Goal: Task Accomplishment & Management: Complete application form

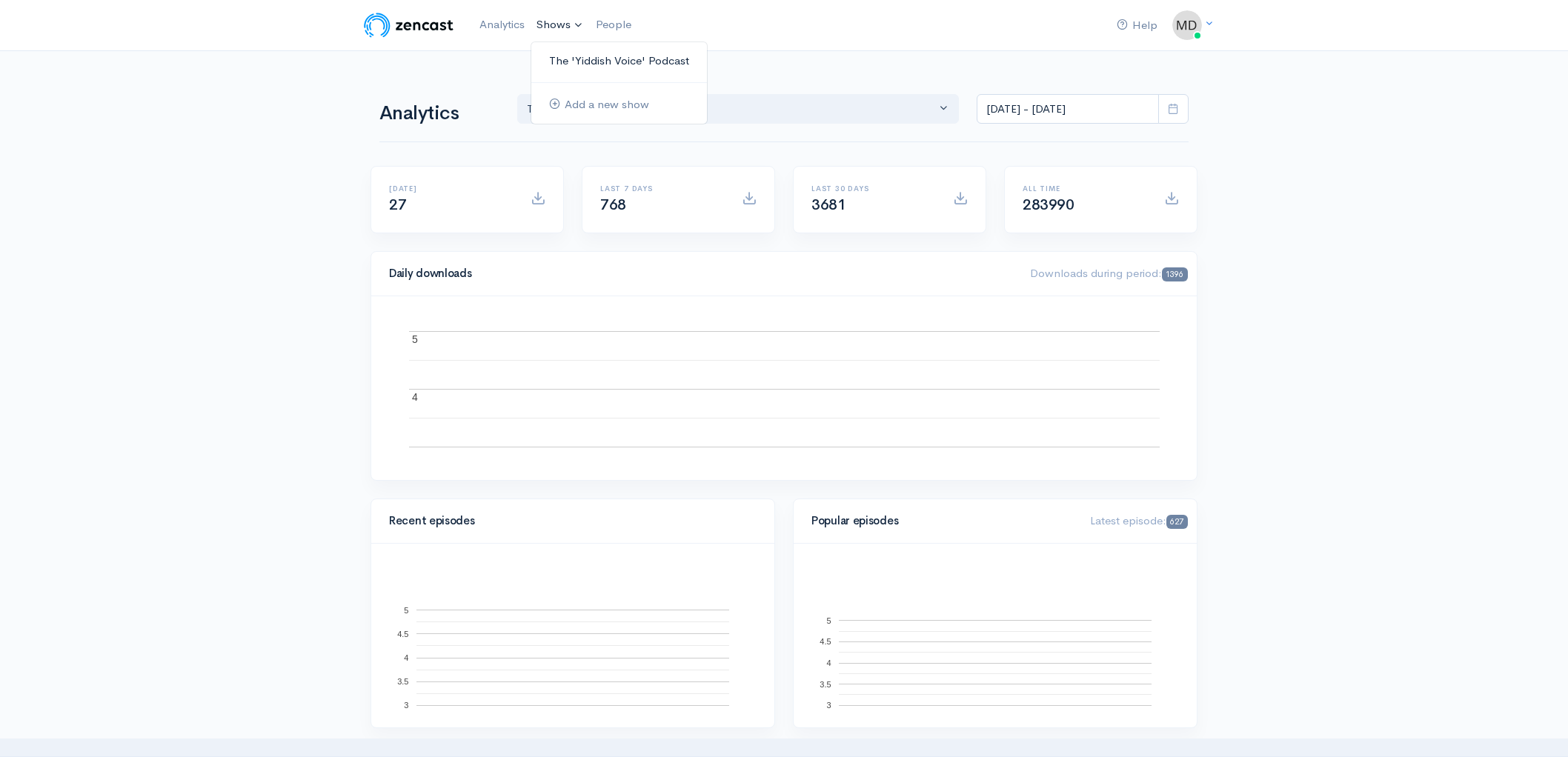
click at [579, 59] on link "The 'Yiddish Voice' Podcast" at bounding box center [619, 60] width 176 height 26
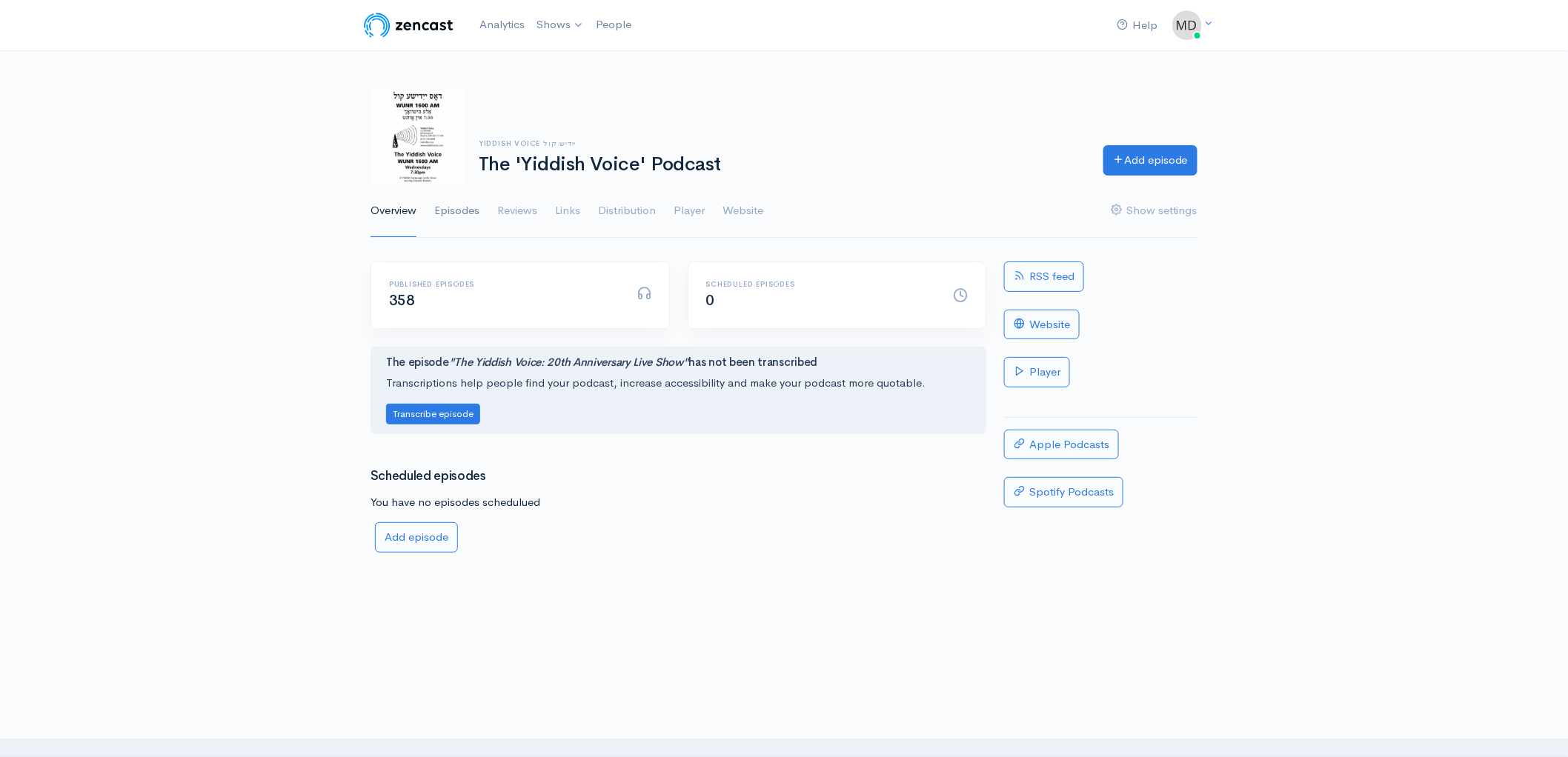
click at [443, 207] on link "Episodes" at bounding box center [457, 211] width 45 height 53
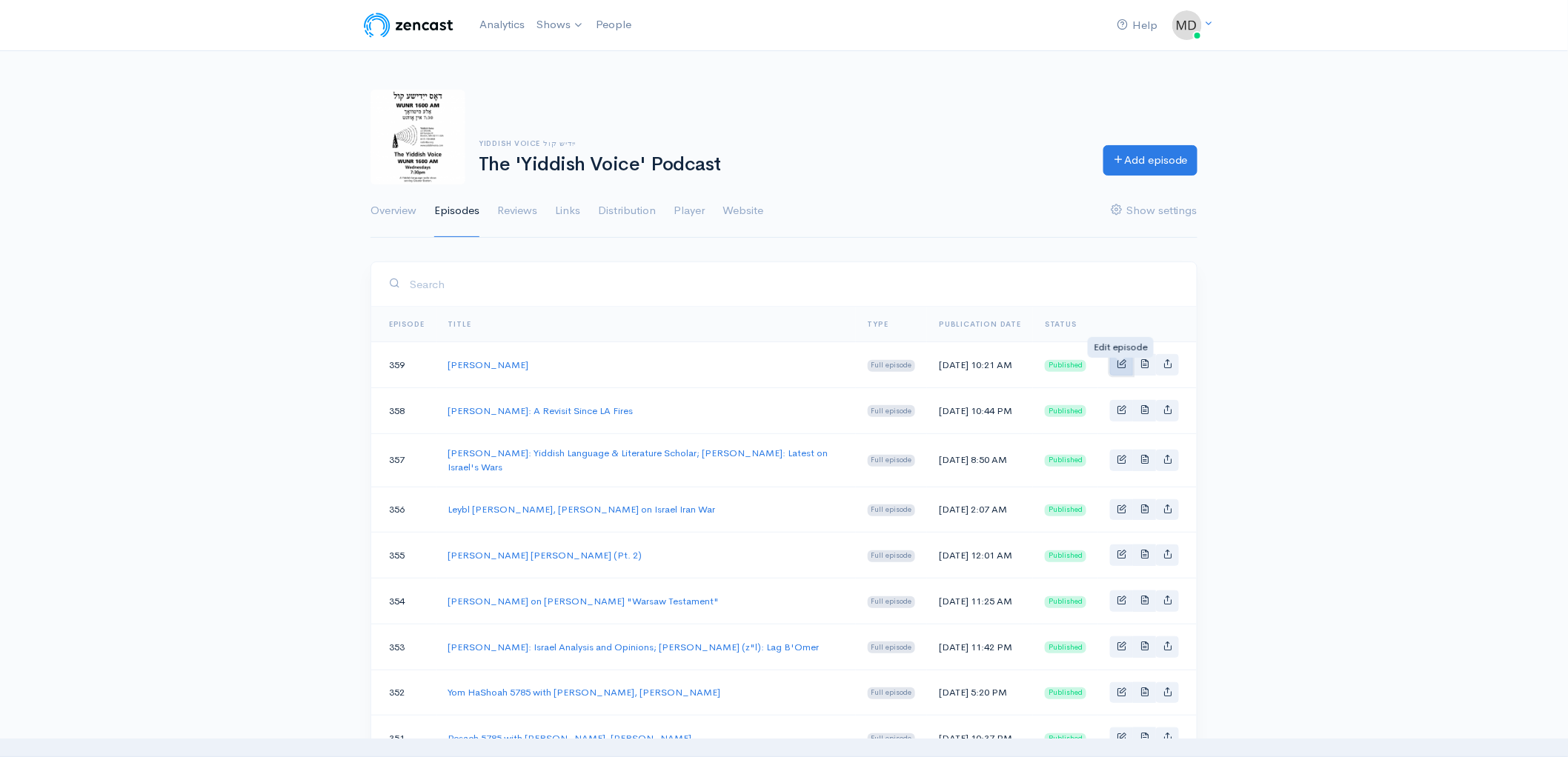
click at [1117, 364] on span "Basic example" at bounding box center [1121, 363] width 10 height 10
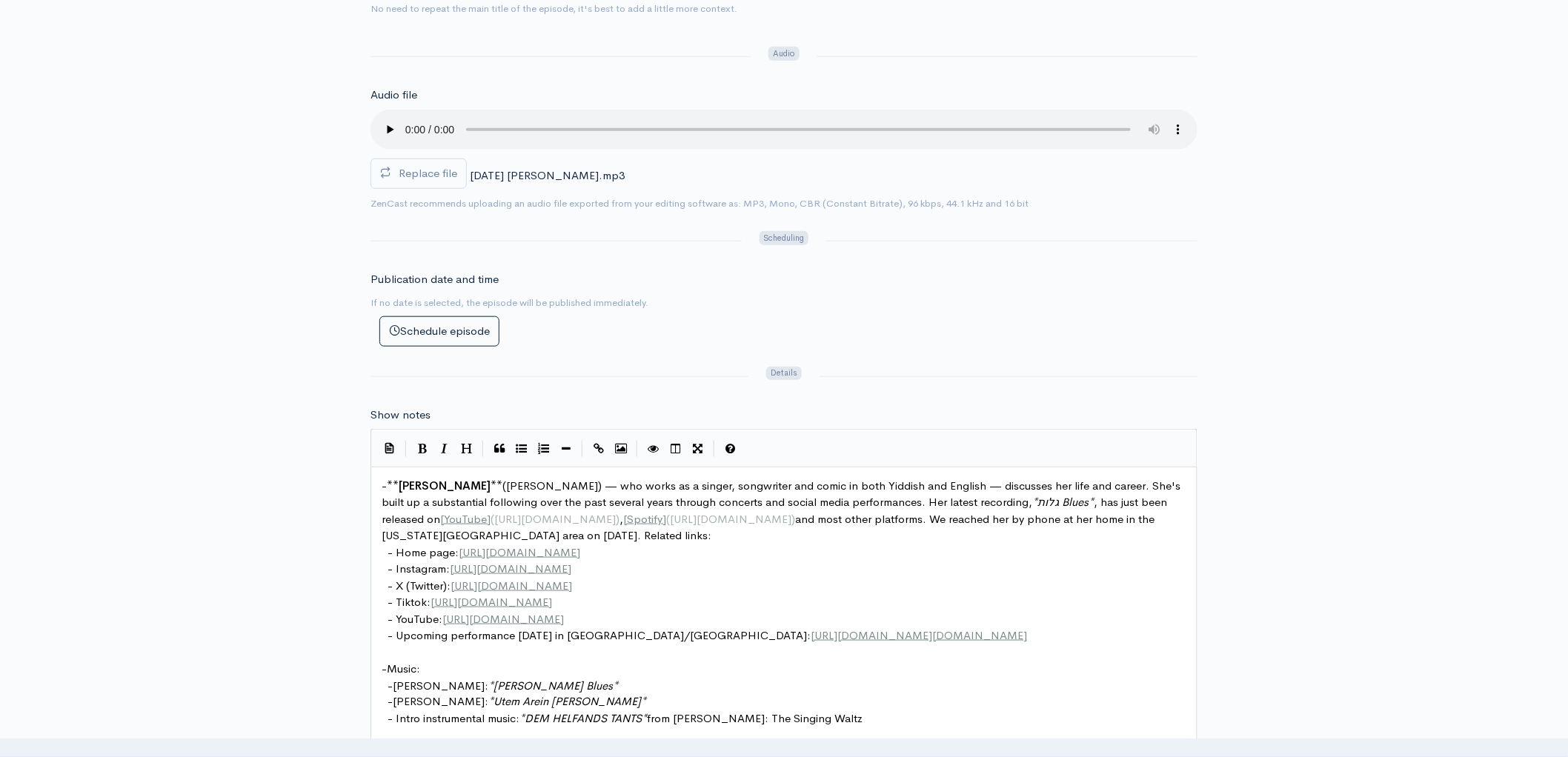
scroll to position [505, 0]
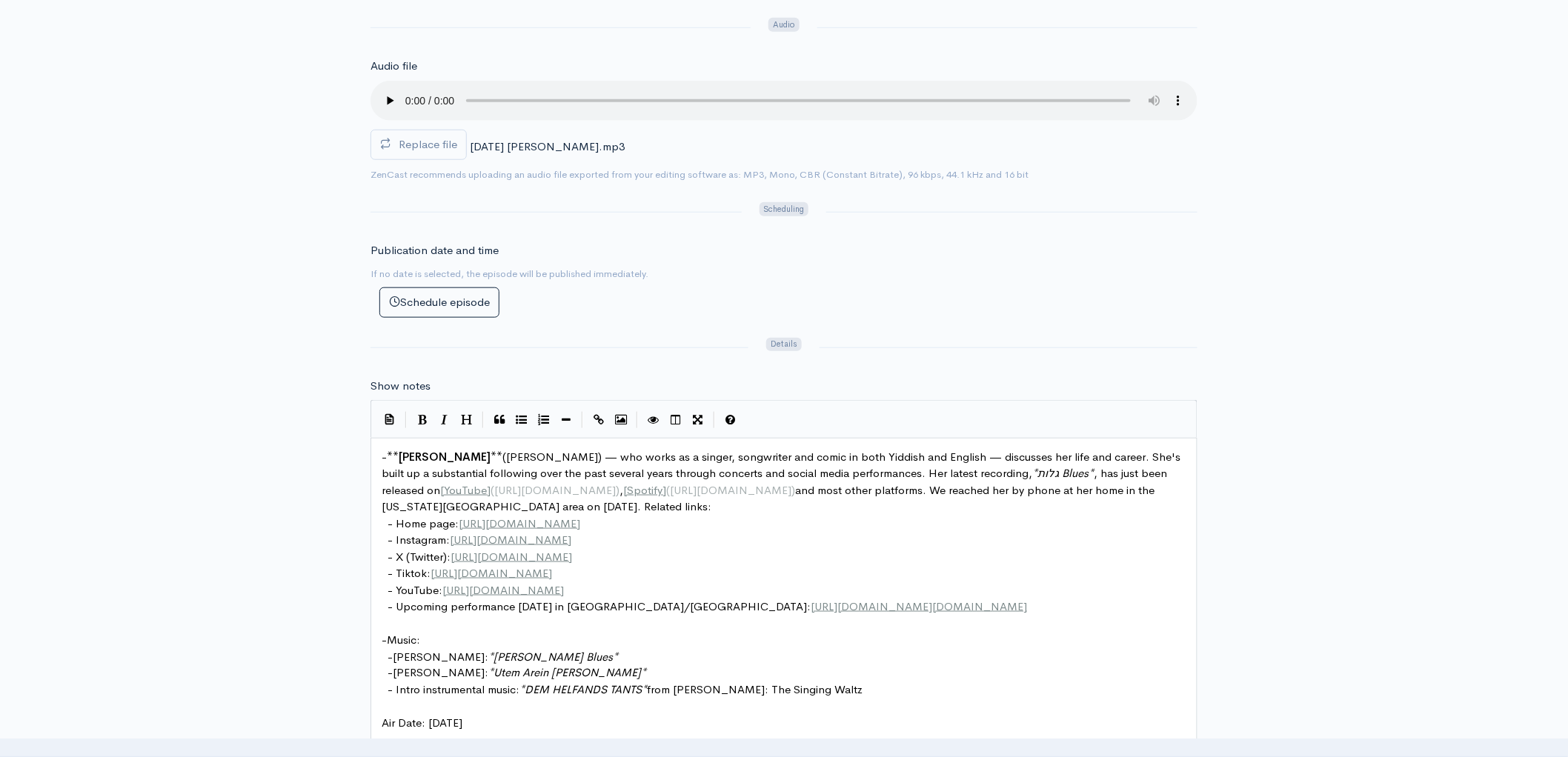
click at [619, 551] on pre "- X (Twitter): https://x.com/Riki_Rose" at bounding box center [790, 557] width 823 height 17
type textarea "- **Riki Rose** (ריקי רױז) — who works as a singer, songwriter and comic in bot…"
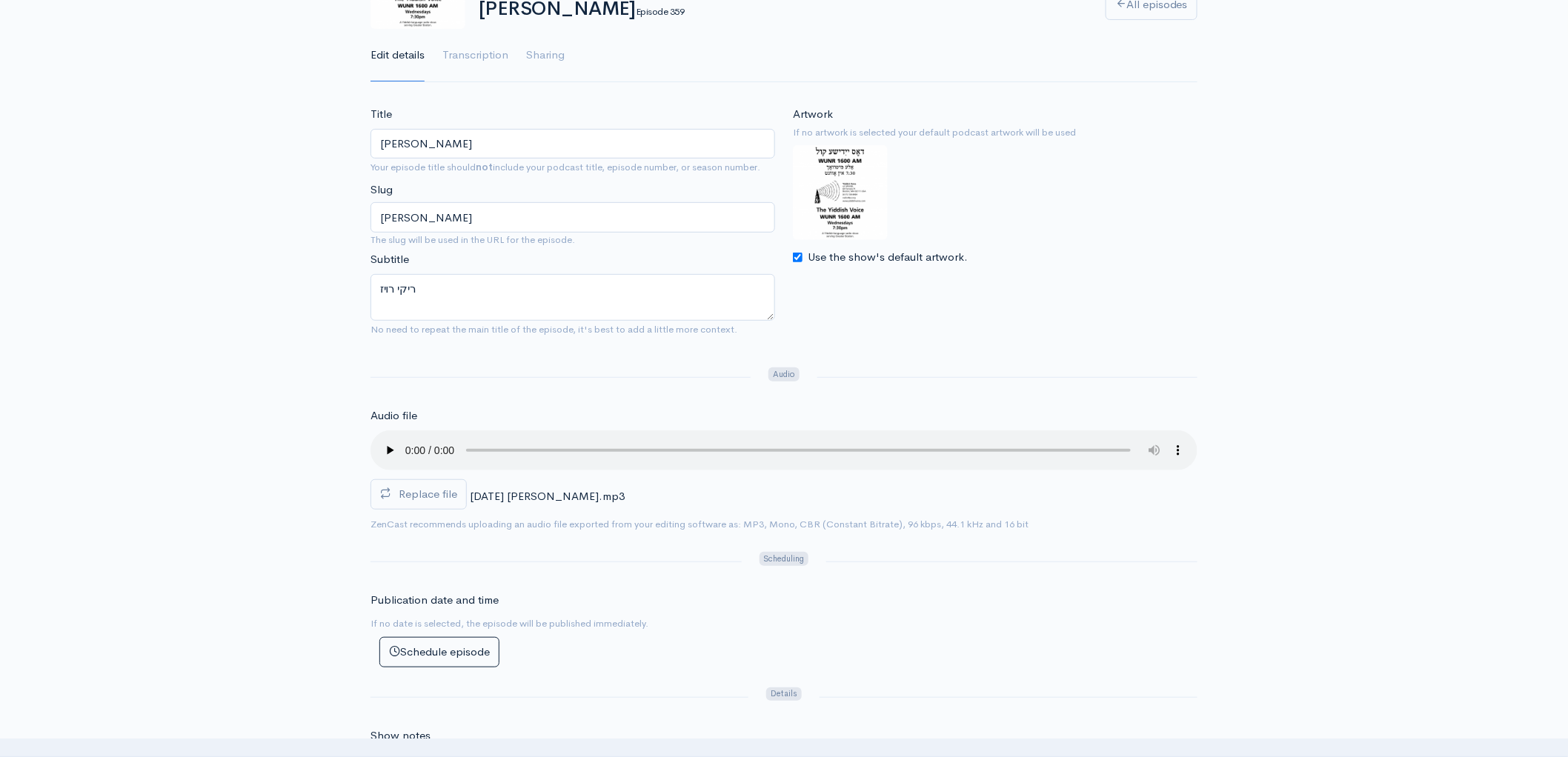
scroll to position [0, 0]
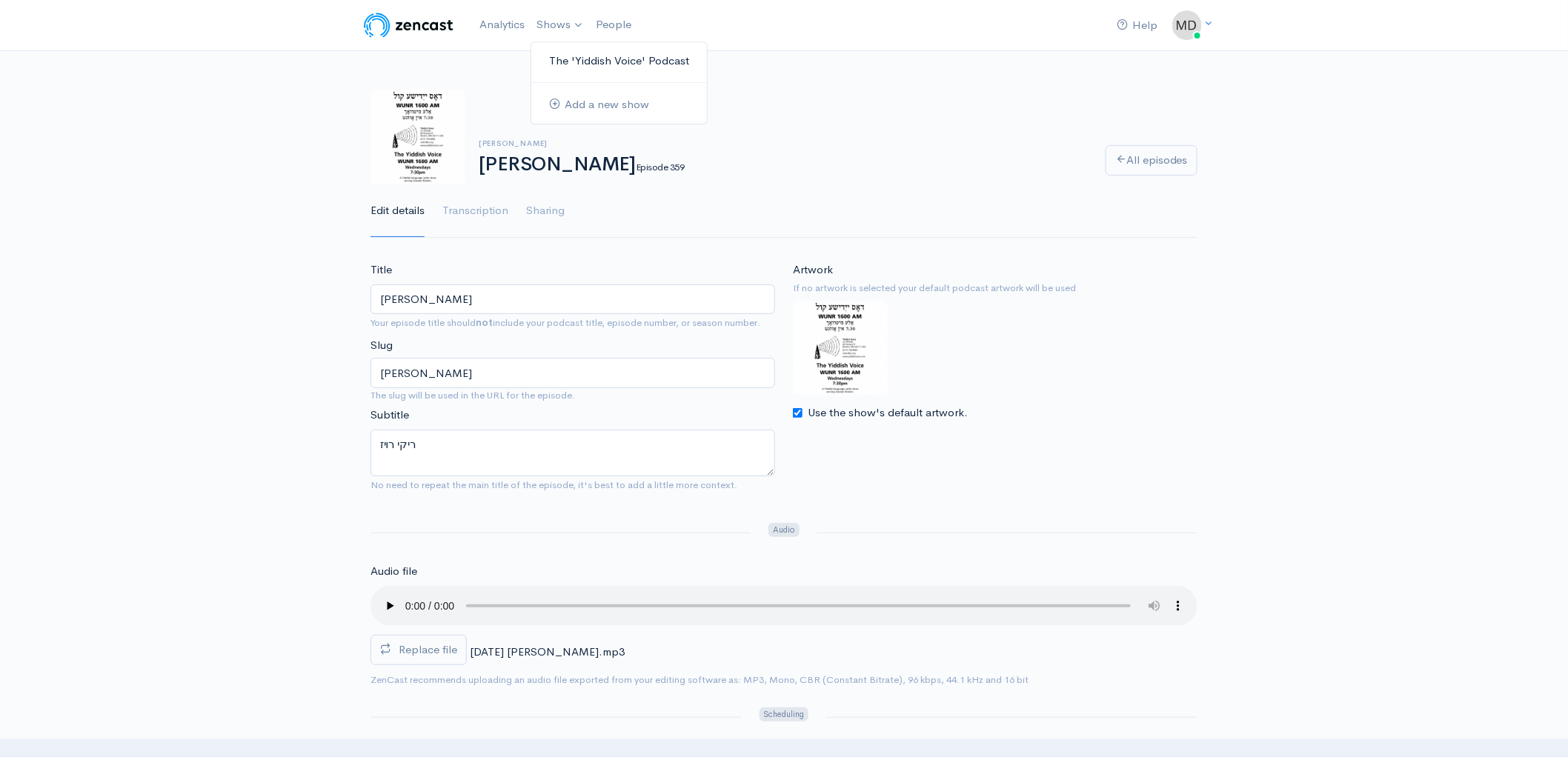
click at [573, 61] on link "The 'Yiddish Voice' Podcast" at bounding box center [619, 60] width 176 height 26
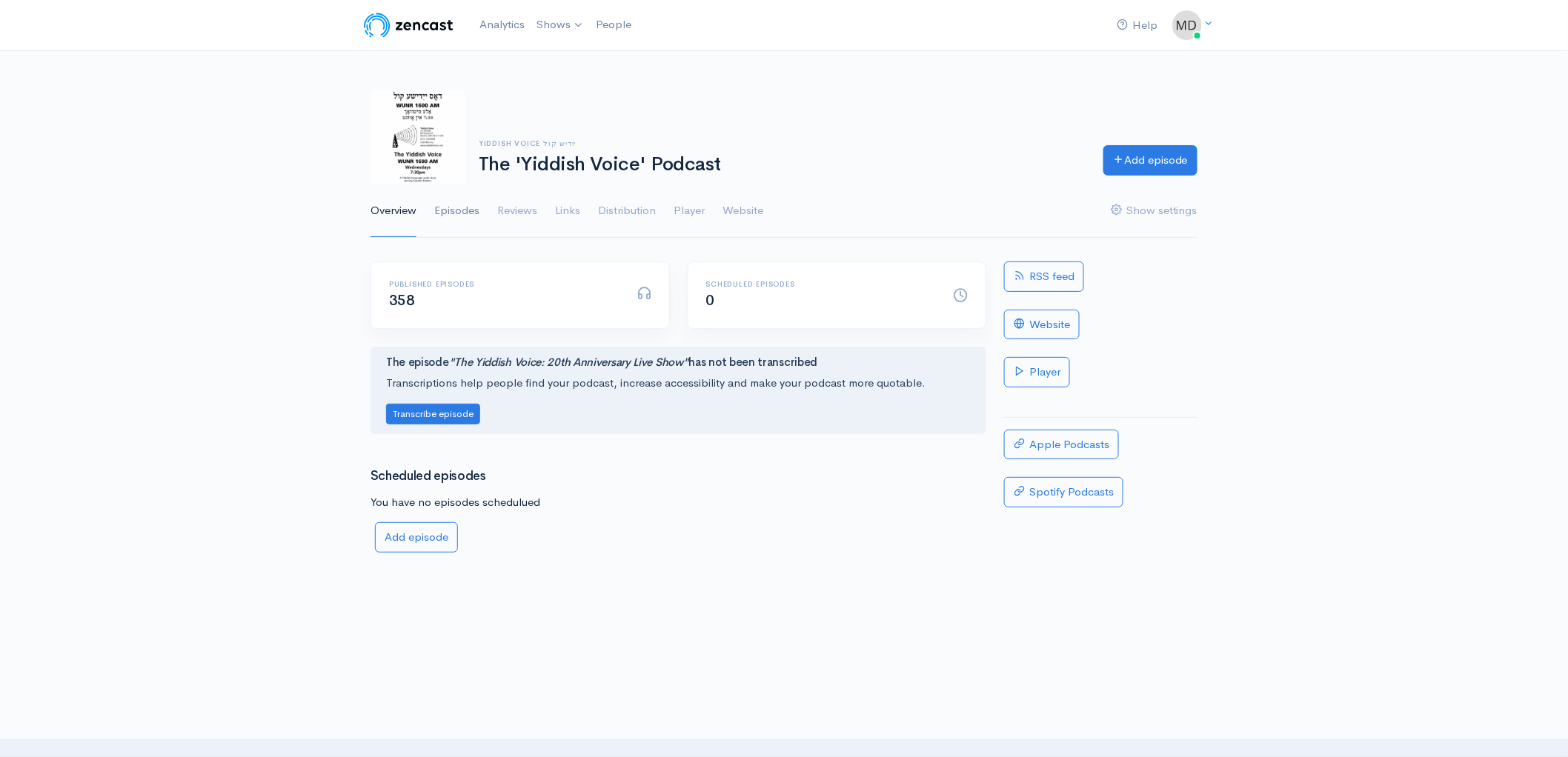
click at [454, 216] on link "Episodes" at bounding box center [457, 211] width 45 height 53
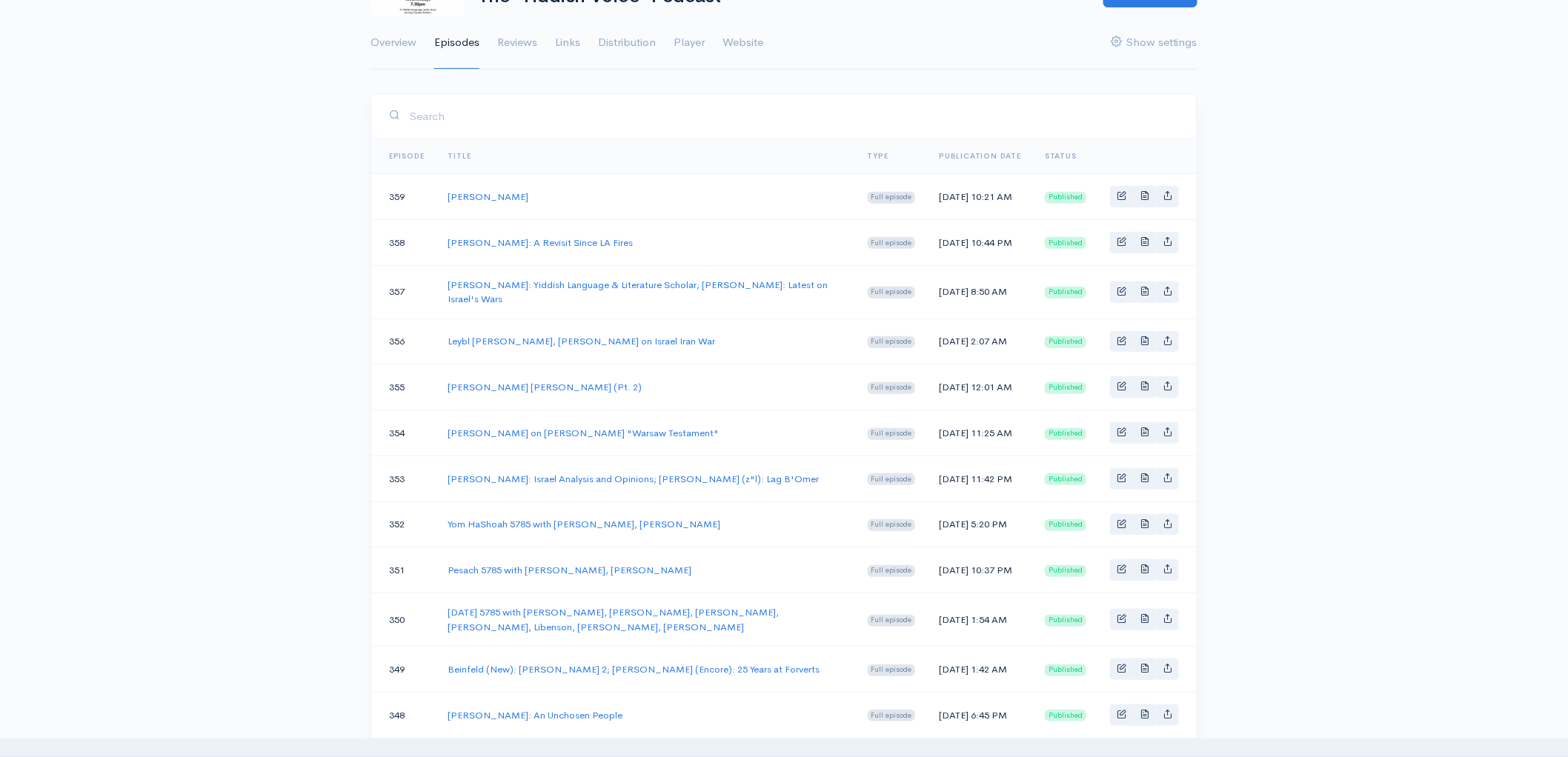
scroll to position [178, 0]
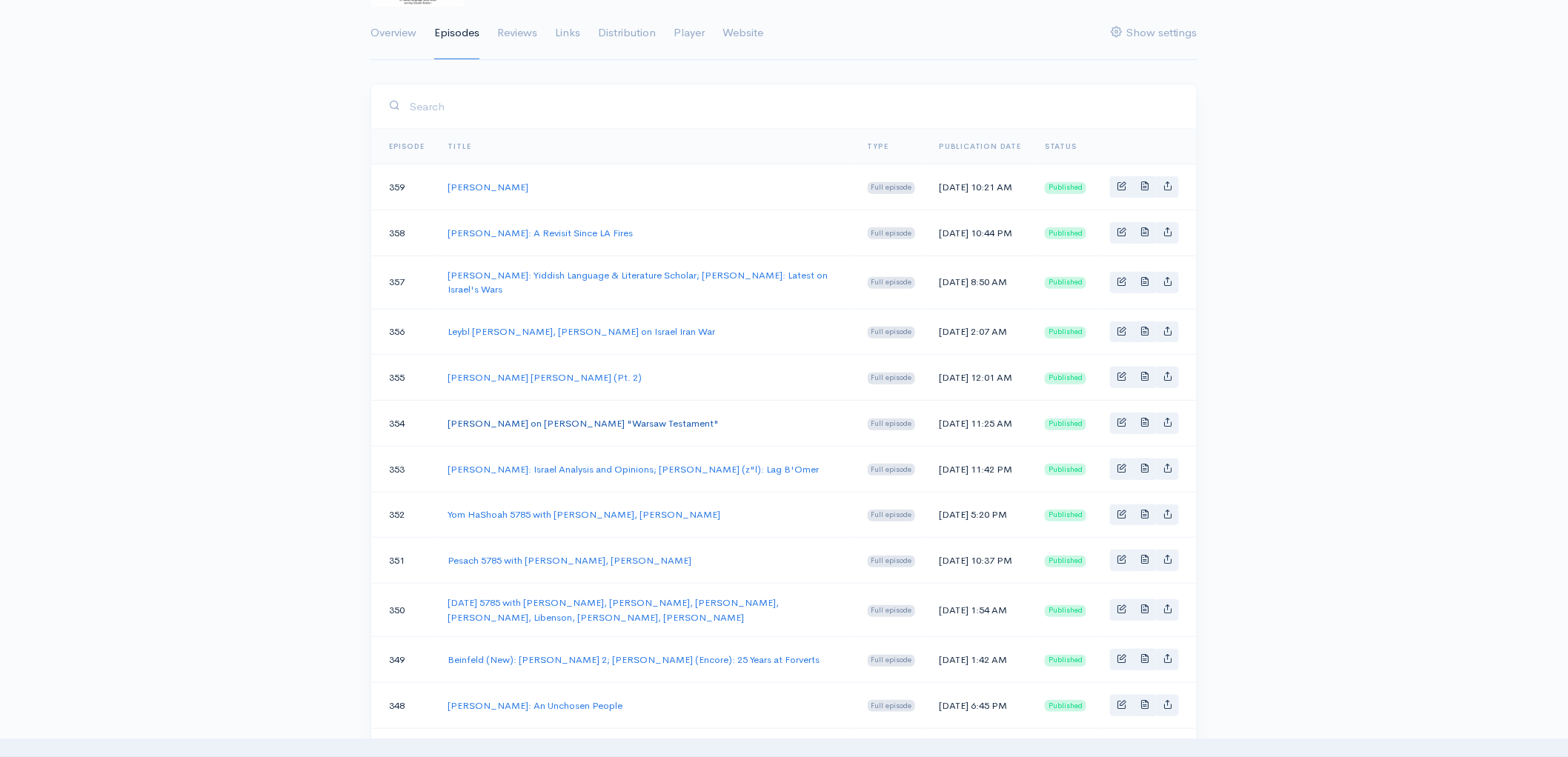
click at [492, 430] on link "[PERSON_NAME] on [PERSON_NAME] "Warsaw Testament"" at bounding box center [584, 423] width 271 height 12
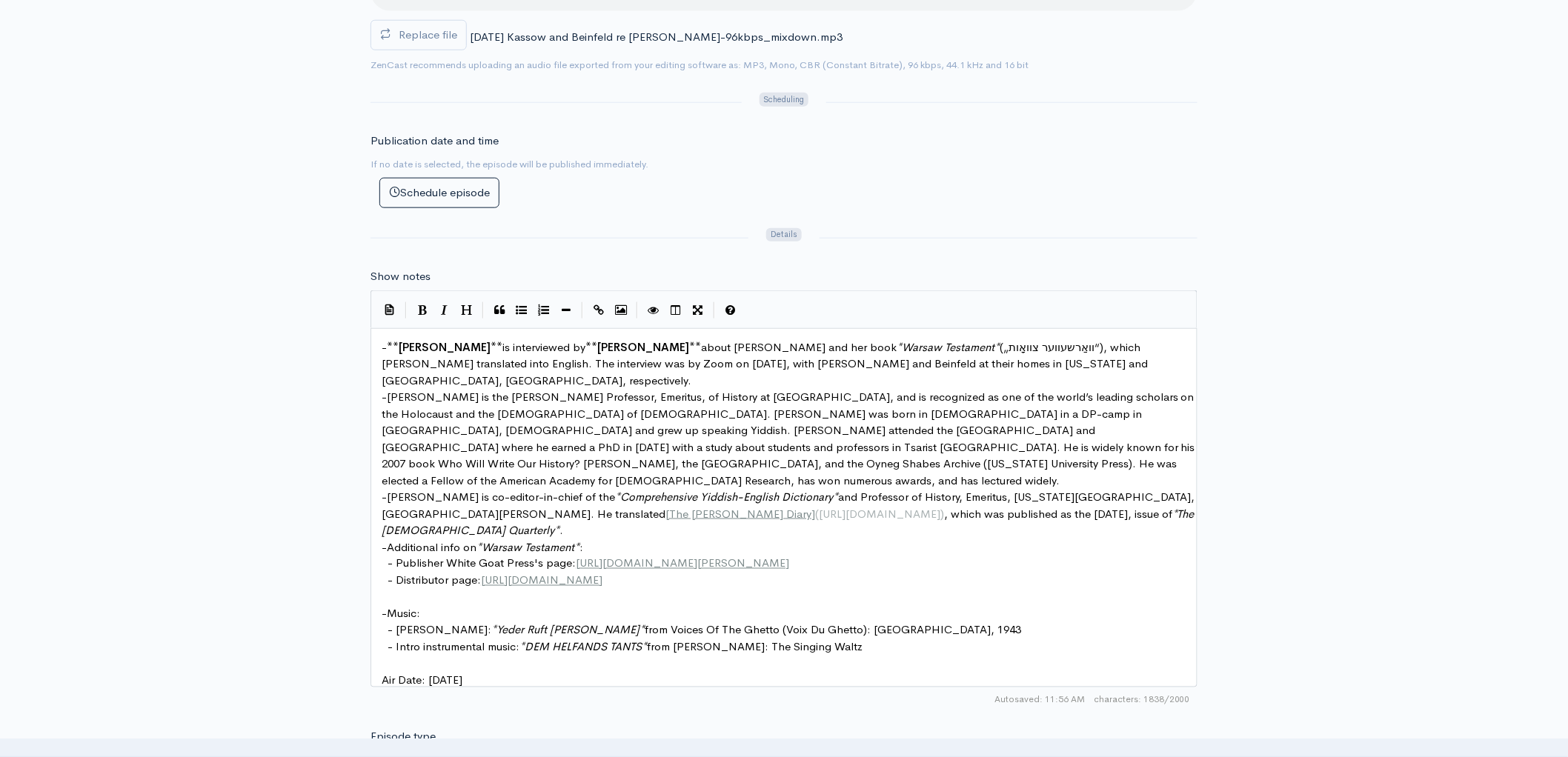
scroll to position [5, 0]
click at [502, 349] on span "is interviewed by" at bounding box center [544, 347] width 83 height 14
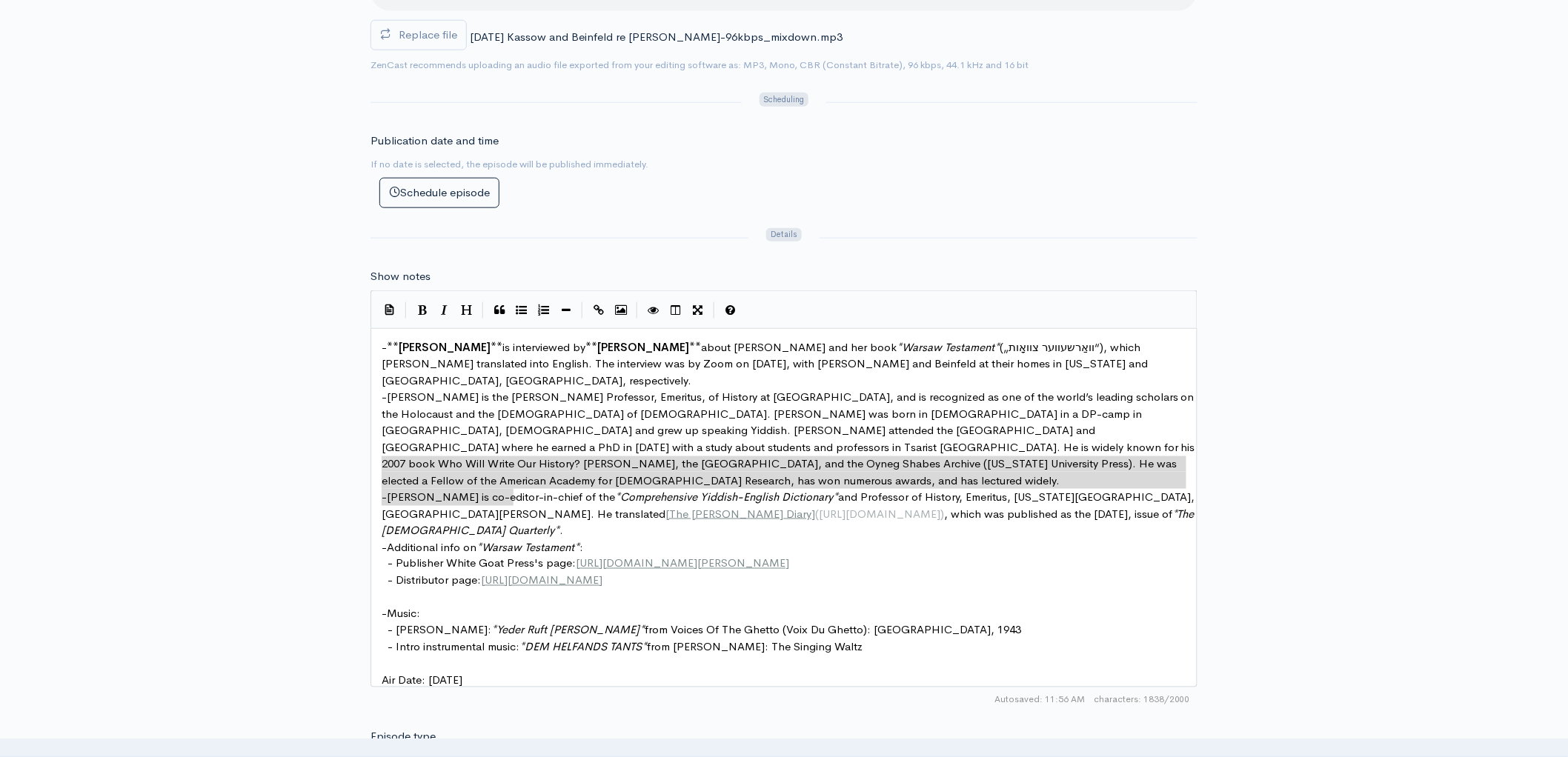
drag, startPoint x: 529, startPoint y: 495, endPoint x: 343, endPoint y: 464, distance: 188.6
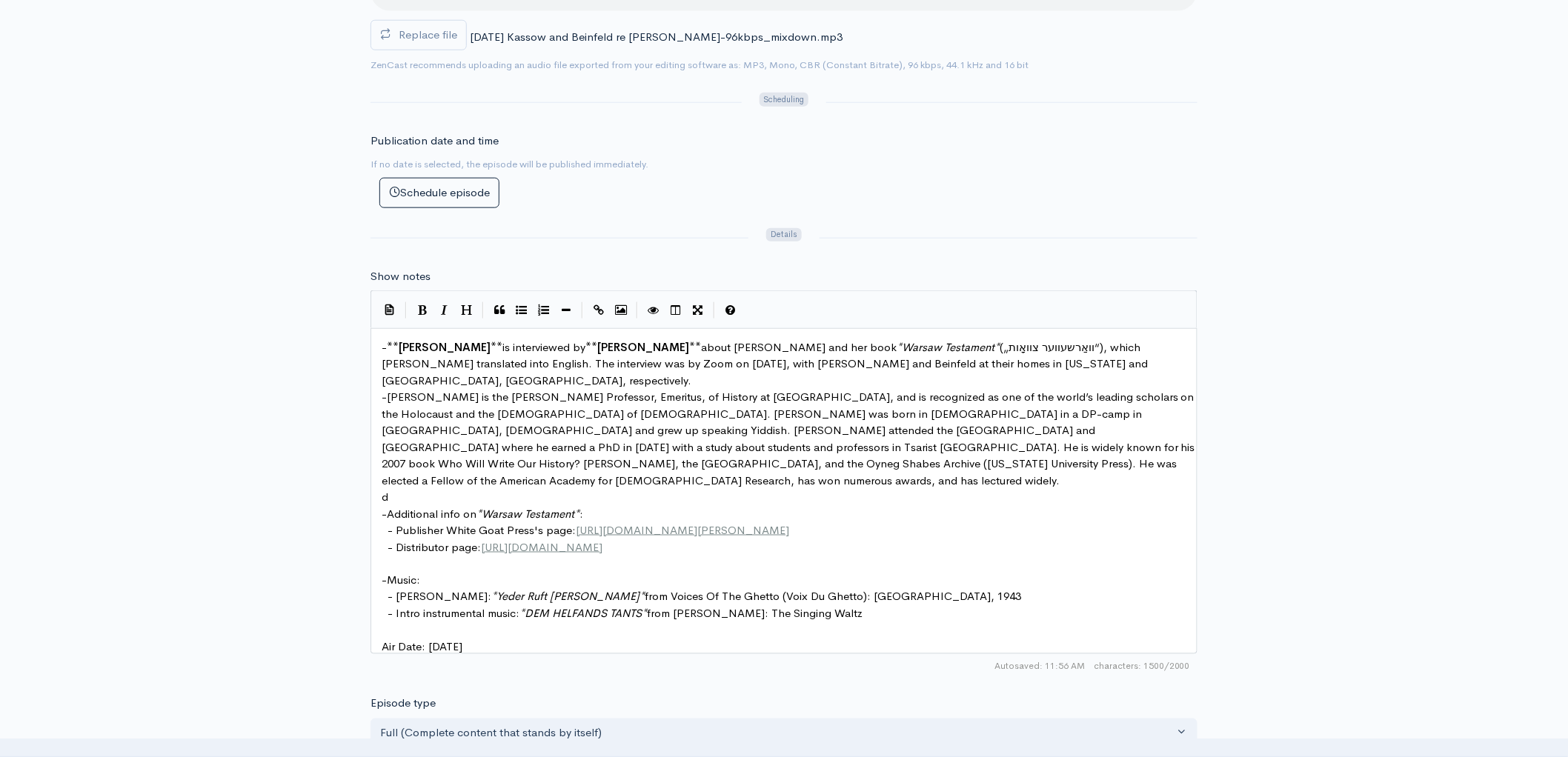
type textarea "- Sholem Beinfeld is co-editor-in-chief of the *Comprehensive Yiddish-English D…"
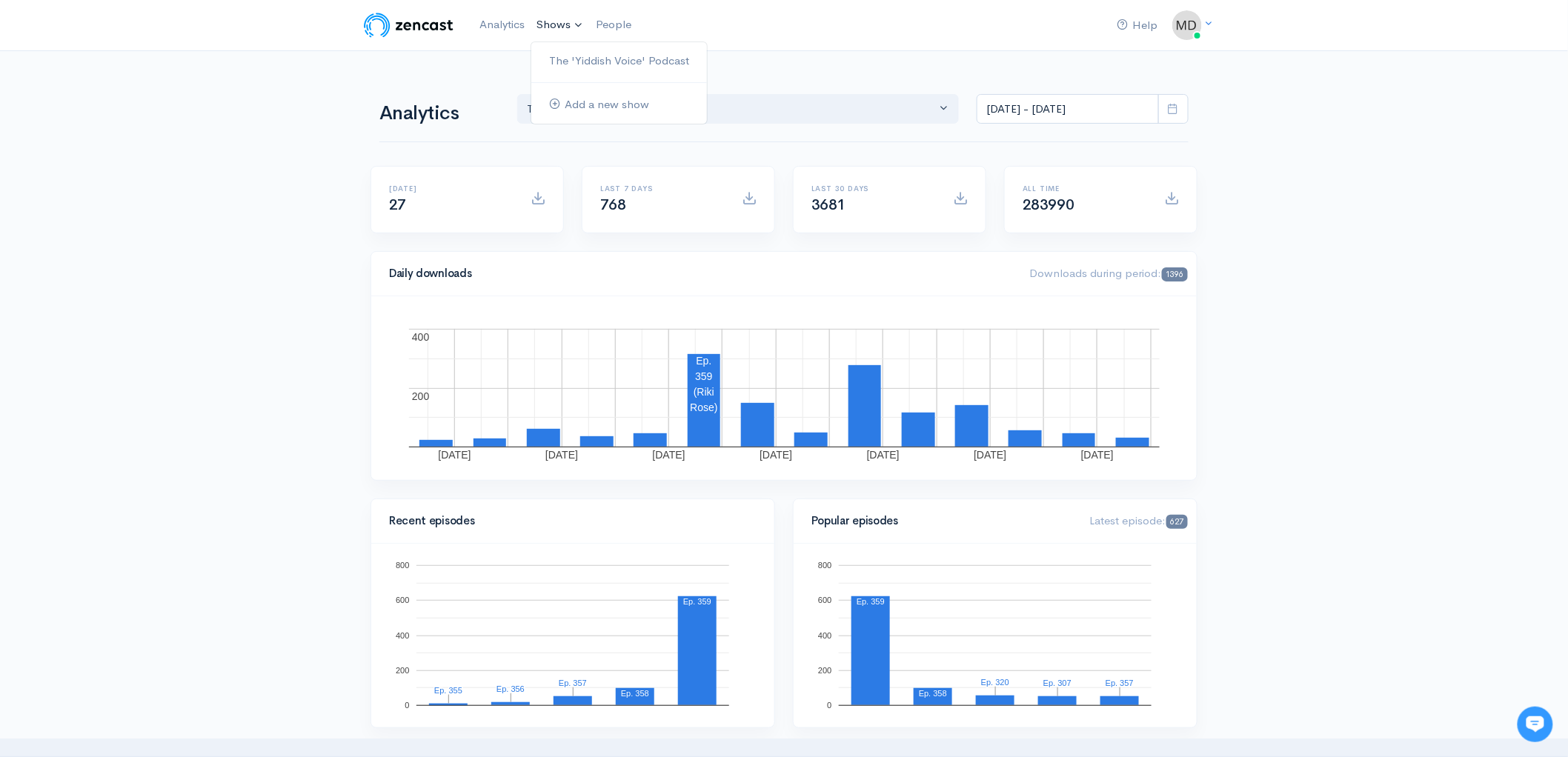
click at [553, 25] on link "Shows" at bounding box center [560, 25] width 59 height 33
click at [590, 54] on link "The 'Yiddish Voice' Podcast" at bounding box center [619, 60] width 176 height 26
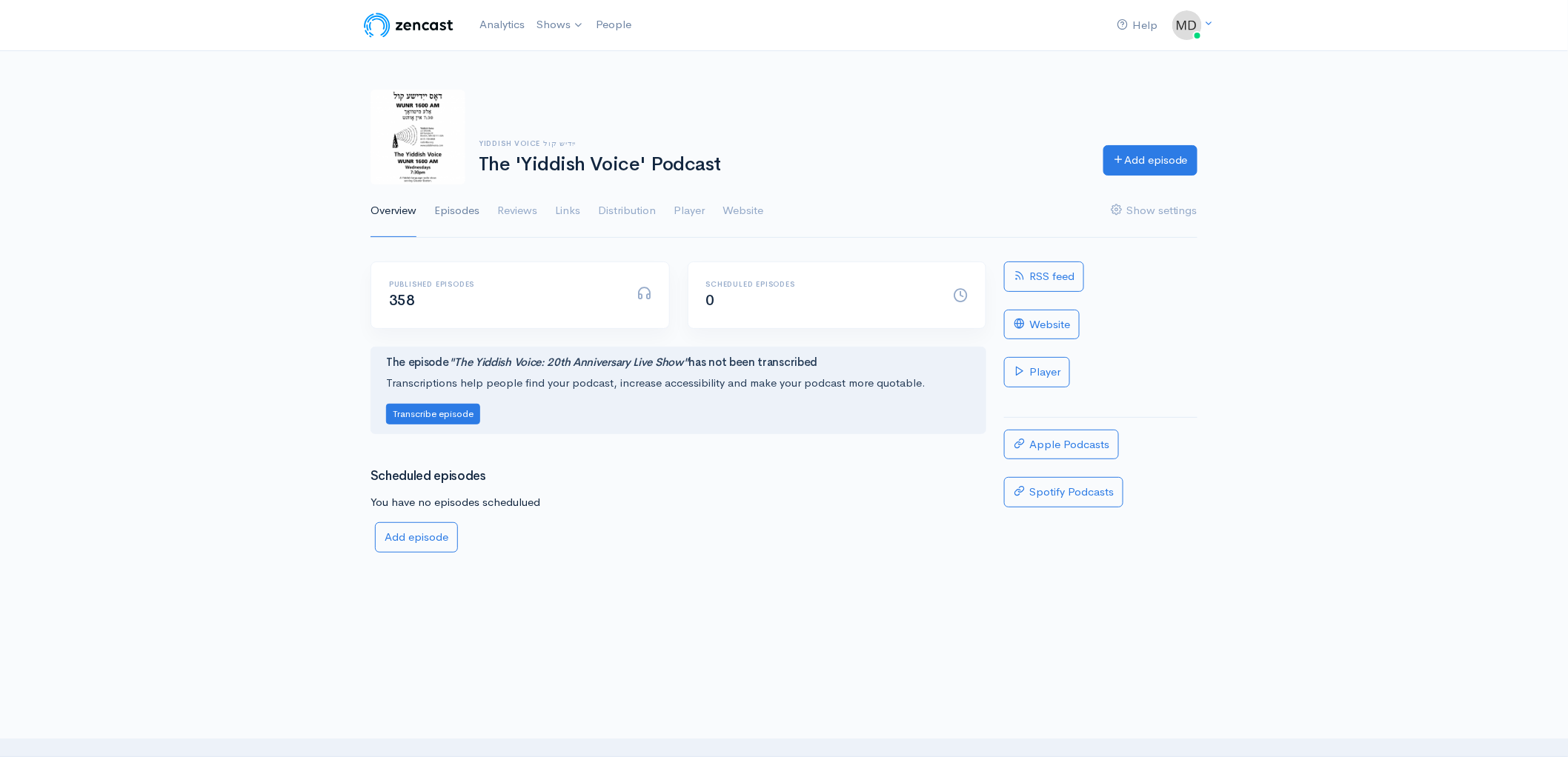
click at [466, 216] on link "Episodes" at bounding box center [457, 211] width 45 height 53
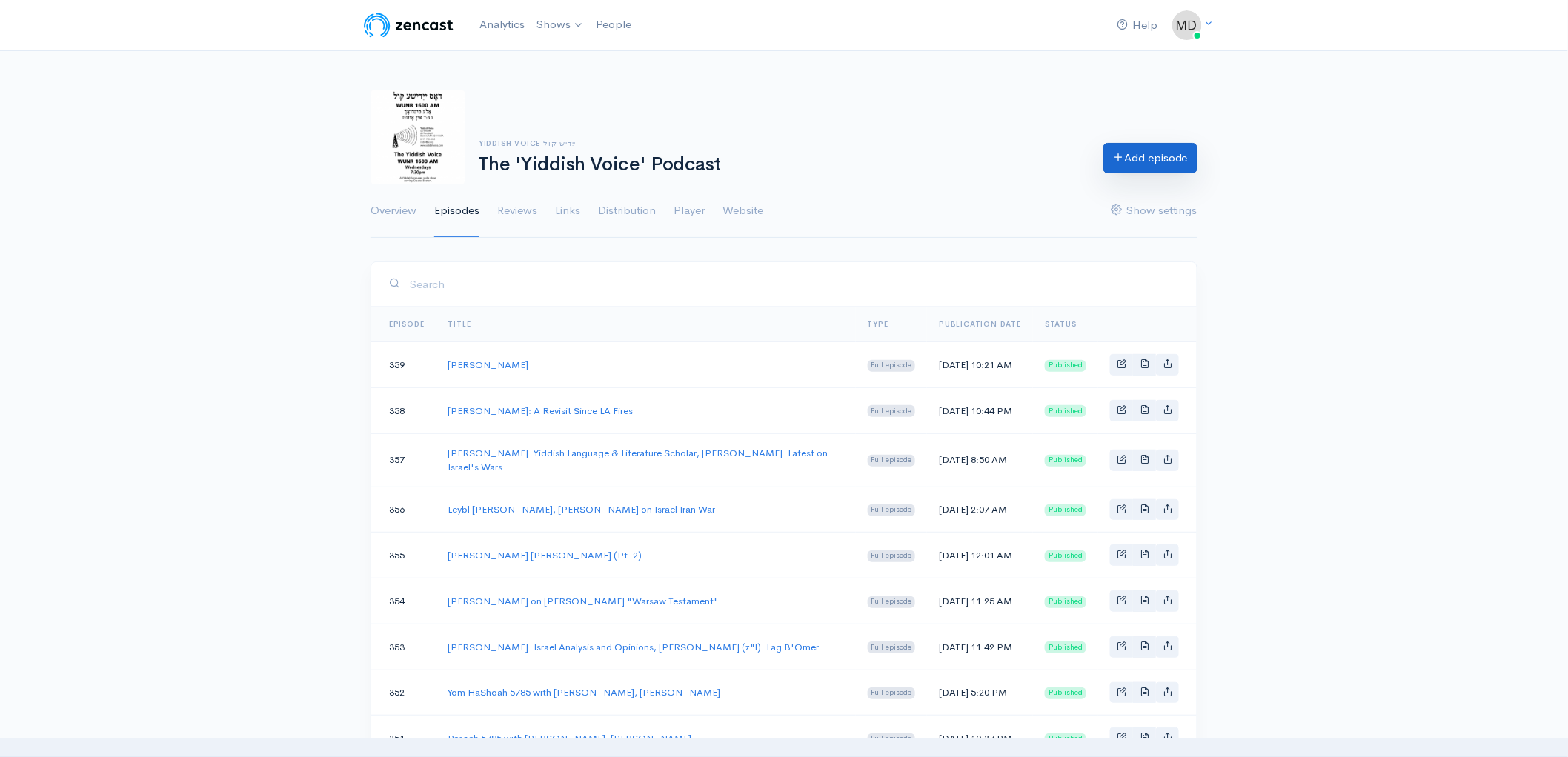
click at [1128, 160] on link "Add episode" at bounding box center [1150, 158] width 94 height 30
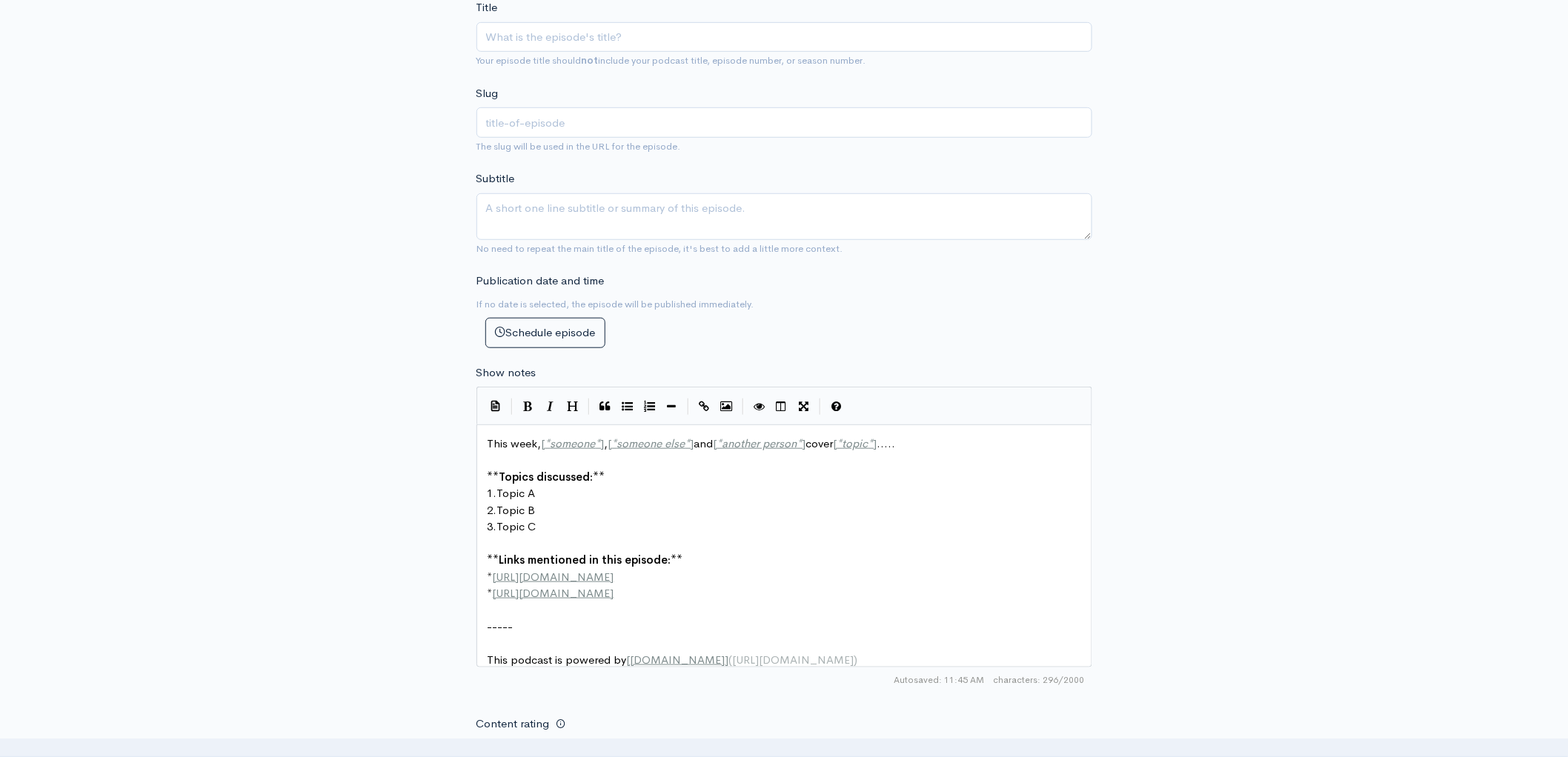
scroll to position [373, 0]
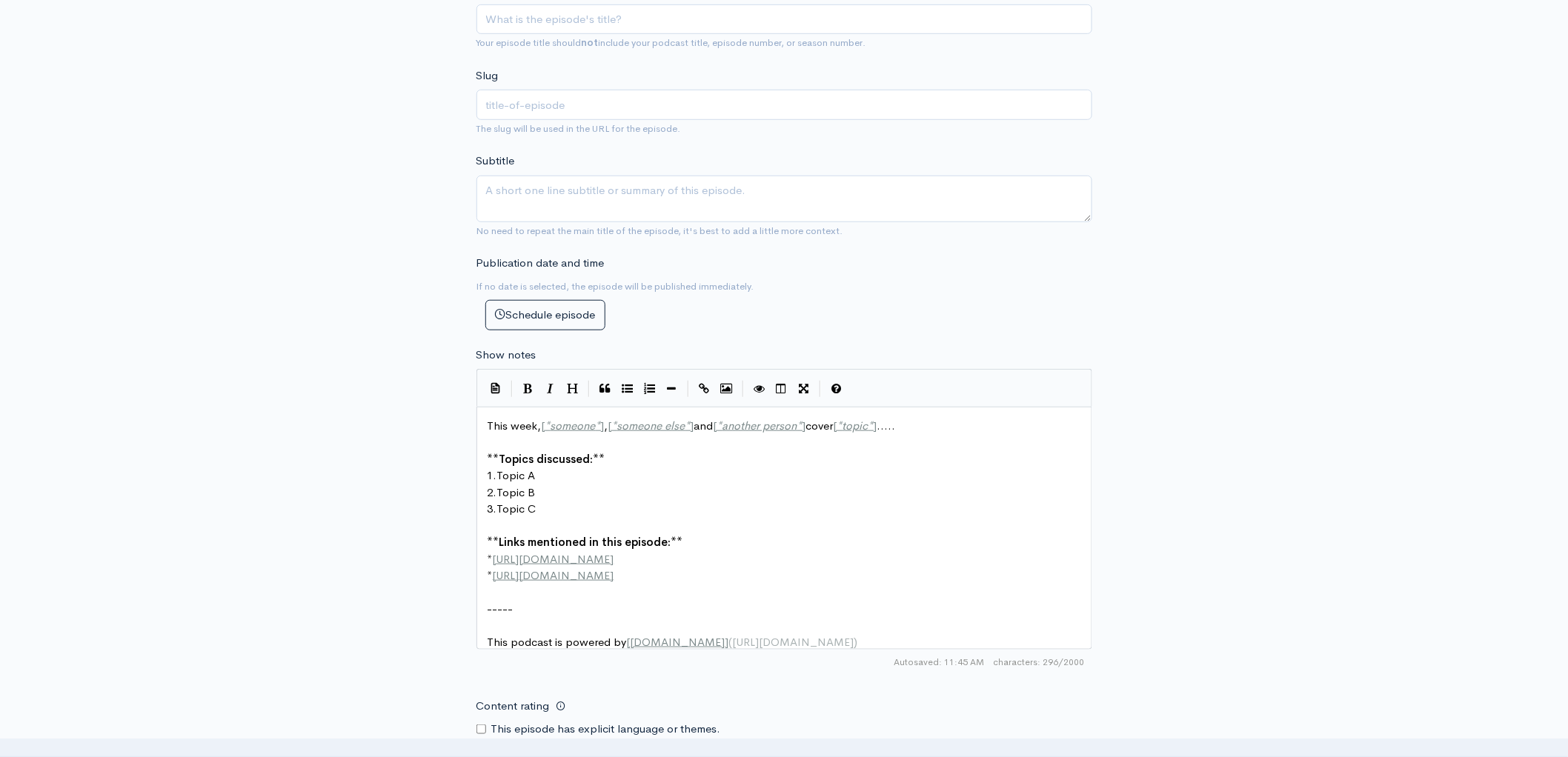
click at [681, 493] on pre "2. Topic B" at bounding box center [790, 492] width 612 height 17
type textarea "This week, [*someone*], [*someone else*] and [*another person*] cover [*topic*]…"
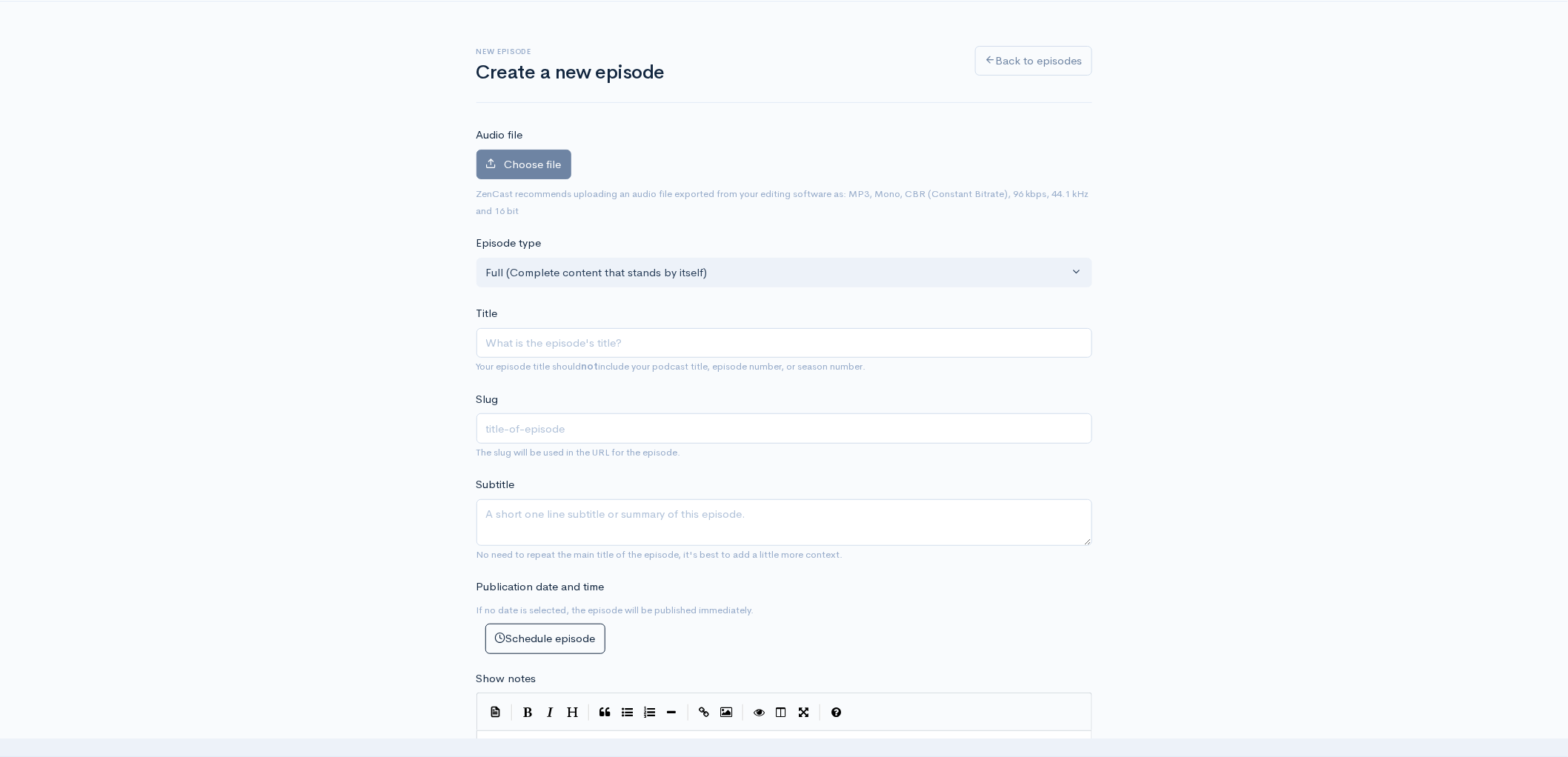
scroll to position [82, 0]
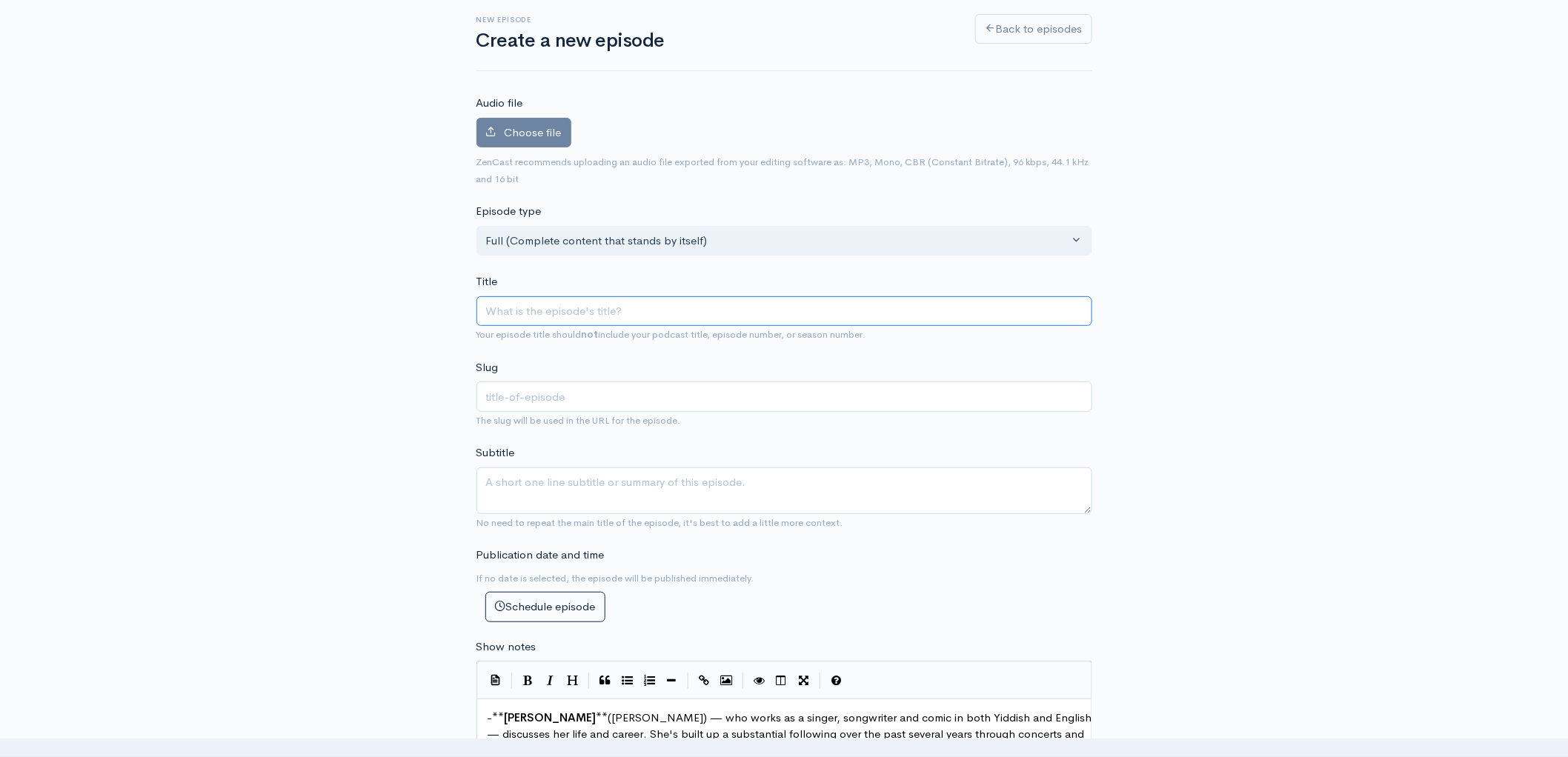
click at [555, 308] on input "Title" at bounding box center [784, 311] width 615 height 30
type input "D"
type input "d"
type input "De"
type input "de"
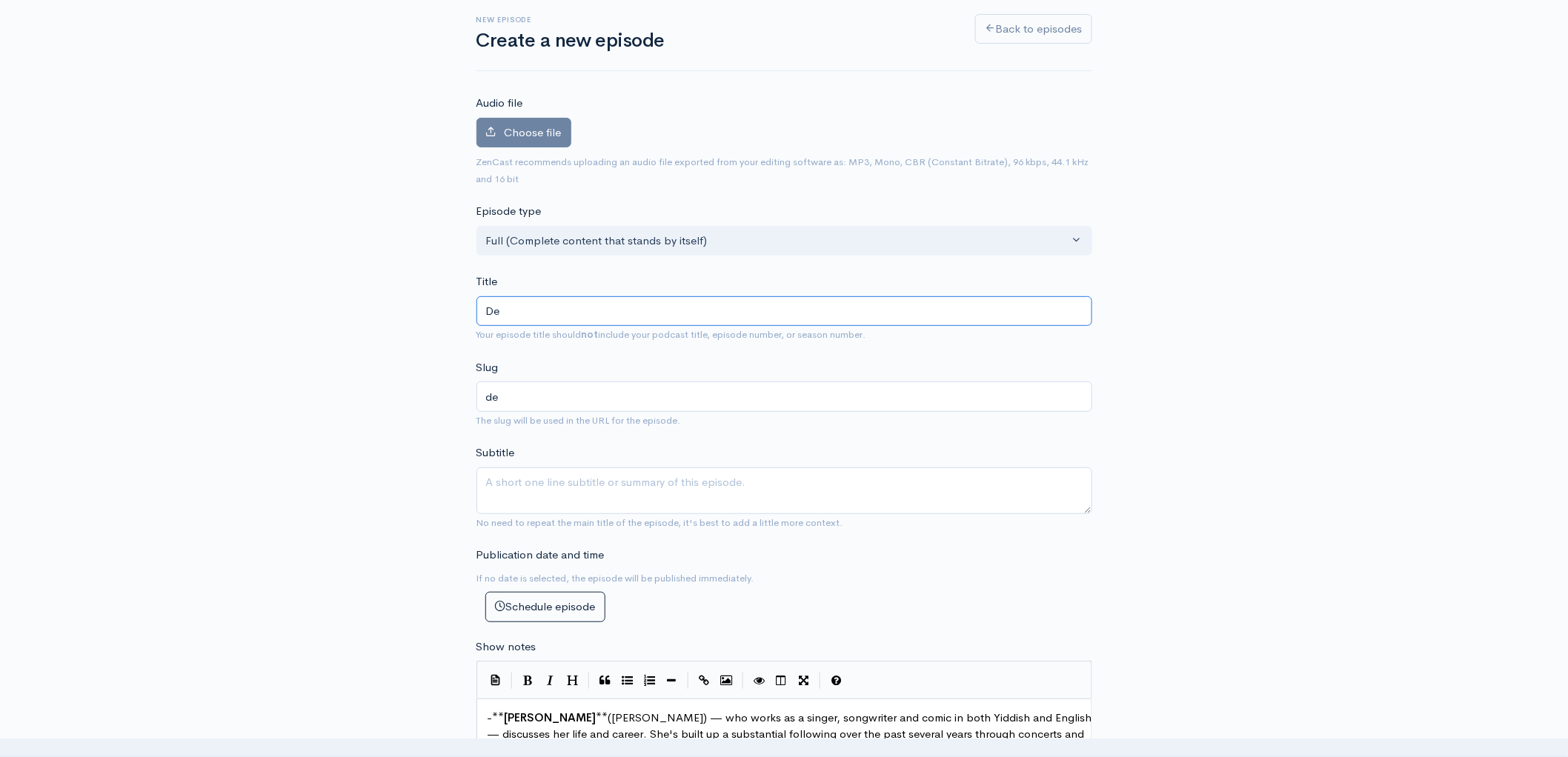
type input "Deb"
type input "deb"
type input "Debo"
type input "debo"
type input "[PERSON_NAME]"
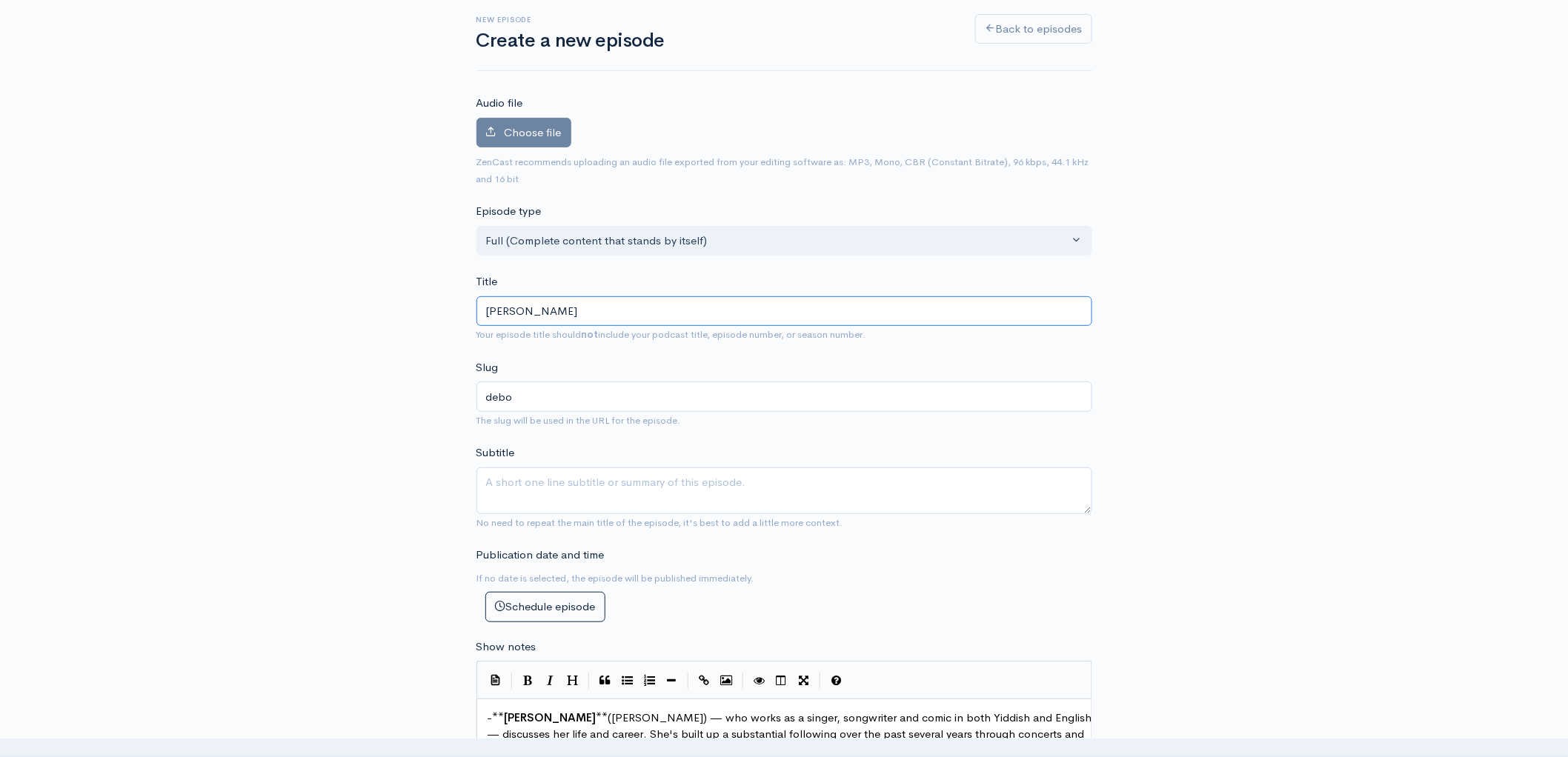
type input "[PERSON_NAME]"
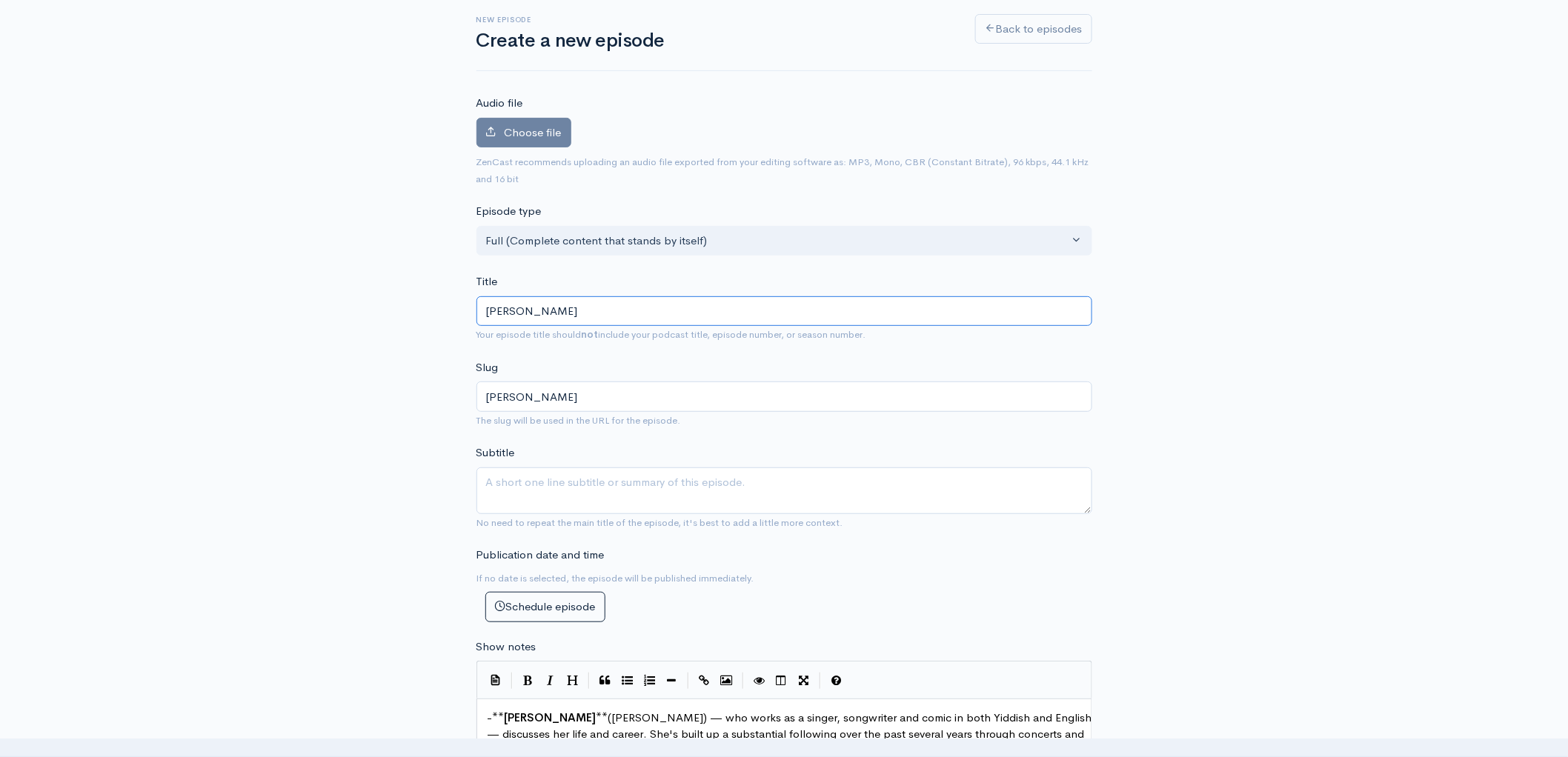
type input "[PERSON_NAME]"
type input "[PERSON_NAME] G"
type input "[PERSON_NAME]"
type input "[PERSON_NAME] Gre"
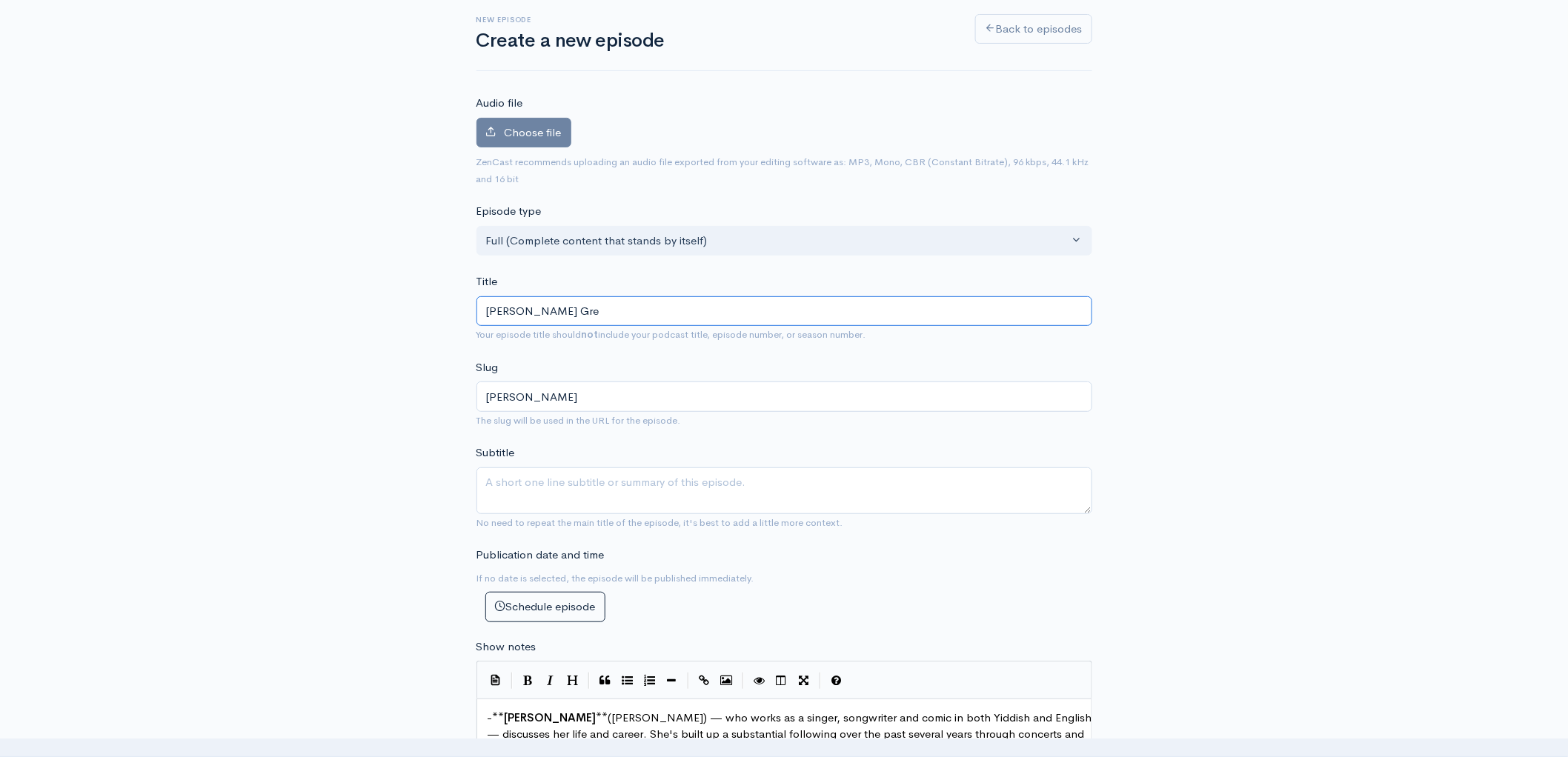
type input "[PERSON_NAME]-a-gre"
type input "[PERSON_NAME] Gree"
type input "[PERSON_NAME]-a-gree"
type input "[PERSON_NAME]"
type input "[PERSON_NAME]-a-green"
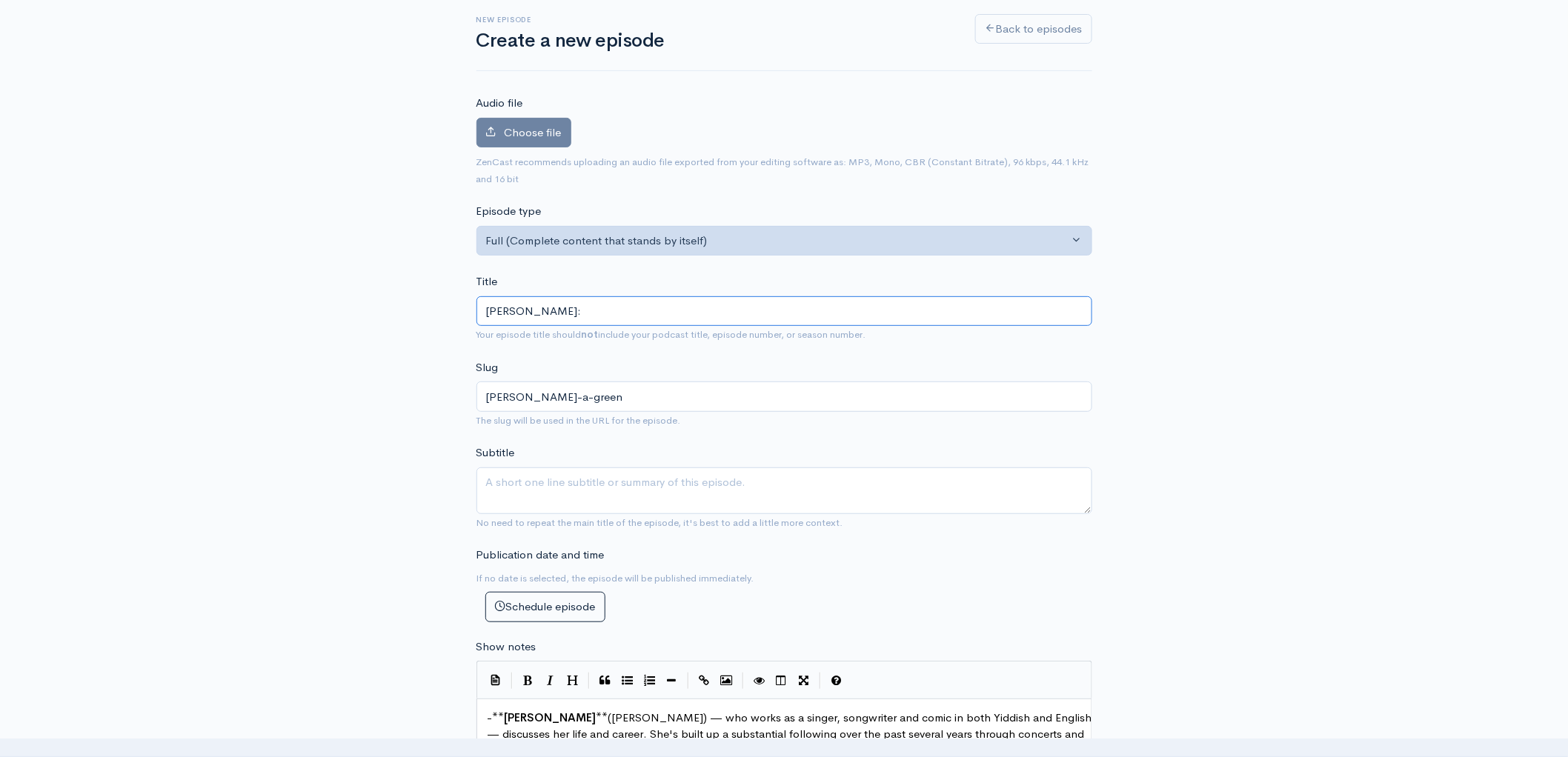
type input "[PERSON_NAME]: J"
type input "[PERSON_NAME]-a-green-j"
type input "[PERSON_NAME]: Je"
type input "[PERSON_NAME]-a-green-je"
type input "[PERSON_NAME]: Jes"
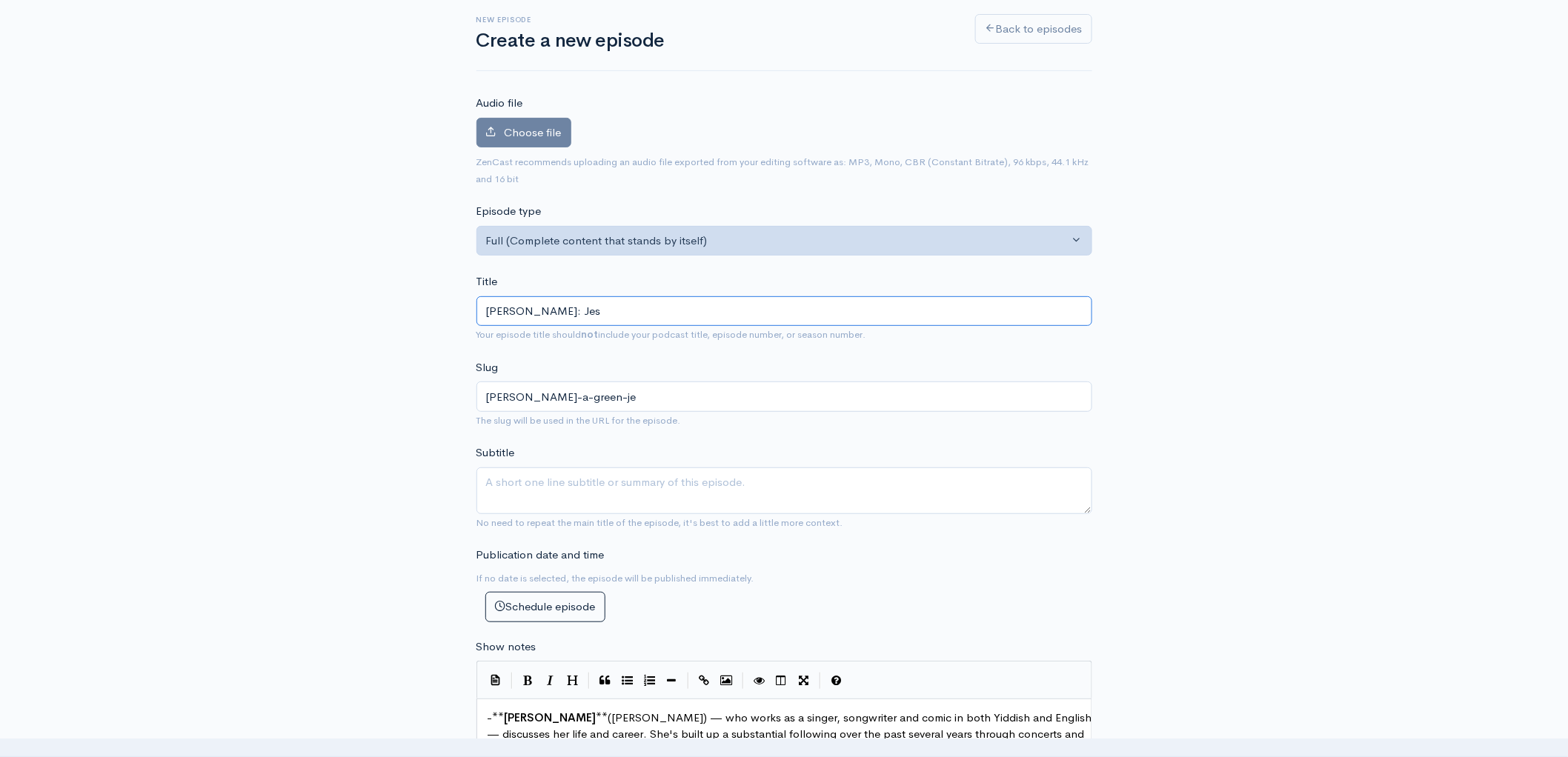
type input "[PERSON_NAME]-a-green-jes"
type input "[PERSON_NAME]: [DEMOGRAPHIC_DATA]"
type input "[PERSON_NAME]-a-green-[DEMOGRAPHIC_DATA]"
type input "[PERSON_NAME]: [DEMOGRAPHIC_DATA]"
type input "[PERSON_NAME]-a-green-[DEMOGRAPHIC_DATA]"
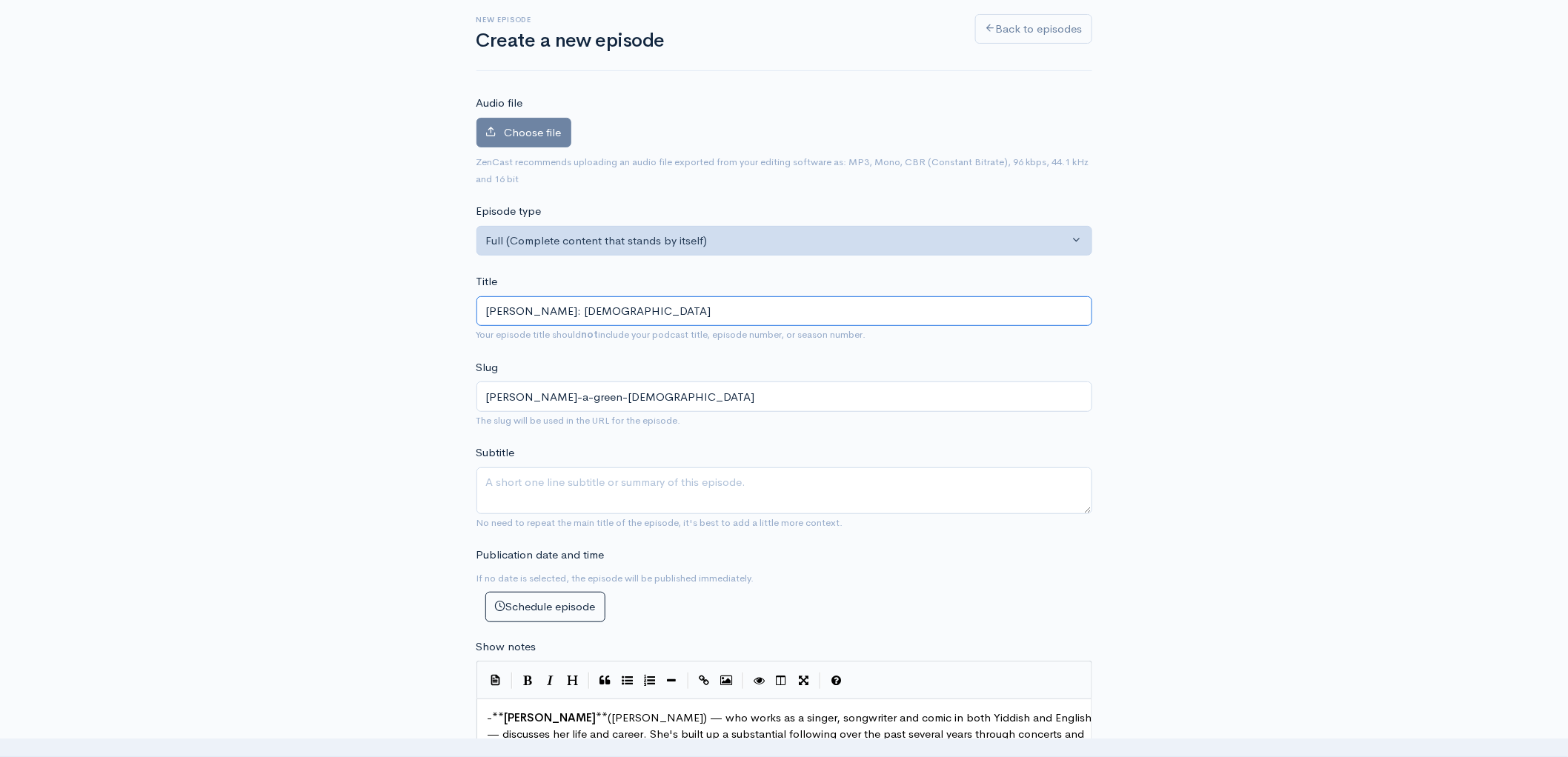
type input "[PERSON_NAME]: [DEMOGRAPHIC_DATA] i"
type input "[PERSON_NAME]-a-green-[DEMOGRAPHIC_DATA]-i"
type input "[PERSON_NAME]: [DEMOGRAPHIC_DATA] in"
type input "[PERSON_NAME]-a-green-[DEMOGRAPHIC_DATA]-in"
type input "[PERSON_NAME]: [DEMOGRAPHIC_DATA] in t"
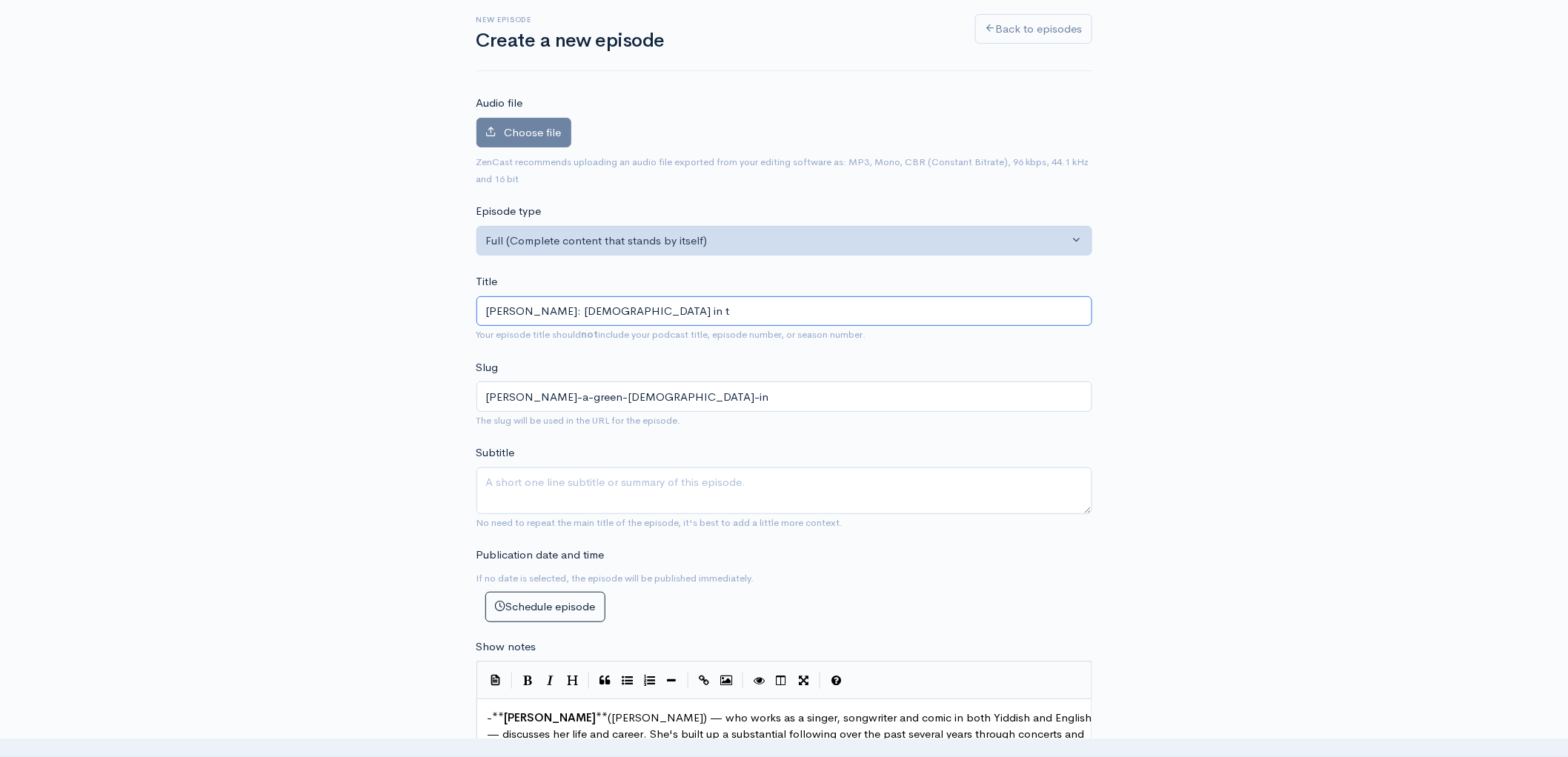
type input "[PERSON_NAME]-a-green-jews-in-t"
type input "[PERSON_NAME]: [DEMOGRAPHIC_DATA] in the"
type input "[PERSON_NAME]-a-green-[DEMOGRAPHIC_DATA]-in-the"
type input "[PERSON_NAME]: [DEMOGRAPHIC_DATA] in the P"
type input "[PERSON_NAME]-a-green-[DEMOGRAPHIC_DATA]-in-the-p"
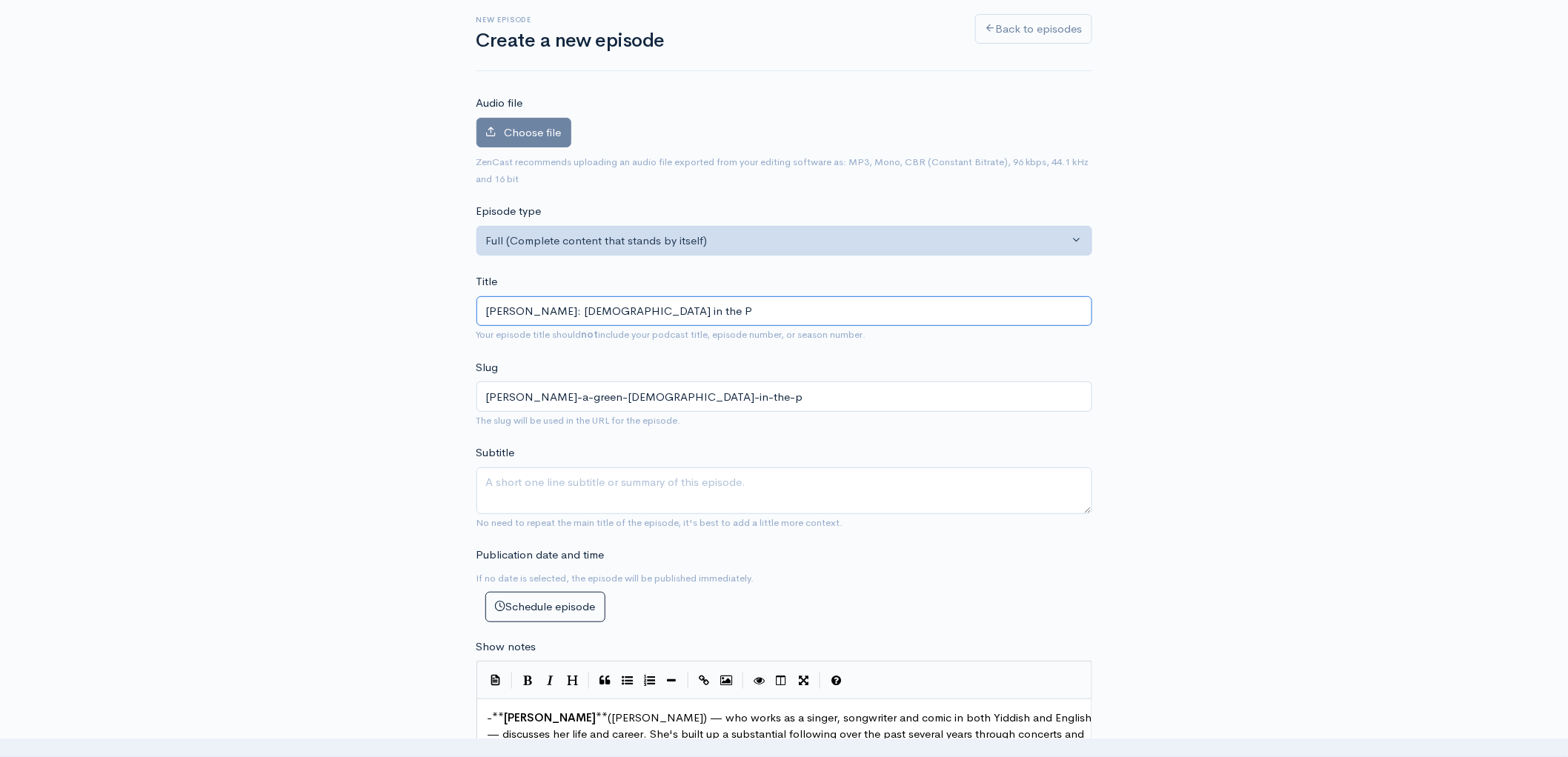
type input "[PERSON_NAME]: [DEMOGRAPHIC_DATA] in the"
type input "[PERSON_NAME]-a-green-[DEMOGRAPHIC_DATA]-in-the"
type input "[PERSON_NAME]: [DEMOGRAPHIC_DATA] in the S"
type input "[PERSON_NAME]-a-green-jews-in-the-s"
type input "[PERSON_NAME]: [DEMOGRAPHIC_DATA] in the Sp"
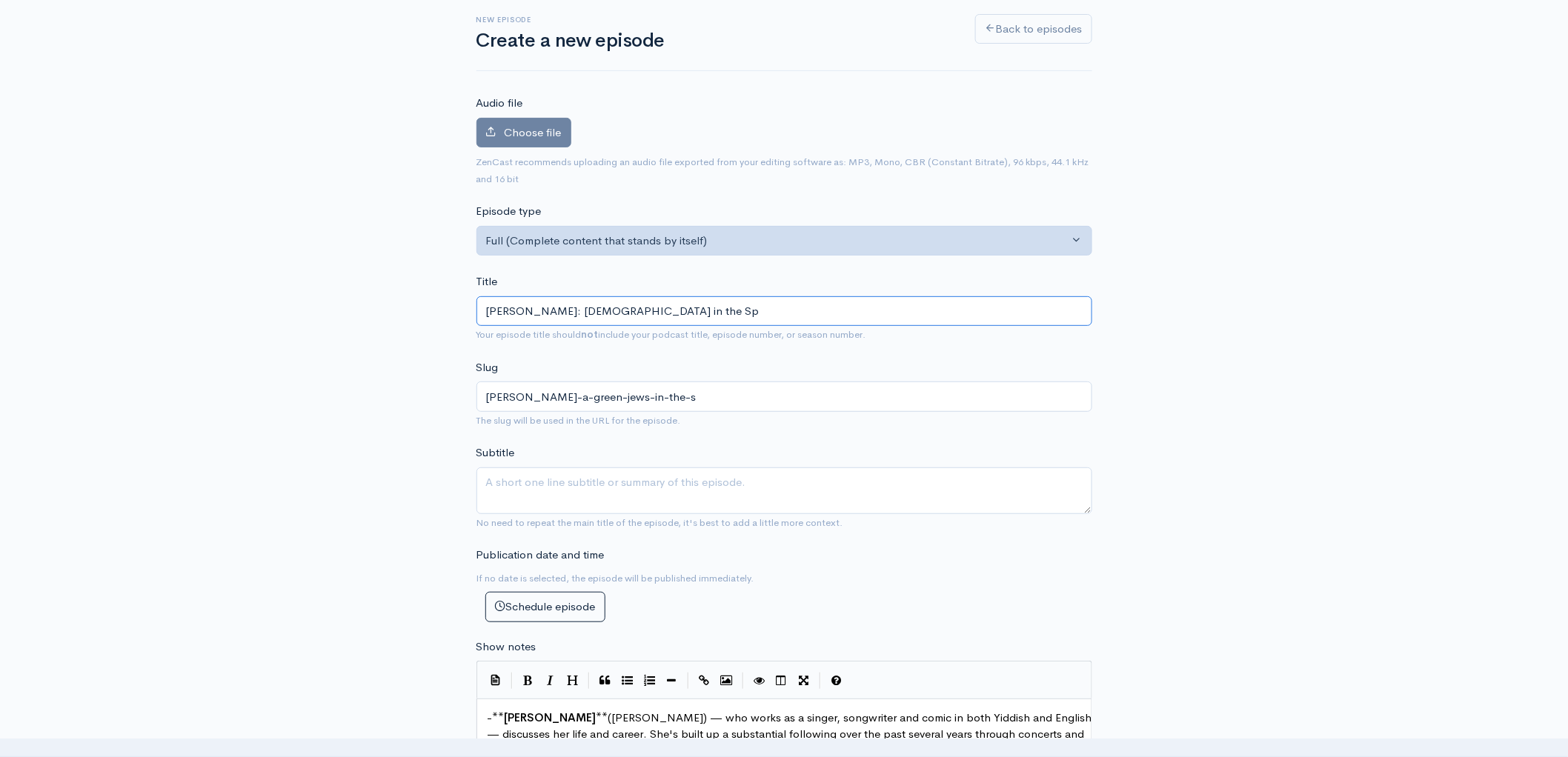
type input "[PERSON_NAME]-a-green-[DEMOGRAPHIC_DATA]-in-the-sp"
type input "[PERSON_NAME]: [DEMOGRAPHIC_DATA] in the Spa"
type input "[PERSON_NAME]-a-green-[DEMOGRAPHIC_DATA]-in-the-spa"
type input "[PERSON_NAME]: [DEMOGRAPHIC_DATA] in the Span"
type input "[PERSON_NAME]-a-green-[DEMOGRAPHIC_DATA]-in-the-span"
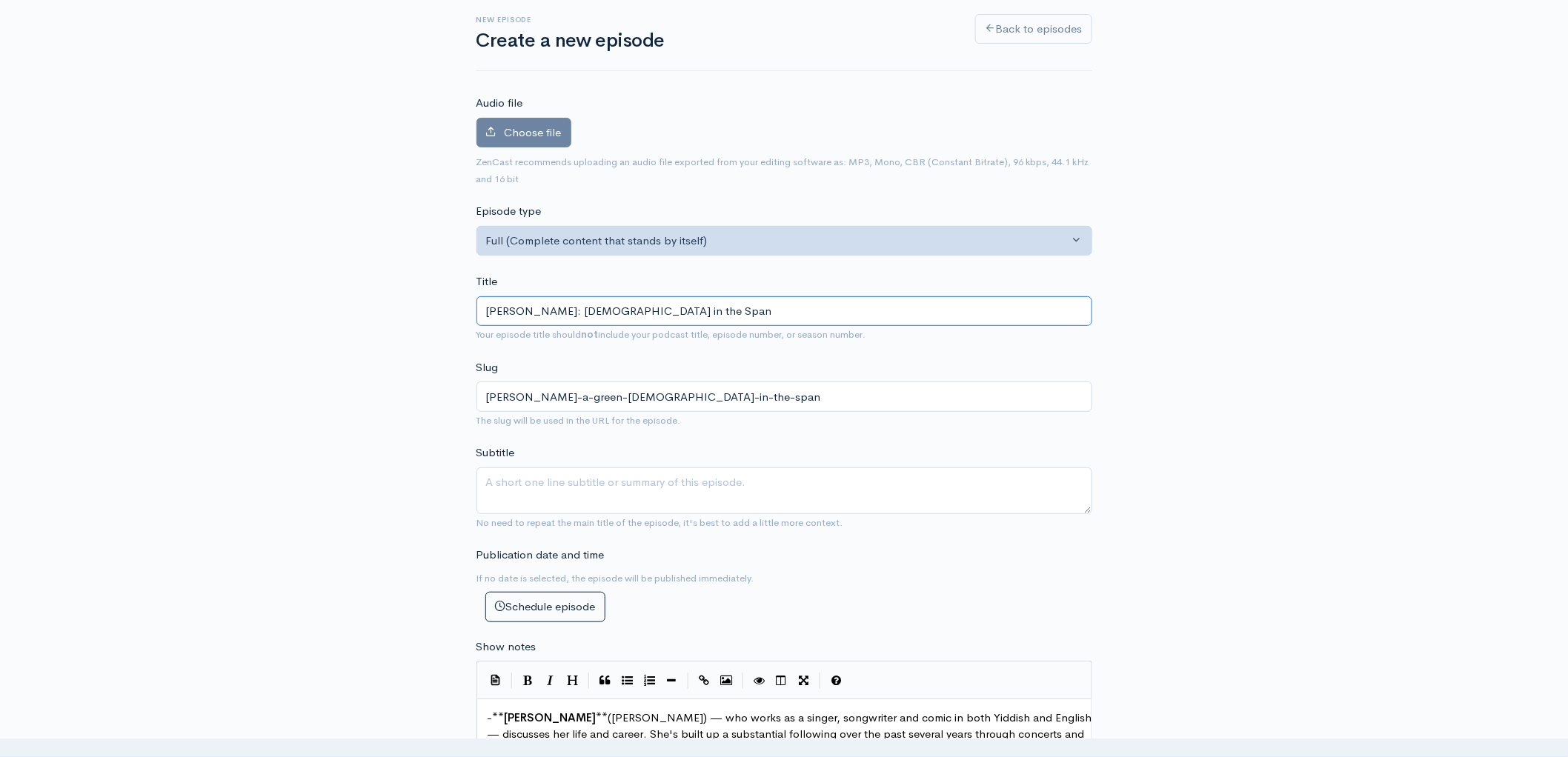
type input "[PERSON_NAME]: [DEMOGRAPHIC_DATA] in the Spani"
type input "[PERSON_NAME]-a-green-[DEMOGRAPHIC_DATA]-in-the-spani"
type input "[PERSON_NAME]: [DEMOGRAPHIC_DATA] in the Spanis"
type input "[PERSON_NAME]-a-green-[DEMOGRAPHIC_DATA]-in-the-spanis"
type input "[PERSON_NAME]: [DEMOGRAPHIC_DATA] in the [DEMOGRAPHIC_DATA]"
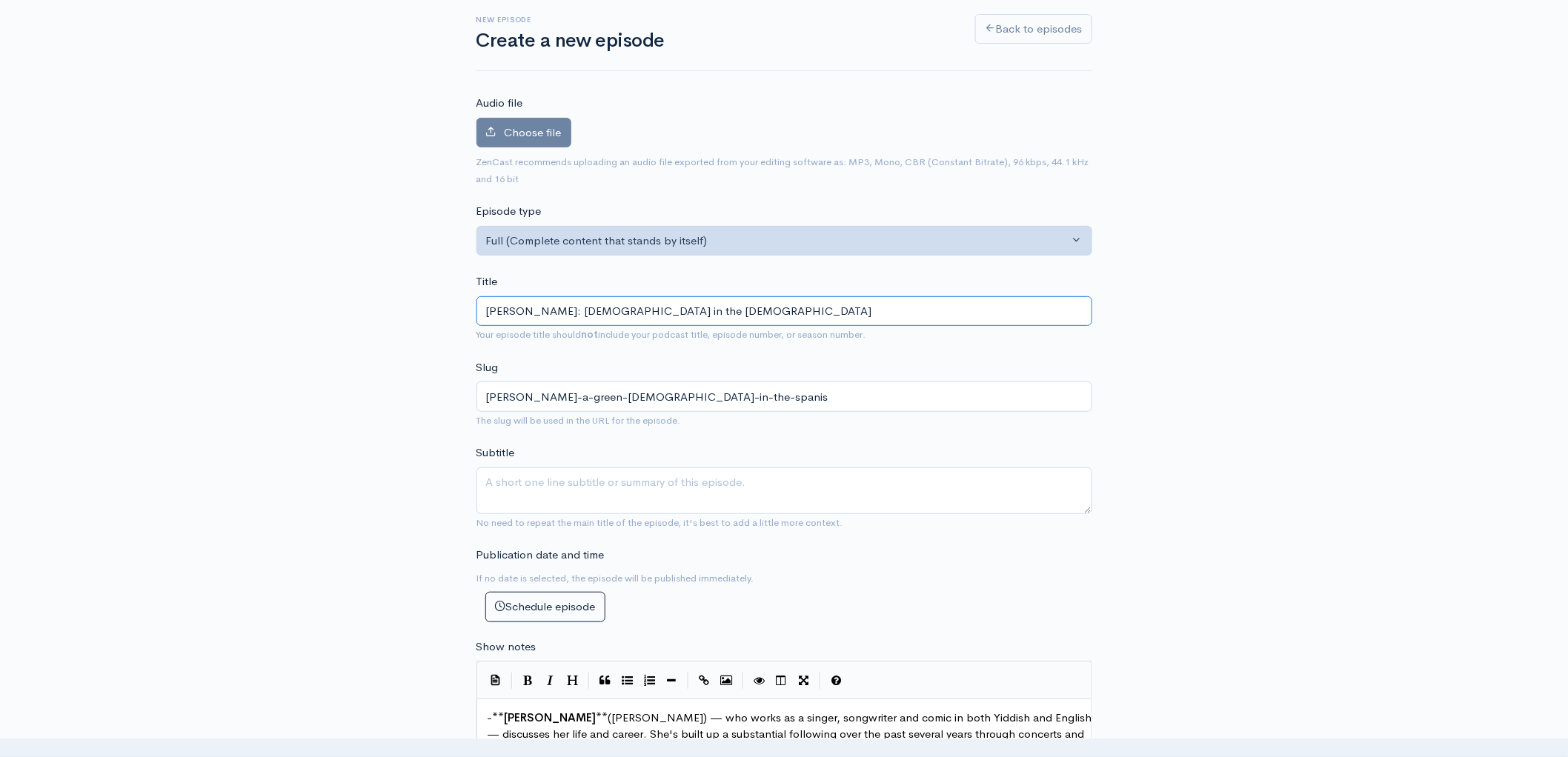
type input "[PERSON_NAME]-a-green-[DEMOGRAPHIC_DATA]-in-the-spanish"
type input "[PERSON_NAME]: [DEMOGRAPHIC_DATA] in the Spanish C"
type input "[PERSON_NAME]-a-green-[DEMOGRAPHIC_DATA]-in-the-spanish-c"
type input "[PERSON_NAME]: [DEMOGRAPHIC_DATA] in the Spanish Ci"
type input "[PERSON_NAME]-a-green-[DEMOGRAPHIC_DATA]-in-the-spanish-ci"
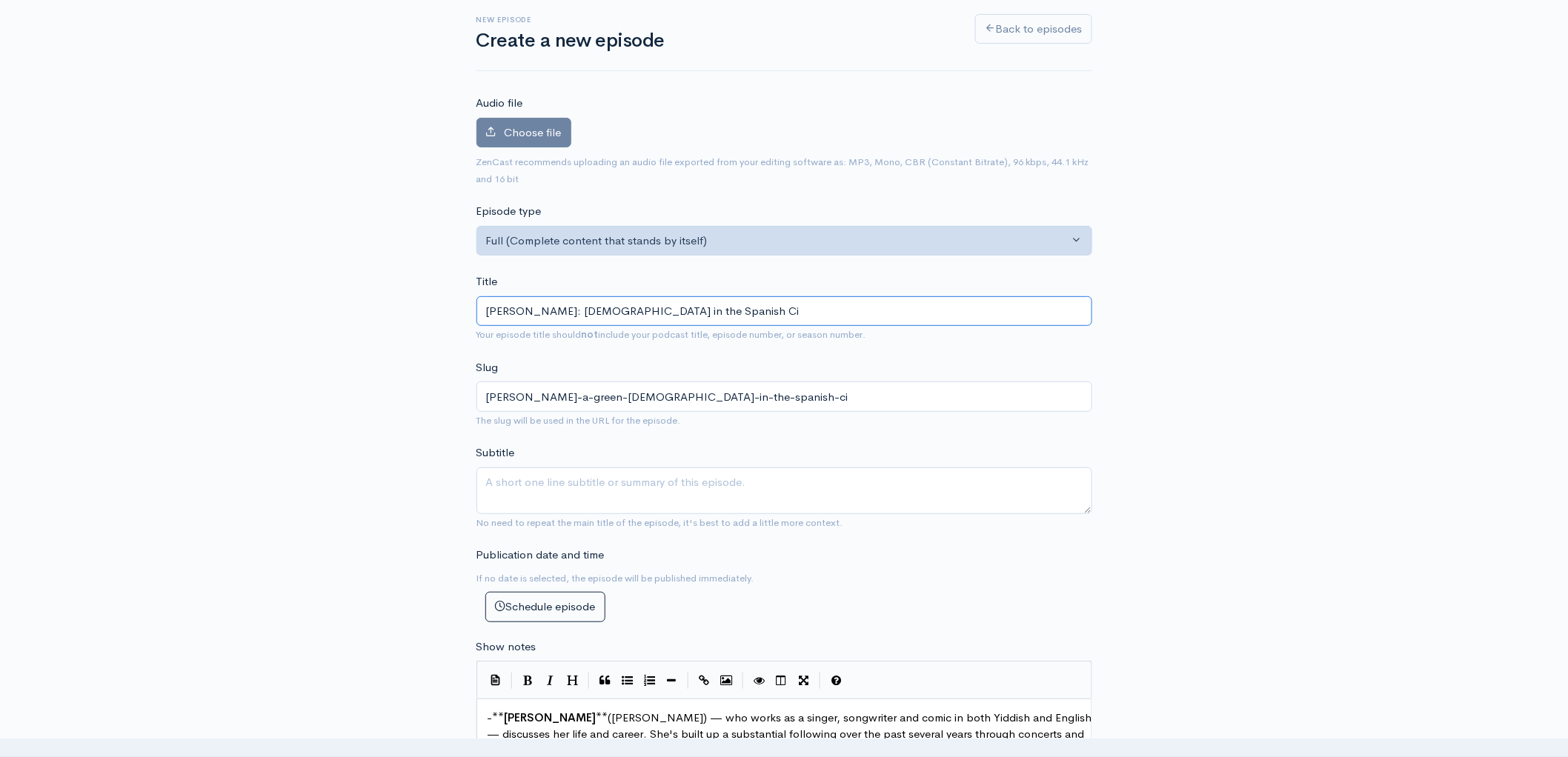
type input "[PERSON_NAME]: [DEMOGRAPHIC_DATA] in the Spanish Civ"
type input "[PERSON_NAME]-a-green-[DEMOGRAPHIC_DATA]-in-the-spanish-civ"
type input "[PERSON_NAME]: [DEMOGRAPHIC_DATA] in the Spanish Civi"
type input "[PERSON_NAME]-a-green-[DEMOGRAPHIC_DATA]-in-the-spanish-civi"
type input "[PERSON_NAME]: [DEMOGRAPHIC_DATA] in the Spanish Civil"
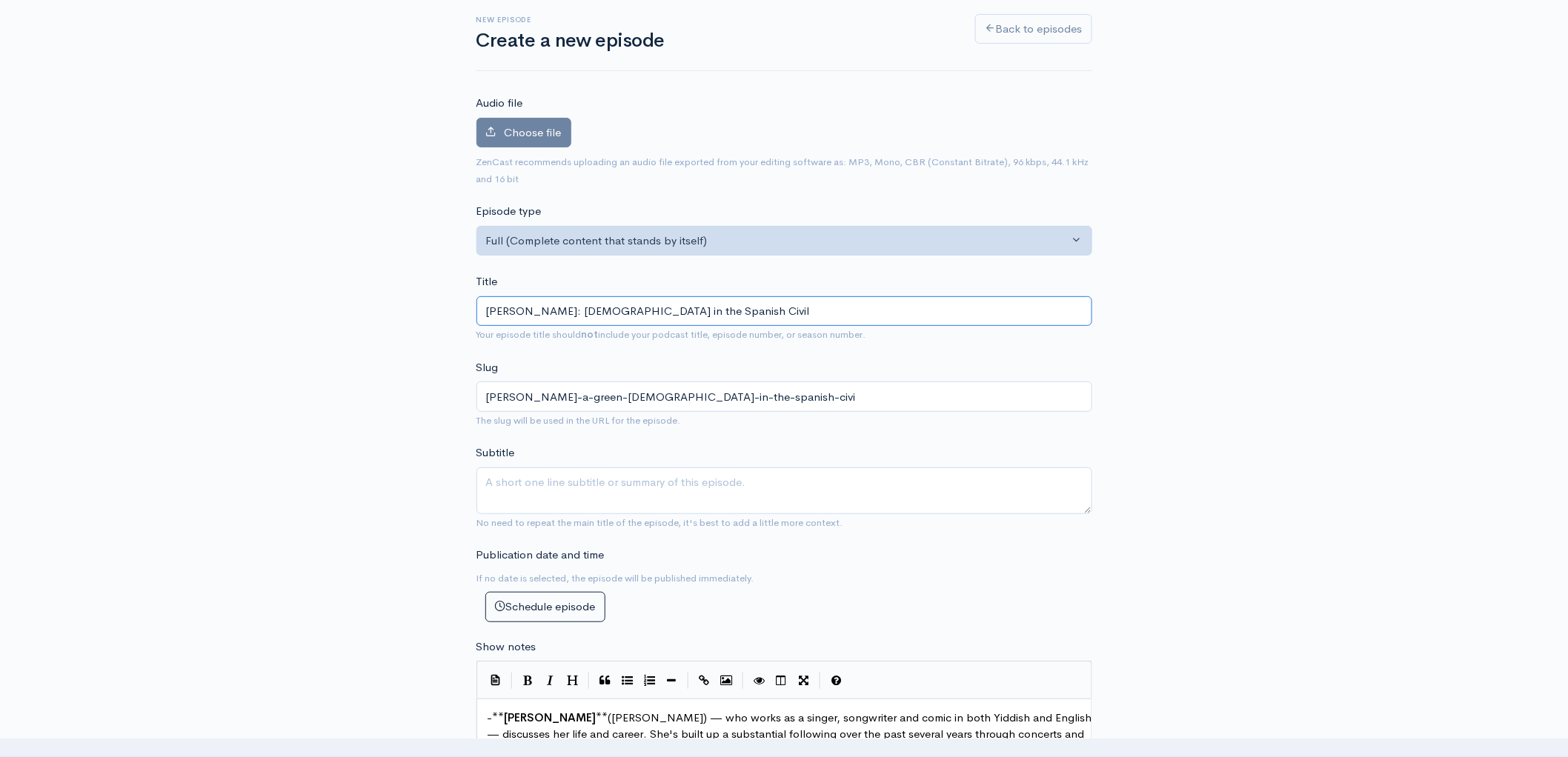
type input "[PERSON_NAME]-a-green-jews-in-the-spanish-civil"
type input "[PERSON_NAME]: [DEMOGRAPHIC_DATA] in the Spanish Civil W"
type input "[PERSON_NAME]-a-green-[DEMOGRAPHIC_DATA]-in-the-spanish-civil-w"
type input "[PERSON_NAME]: [DEMOGRAPHIC_DATA] in the Spanish Civil Wa"
type input "[PERSON_NAME]-a-green-[DEMOGRAPHIC_DATA]-in-the-spanish-civil-wa"
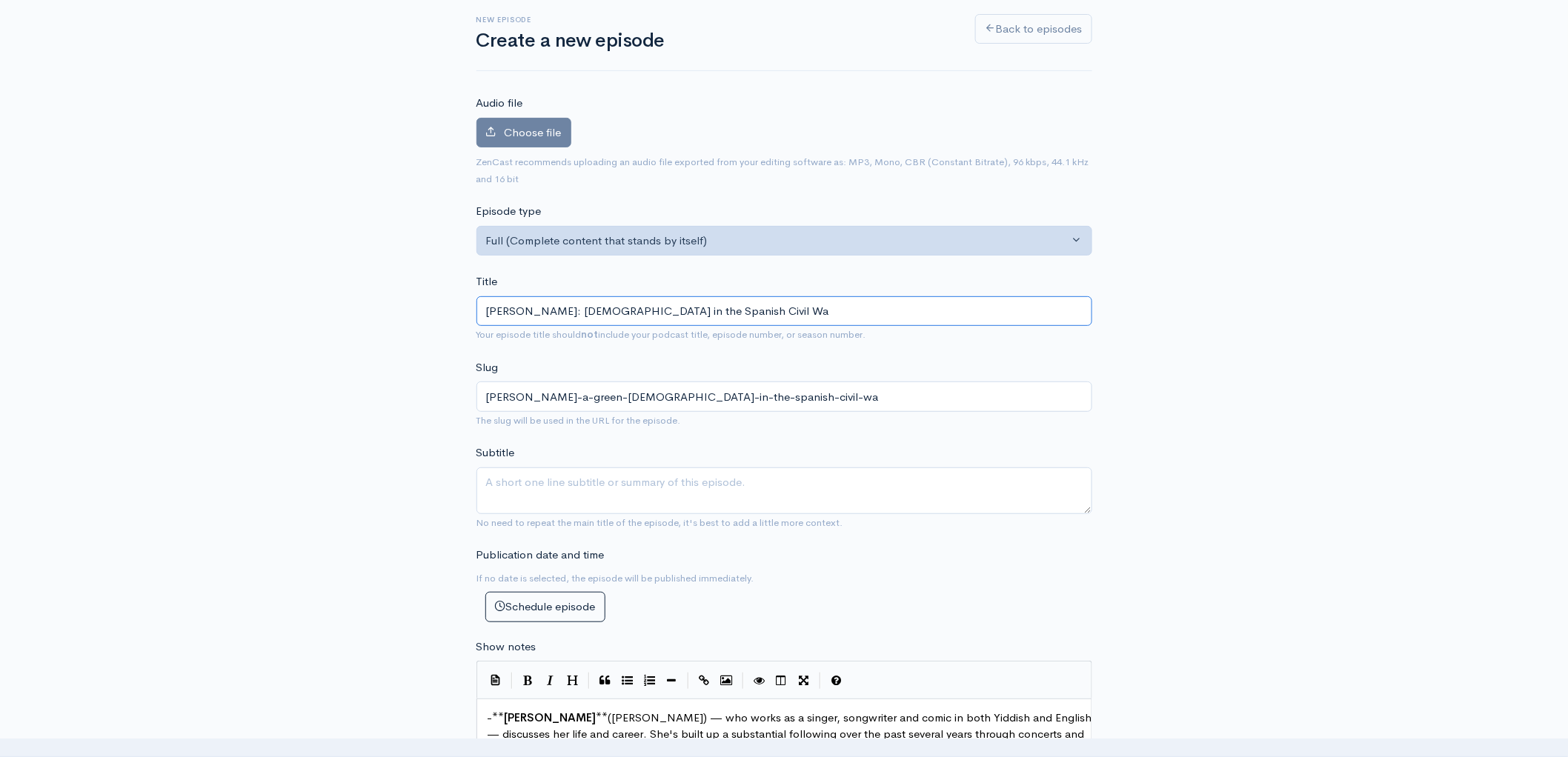
type input "[PERSON_NAME]: [DEMOGRAPHIC_DATA] in the Spanish Civil War"
type input "[PERSON_NAME]-a-green-[DEMOGRAPHIC_DATA]-in-the-spanish-civil-war"
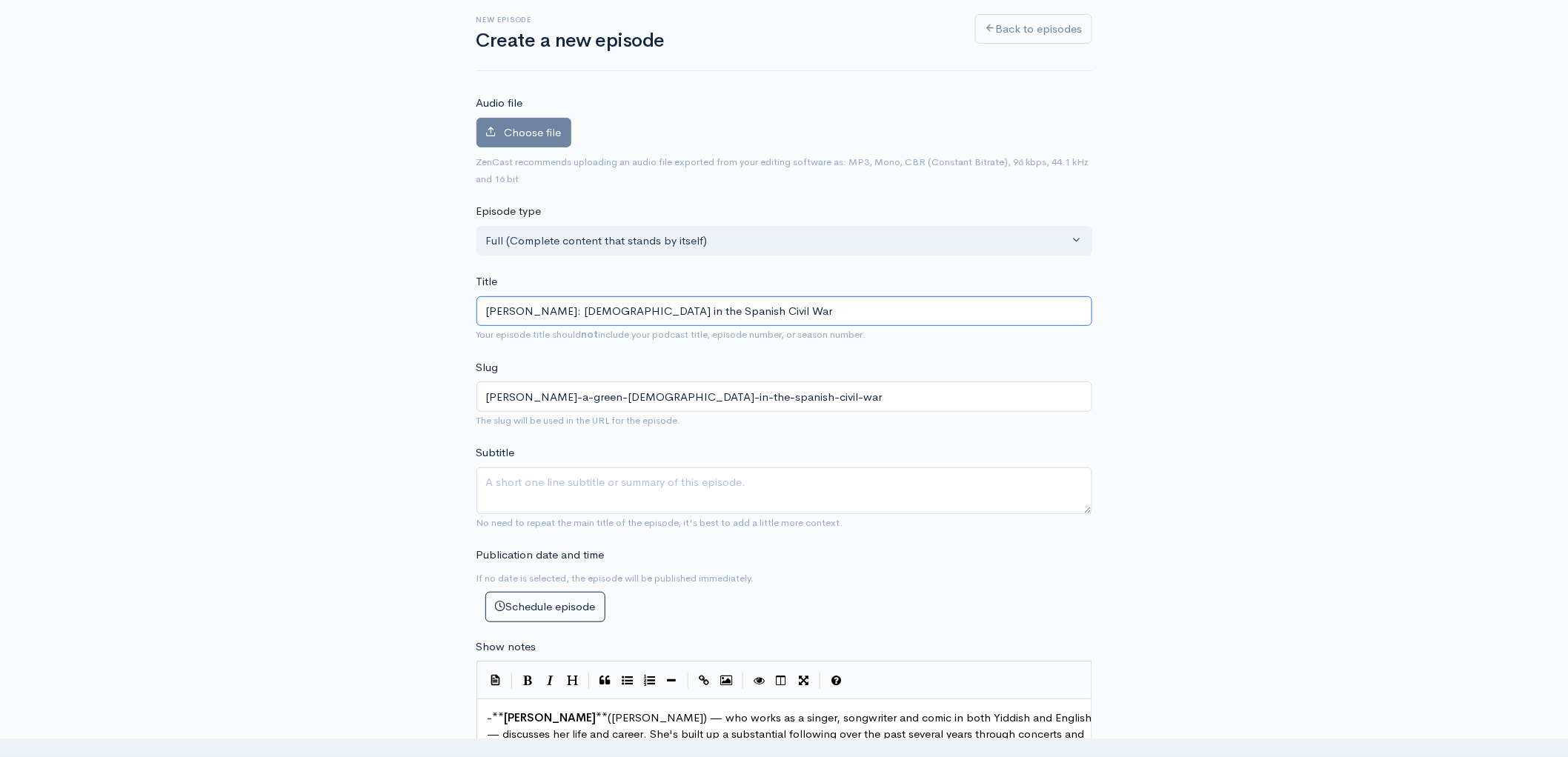
click at [615, 311] on input "[PERSON_NAME]: [DEMOGRAPHIC_DATA] in the Spanish Civil War" at bounding box center [784, 311] width 615 height 30
type input "[PERSON_NAME]: [DEMOGRAPHIC_DATA] W the Spanish Civil War"
type input "[PERSON_NAME]-a-green-[DEMOGRAPHIC_DATA]-w-the-spanish-civil-war"
type input "[PERSON_NAME]: [DEMOGRAPHIC_DATA] Wh the Spanish Civil War"
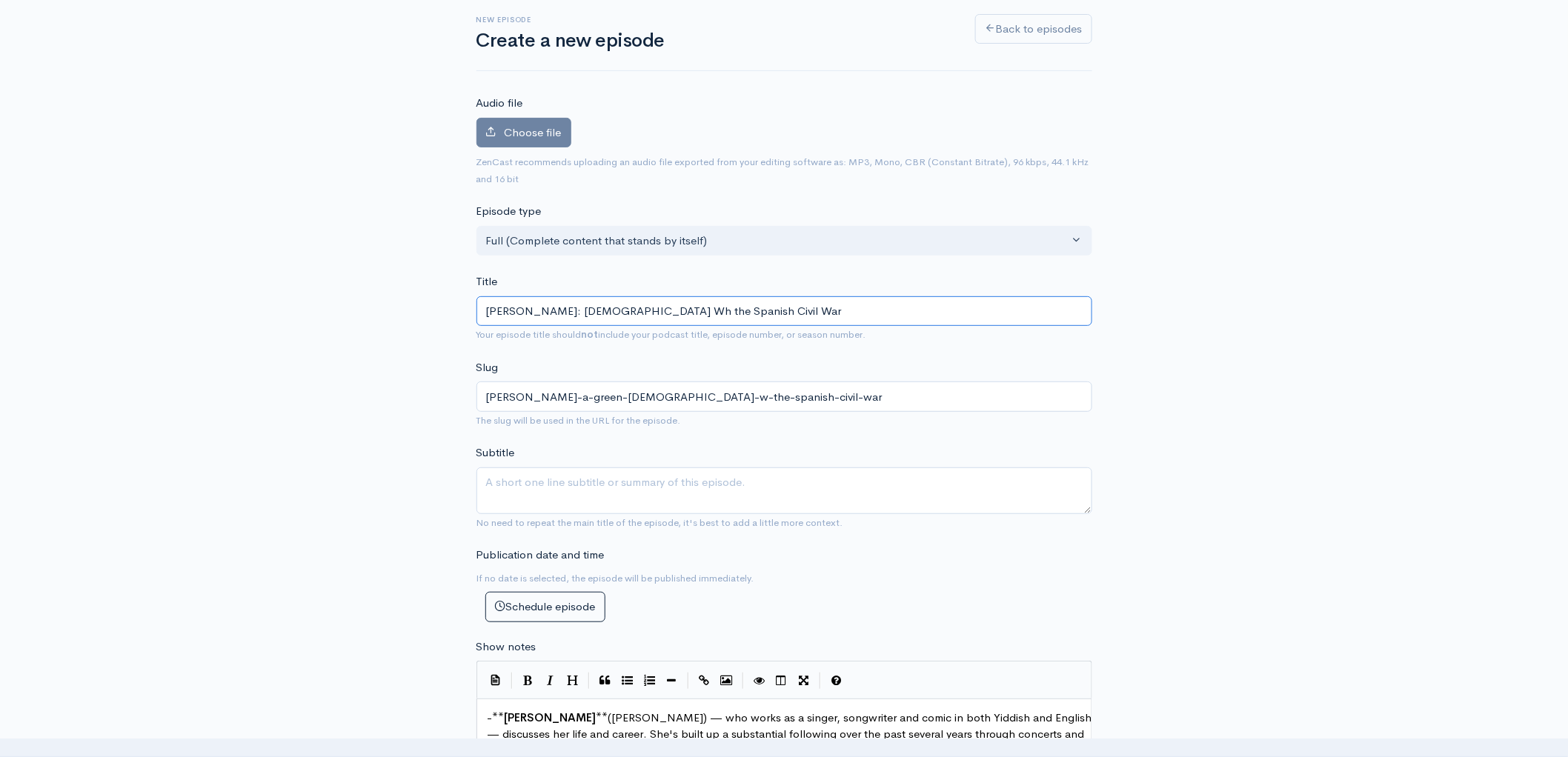
type input "[PERSON_NAME]-a-green-[DEMOGRAPHIC_DATA]-wh-the-spanish-civil-war"
type input "[PERSON_NAME]: [DEMOGRAPHIC_DATA] Who the Spanish Civil War"
type input "[PERSON_NAME]-a-green-[DEMOGRAPHIC_DATA]-who-the-spanish-civil-war"
type input "[PERSON_NAME]: [DEMOGRAPHIC_DATA] Who F the Spanish Civil War"
type input "[PERSON_NAME]-a-green-[DEMOGRAPHIC_DATA]-who-f-the-spanish-civil-war"
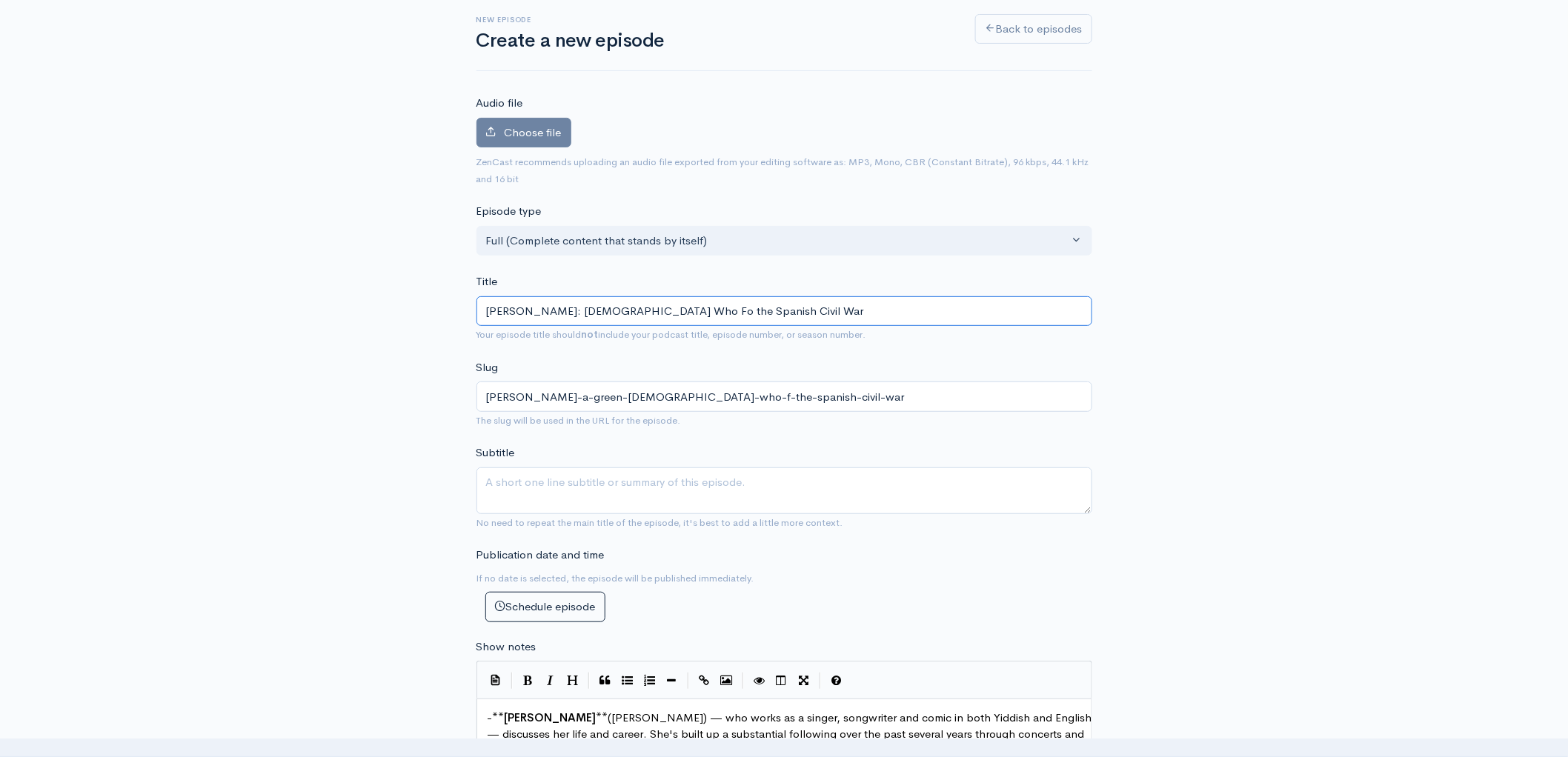
type input "[PERSON_NAME]: [DEMOGRAPHIC_DATA] Who Fou the Spanish Civil War"
type input "[PERSON_NAME]-a-green-[DEMOGRAPHIC_DATA]-who-fou-the-spanish-civil-war"
type input "[PERSON_NAME]: [DEMOGRAPHIC_DATA] Who Foug the Spanish Civil War"
type input "[PERSON_NAME]-a-green-[DEMOGRAPHIC_DATA]-who-foug-the-spanish-civil-war"
type input "[PERSON_NAME]: [DEMOGRAPHIC_DATA] Who Fough the Spanish Civil War"
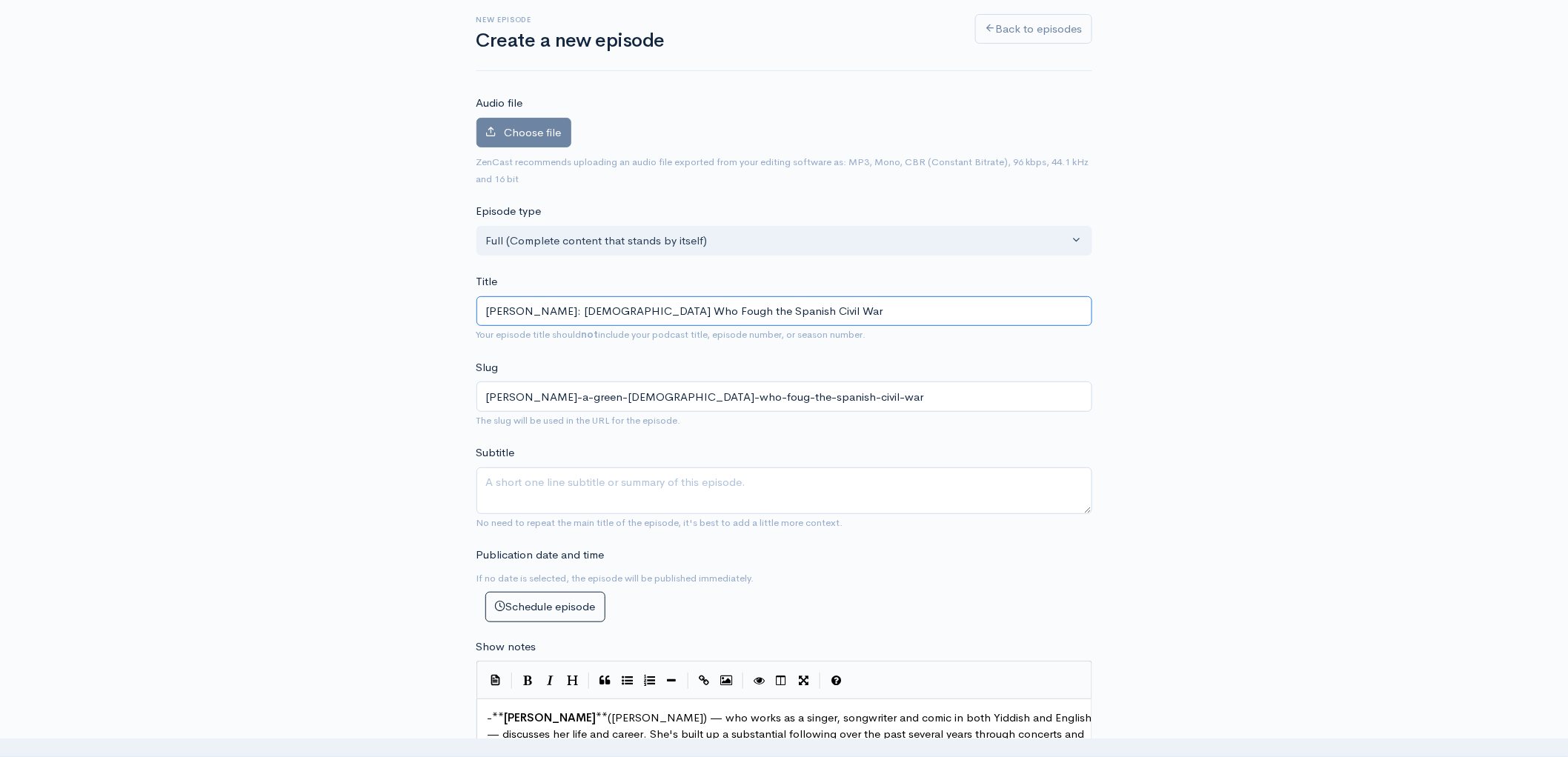
type input "[PERSON_NAME]-a-green-[DEMOGRAPHIC_DATA]-who-fough-the-spanish-civil-war"
type input "[PERSON_NAME]: [DEMOGRAPHIC_DATA] Who Fought the Spanish Civil War"
type input "[PERSON_NAME]-a-green-[DEMOGRAPHIC_DATA]-who-fought-the-spanish-civil-war"
type input "[PERSON_NAME]: [DEMOGRAPHIC_DATA] Who Fought i the Spanish Civil War"
type input "[PERSON_NAME]-a-green-[DEMOGRAPHIC_DATA]-who-fought-i-the-spanish-civil-war"
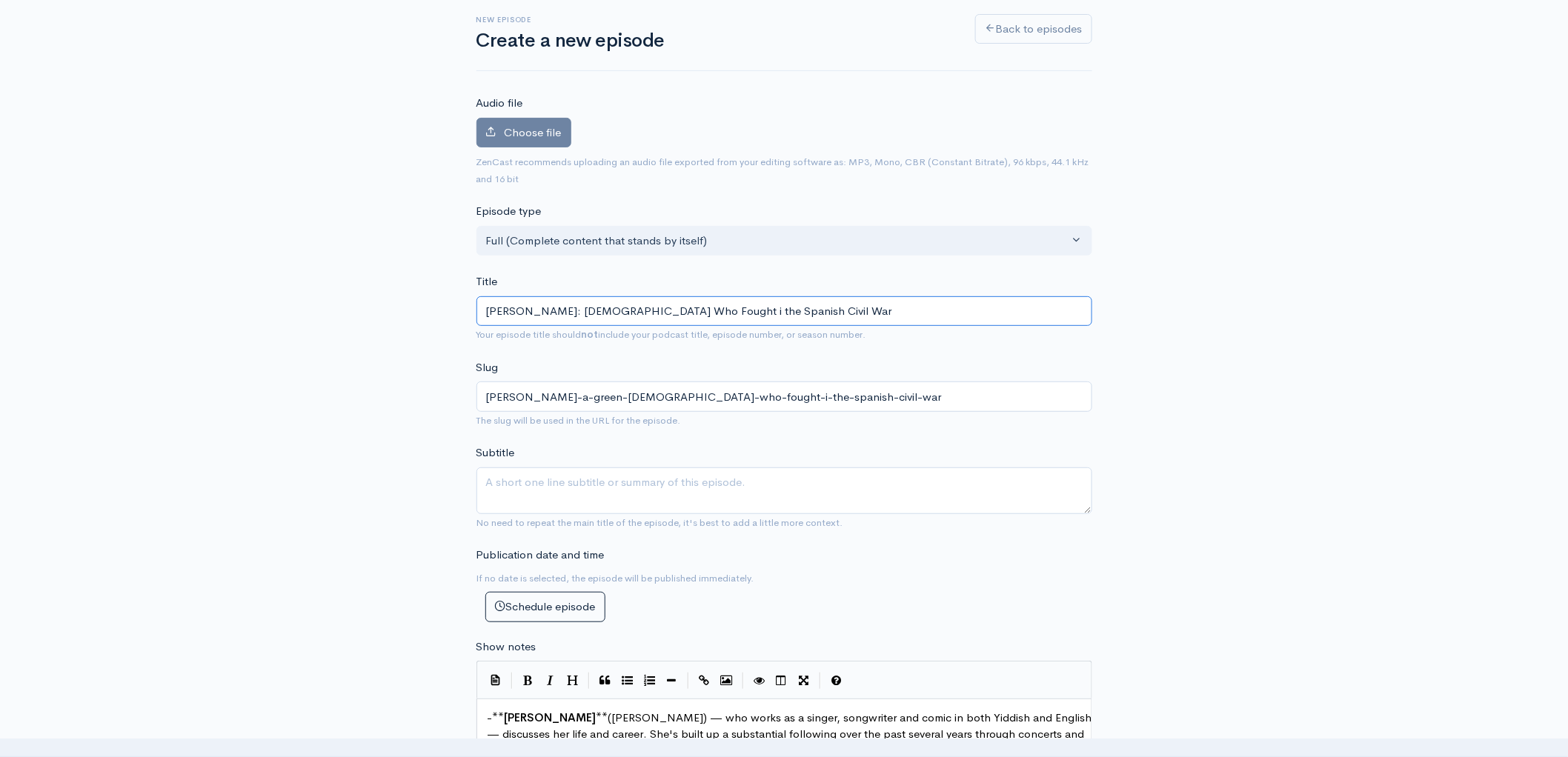
type input "[PERSON_NAME]: [DEMOGRAPHIC_DATA] Who Fought in the Spanish Civil War"
type input "[PERSON_NAME]-a-green-[DEMOGRAPHIC_DATA]-who-fought-in-the-spanish-civil-war"
click at [584, 313] on input "[PERSON_NAME]: [DEMOGRAPHIC_DATA] Who Fought in the Spanish Civil War" at bounding box center [784, 311] width 615 height 30
paste input "ourney through"
type input "[PERSON_NAME]: Journey through the Spanish Civil War"
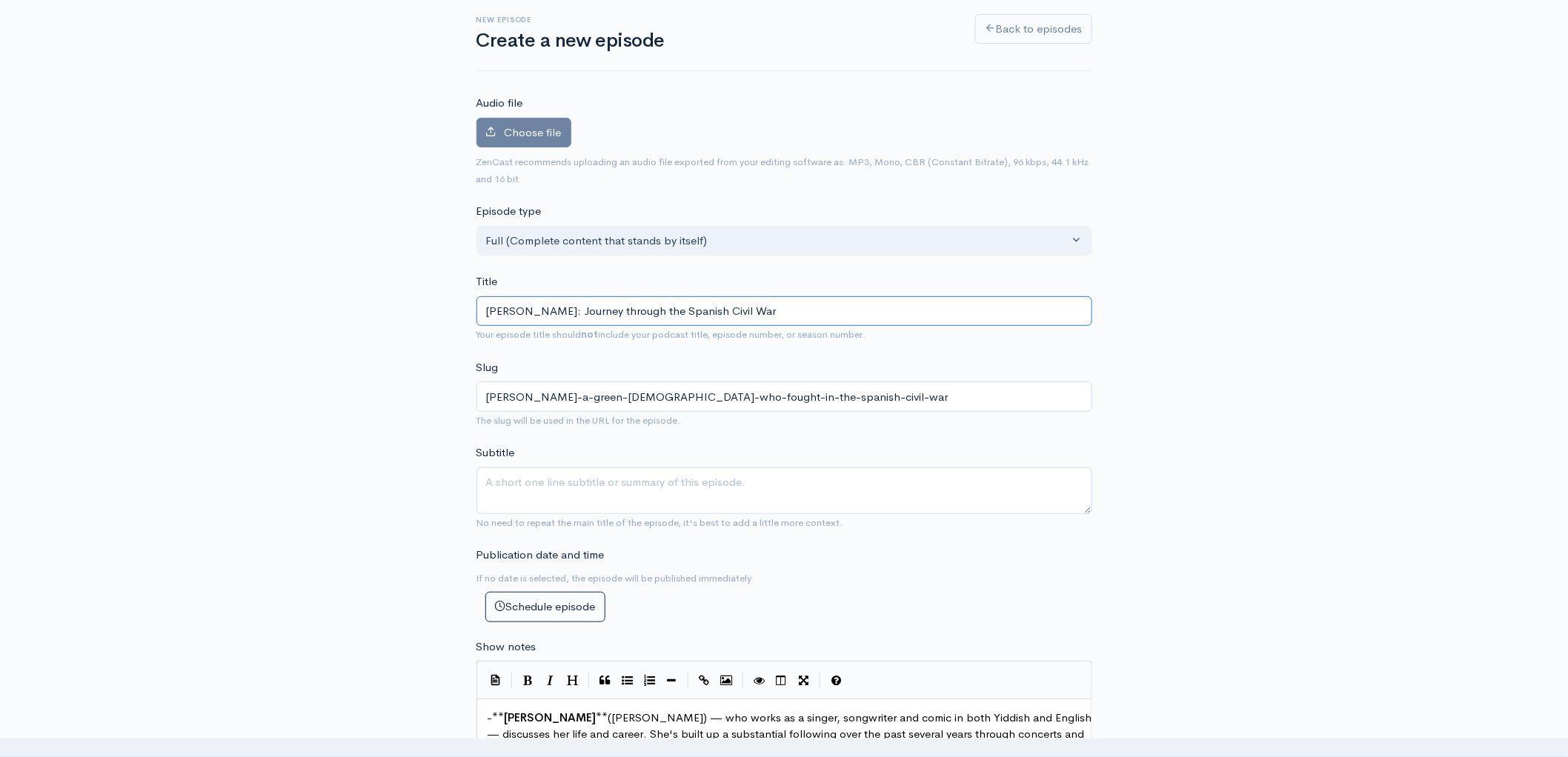
type input "[PERSON_NAME]-a-green-journey-through-the-spanish-civil-war"
type input "[PERSON_NAME]: Journey through the Spanish Civil War"
click at [705, 488] on textarea "Subtitle" at bounding box center [784, 490] width 615 height 47
drag, startPoint x: 780, startPoint y: 312, endPoint x: 584, endPoint y: 319, distance: 196.1
click at [584, 319] on input "[PERSON_NAME]: Journey through the Spanish Civil War" at bounding box center [784, 311] width 615 height 30
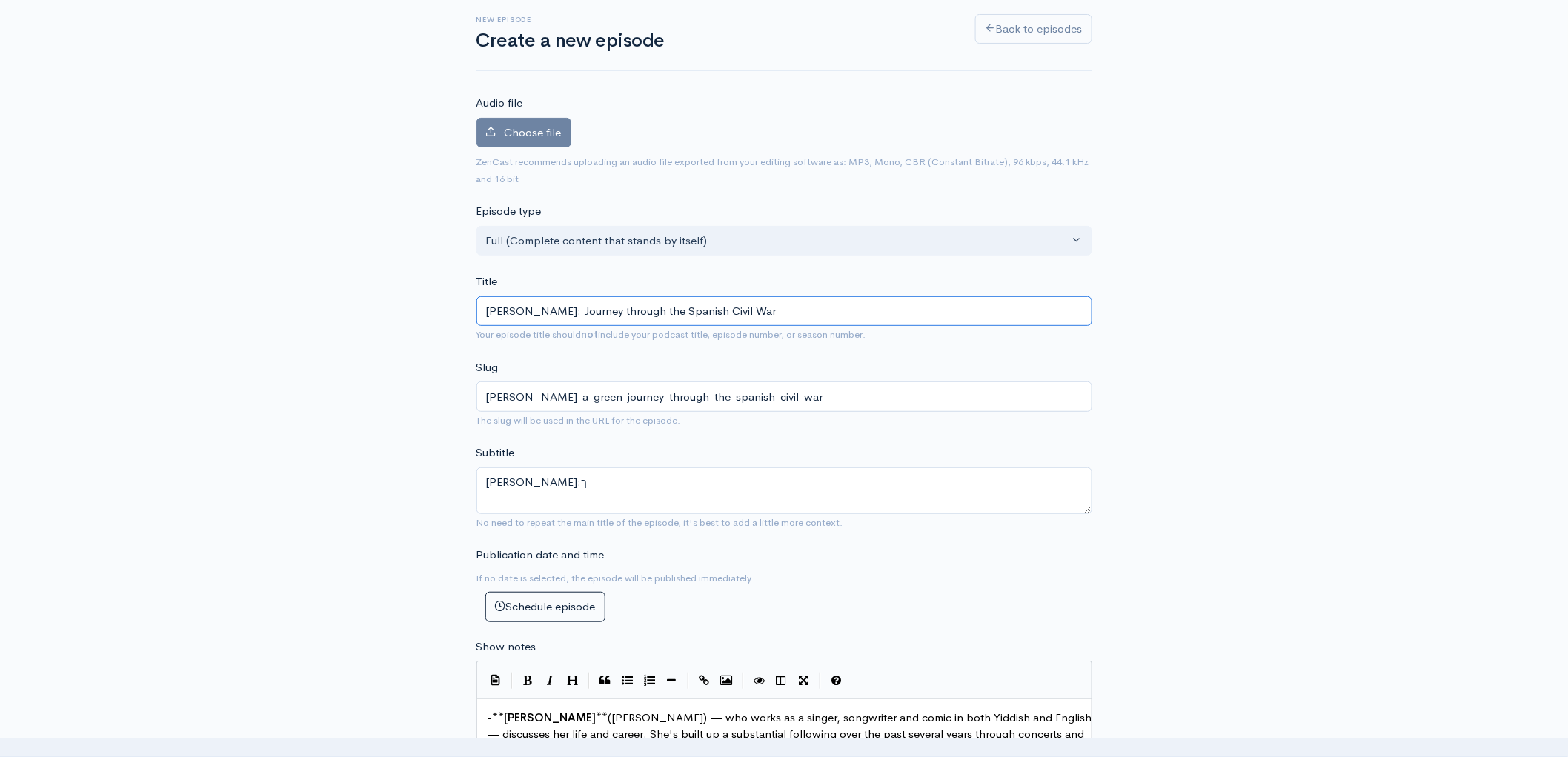
click at [592, 317] on input "[PERSON_NAME]: Journey through the Spanish Civil War" at bounding box center [784, 311] width 615 height 30
click at [485, 483] on textarea "[PERSON_NAME]:ך" at bounding box center [784, 490] width 615 height 47
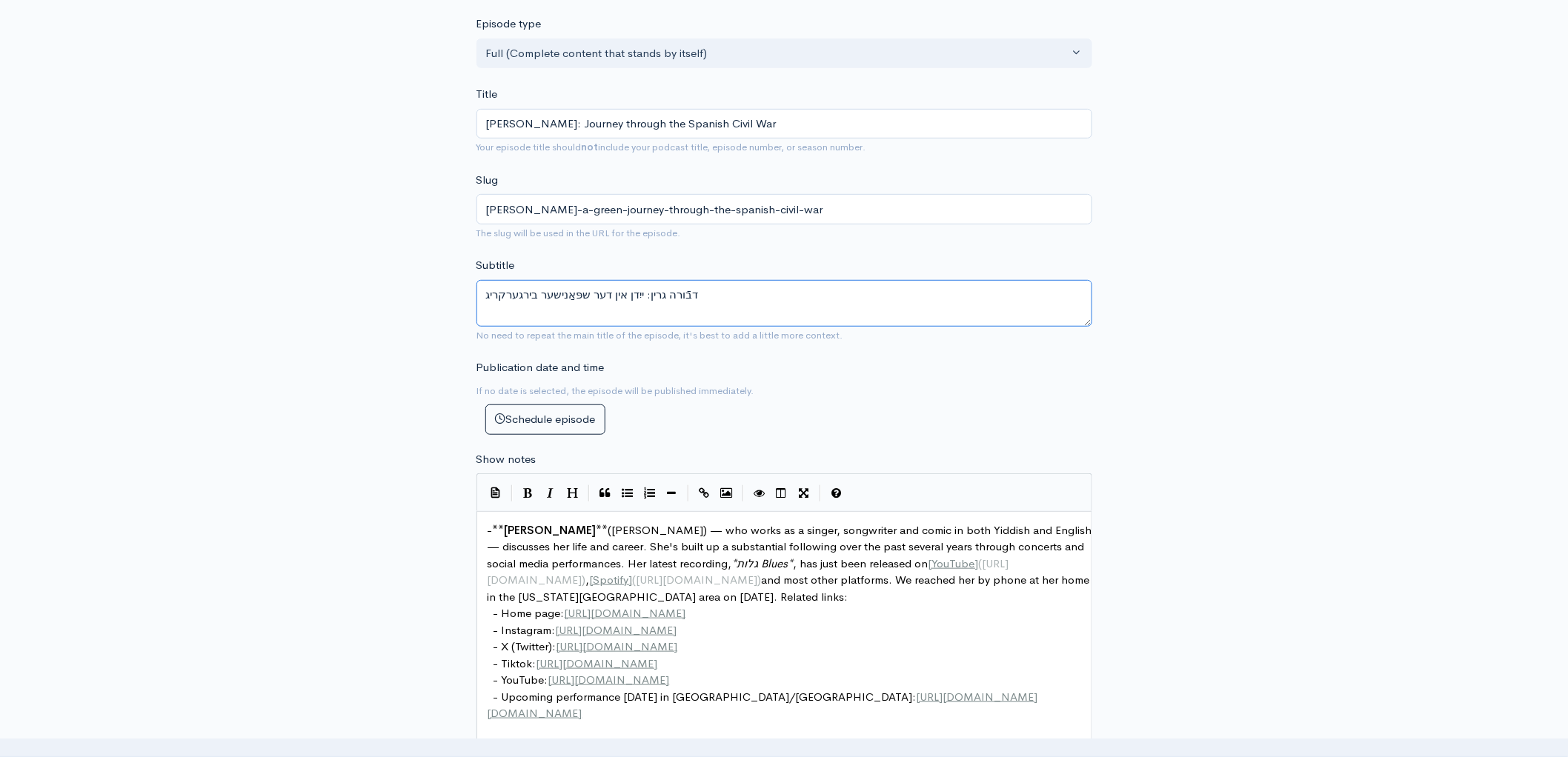
scroll to position [274, 0]
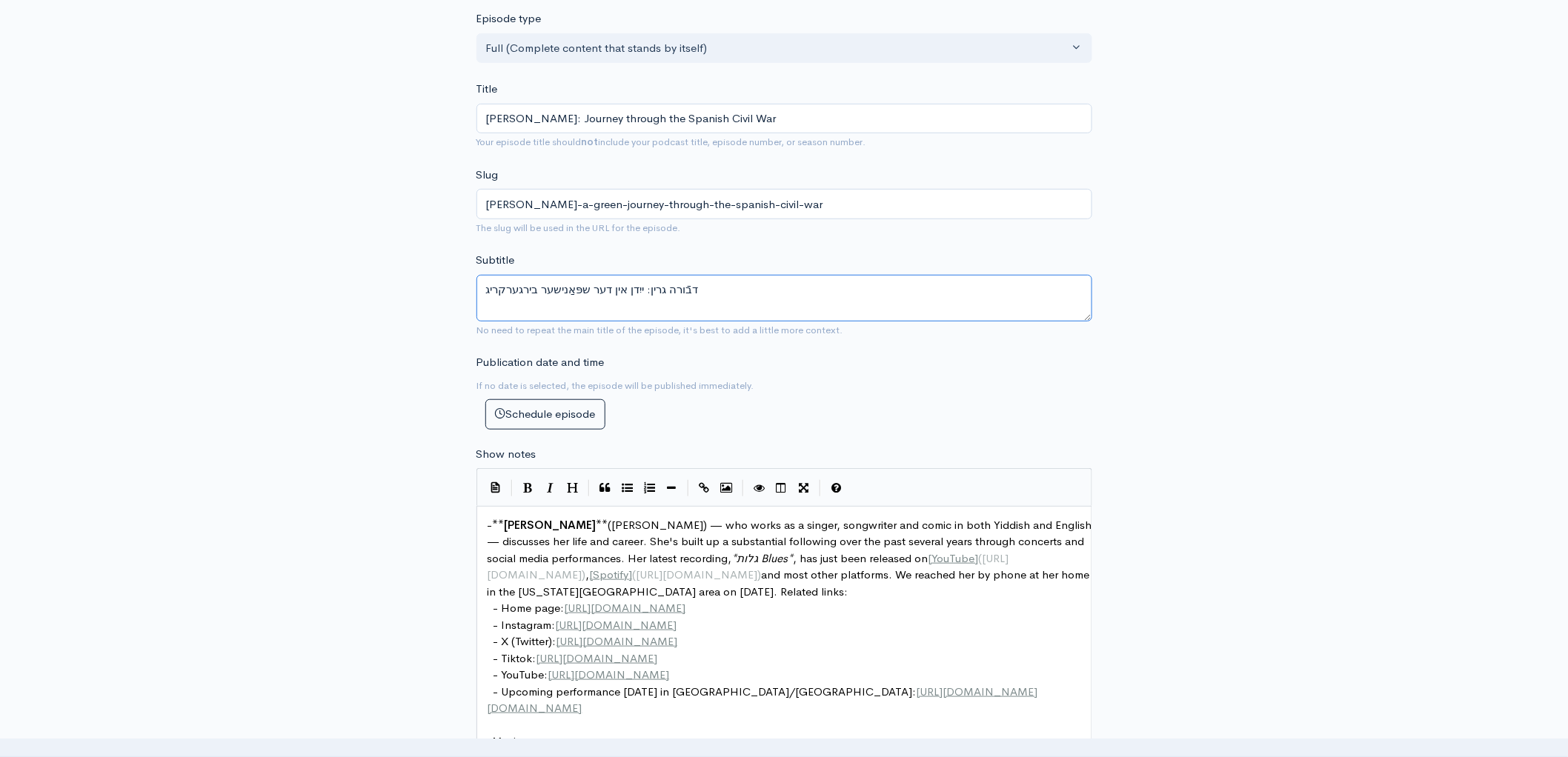
type textarea "דבֿורה גרין: ייִדן אין דער שפּאַנישער בירגערקריג"
drag, startPoint x: 553, startPoint y: 523, endPoint x: 509, endPoint y: 529, distance: 44.4
type textarea "‟קנ"
type textarea "*Deborahd"
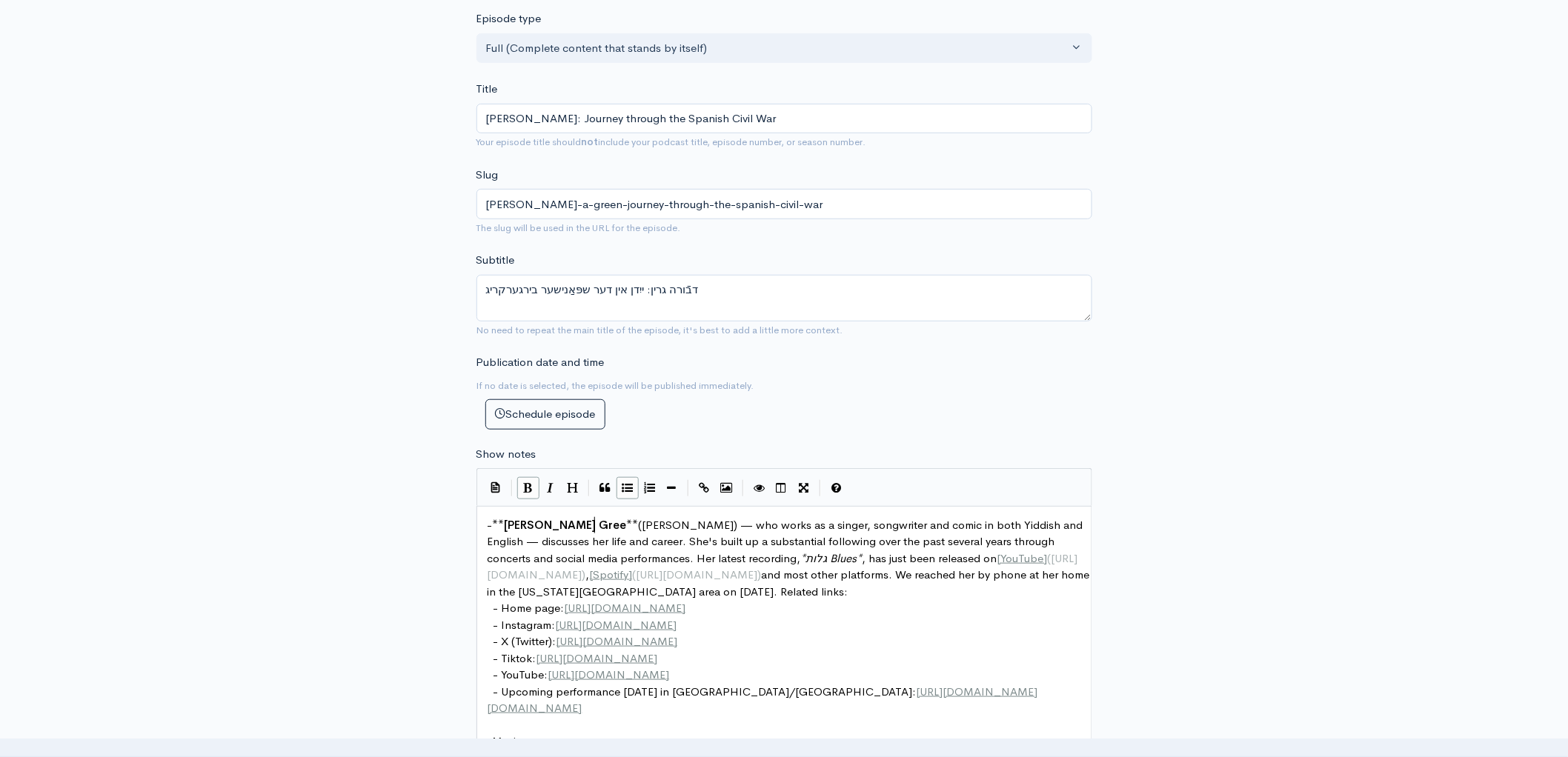
type textarea "[PERSON_NAME]"
type textarea "ת"
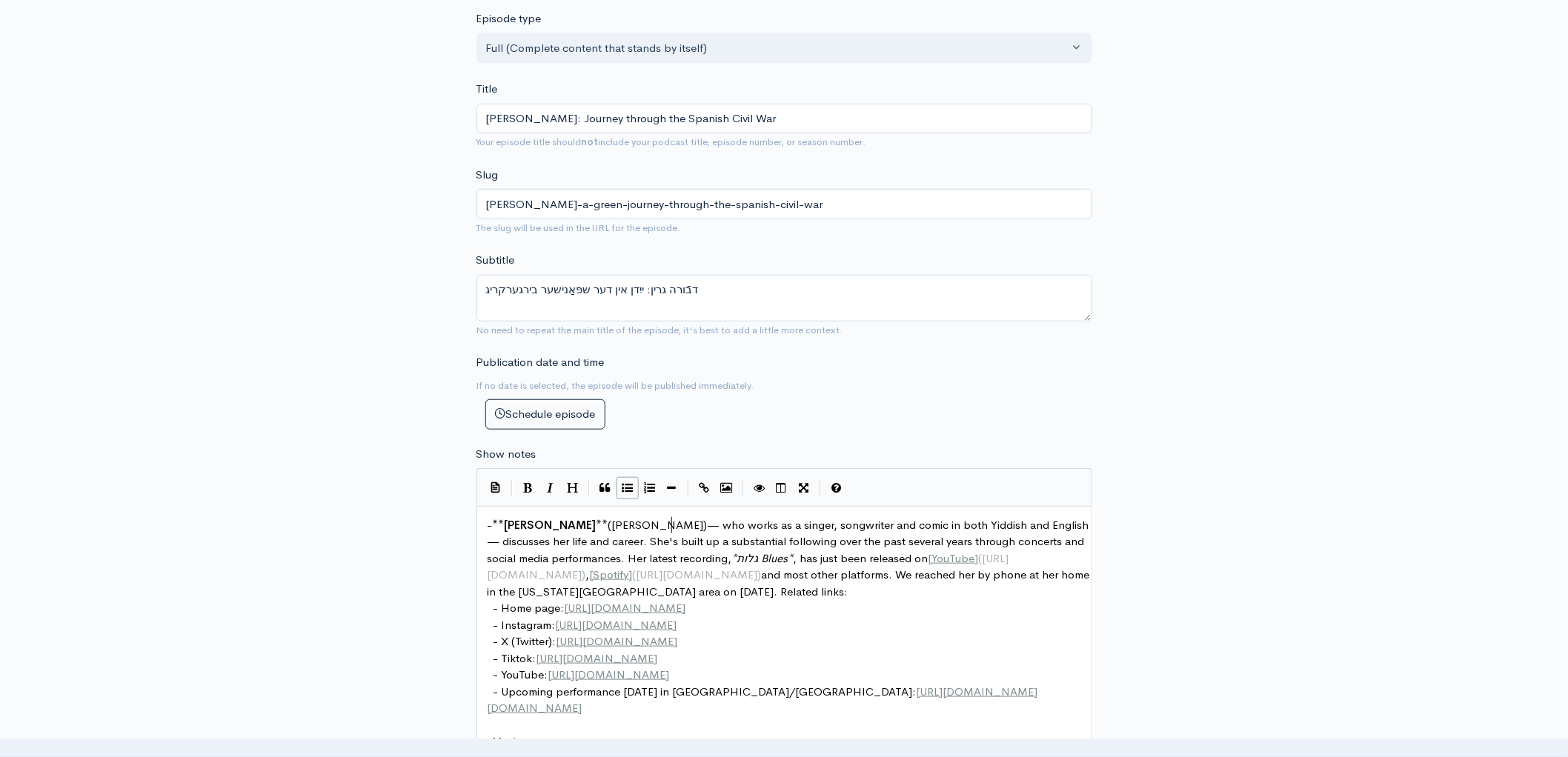
scroll to position [5, 10]
type textarea ","
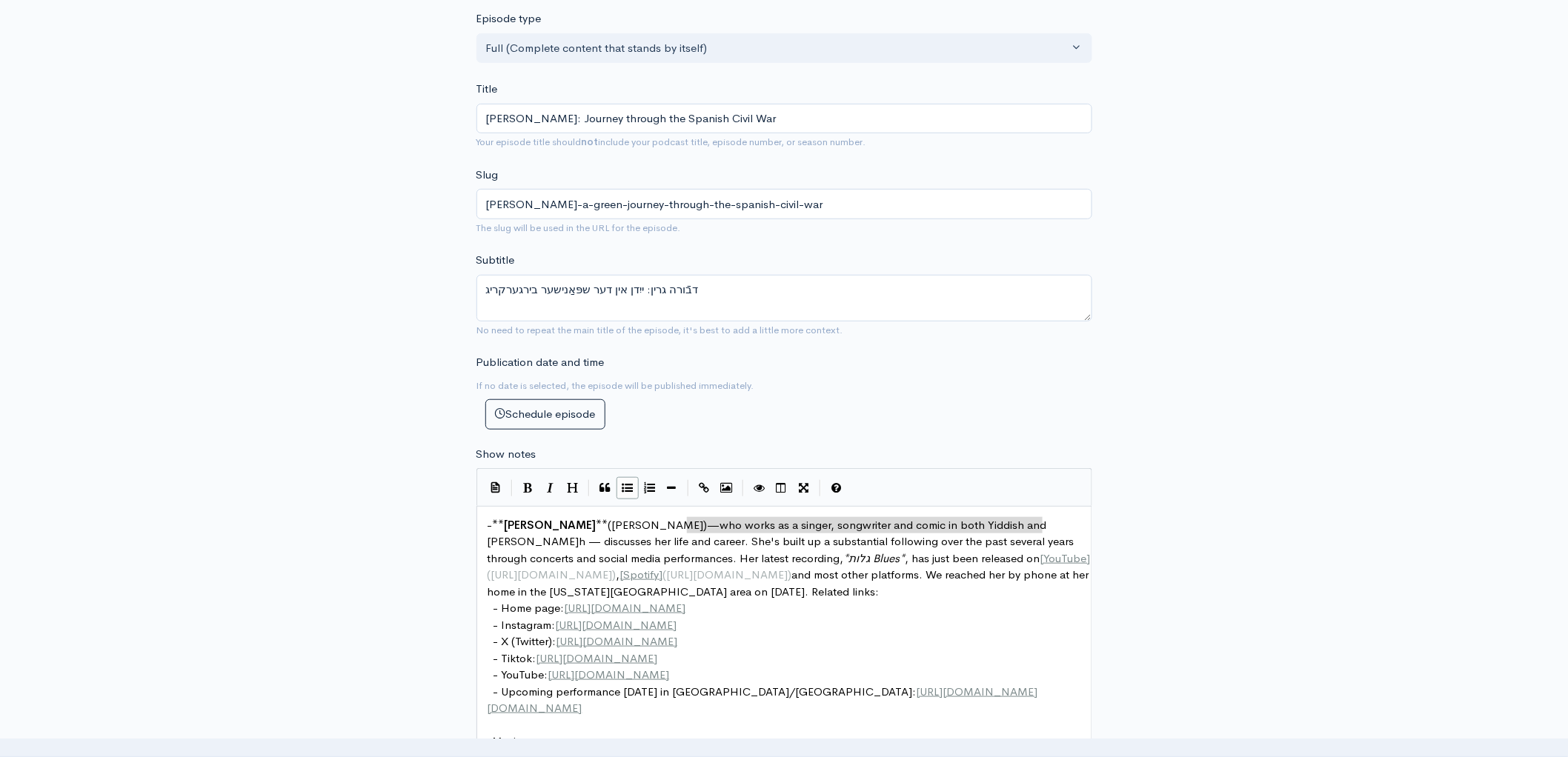
type textarea "who works as a singer, songwriter and comic in both Yiddish and English"
drag, startPoint x: 691, startPoint y: 527, endPoint x: 1049, endPoint y: 526, distance: 358.0
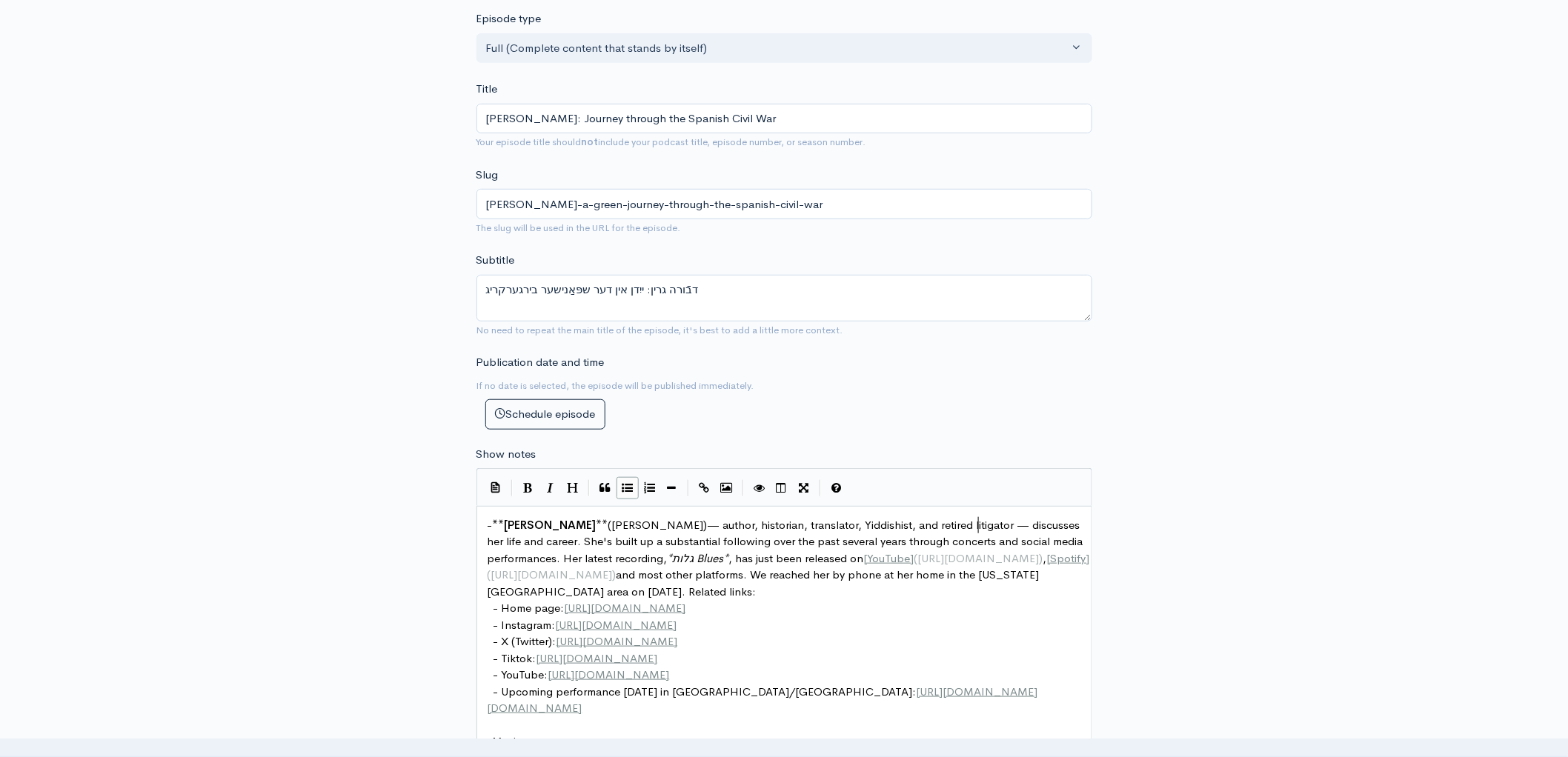
click at [876, 529] on span "([PERSON_NAME])— author, historian, translator, Yiddishist, and retired litigat…" at bounding box center [787, 541] width 599 height 47
click at [1057, 527] on span "([PERSON_NAME])— author, historian, translator, Yiddishist and retired litigato…" at bounding box center [787, 541] width 599 height 47
type textarea "her"
click at [600, 119] on input "[PERSON_NAME]: Journey through the Spanish Civil War" at bounding box center [784, 119] width 615 height 30
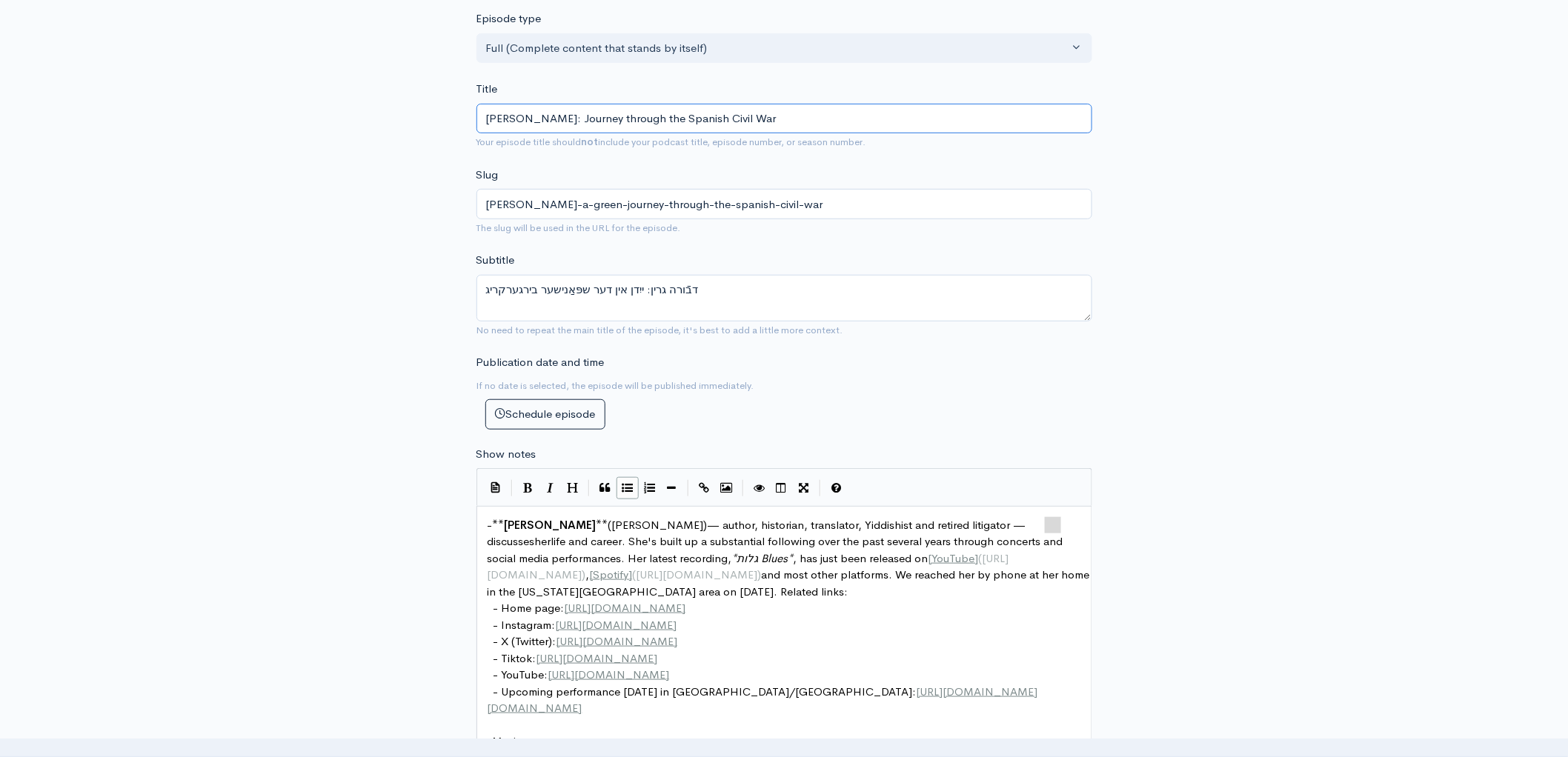
type input "[PERSON_NAME]: J through the Spanish Civil War"
type input "[PERSON_NAME]-a-green-j-through-the-spanish-civil-war"
type input "[PERSON_NAME]: [DEMOGRAPHIC_DATA] through the Spanish Civil War"
type input "[PERSON_NAME]-a-green-[DEMOGRAPHIC_DATA]-through-the-spanish-civil-war"
type input "[PERSON_NAME]: [DEMOGRAPHIC_DATA] through the Spanish Civil War"
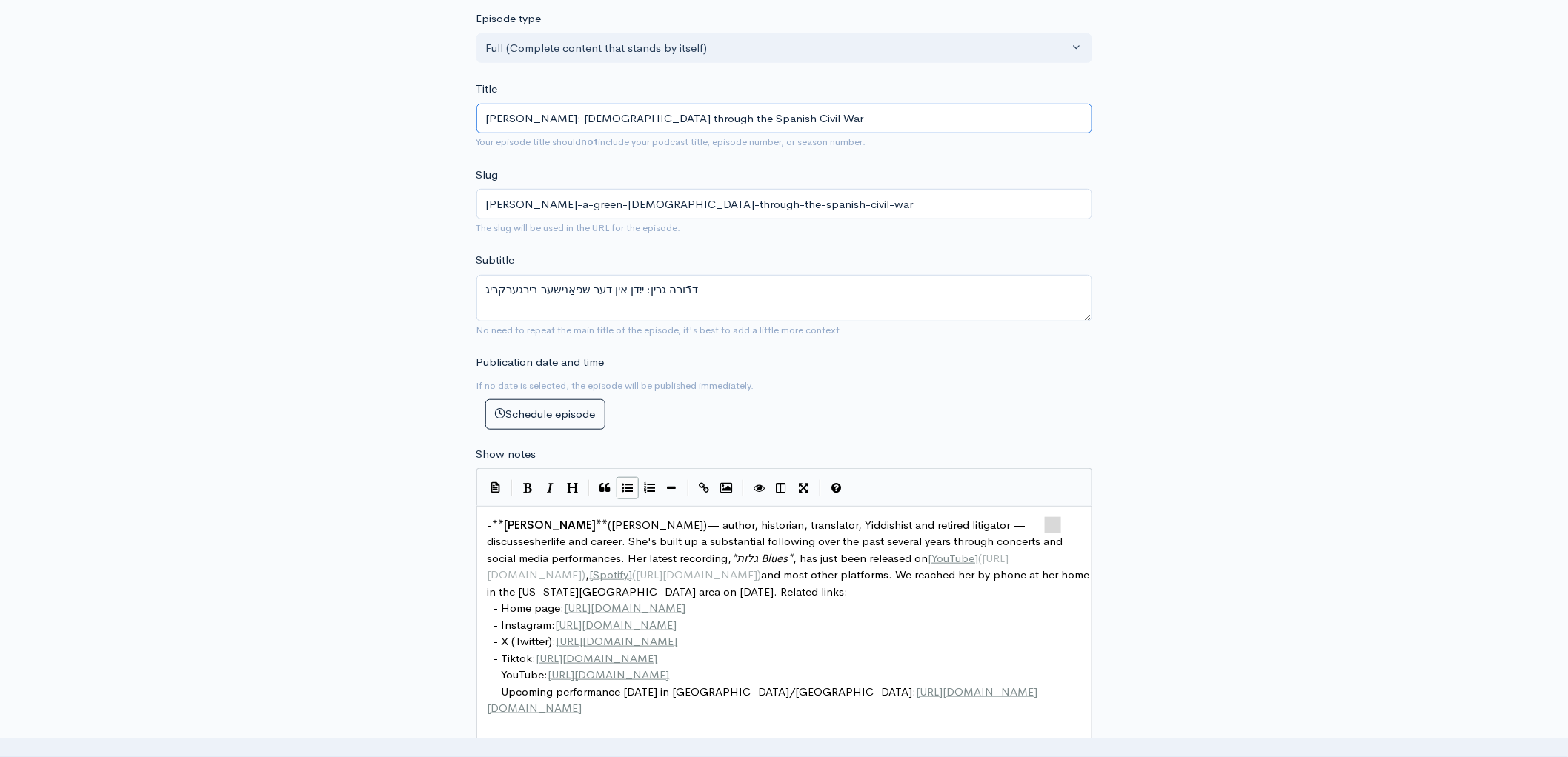
type input "[PERSON_NAME]-a-green-[DEMOGRAPHIC_DATA]-through-the-spanish-civil-war"
type input "[PERSON_NAME]: [DEMOGRAPHIC_DATA] w through the Spanish Civil War"
type input "[PERSON_NAME]-a-green-[DEMOGRAPHIC_DATA]-w-through-the-spanish-civil-war"
type input "[PERSON_NAME]: [DEMOGRAPHIC_DATA] wh through the Spanish Civil War"
type input "[PERSON_NAME]-a-green-[DEMOGRAPHIC_DATA]-wh-through-the-spanish-civil-war"
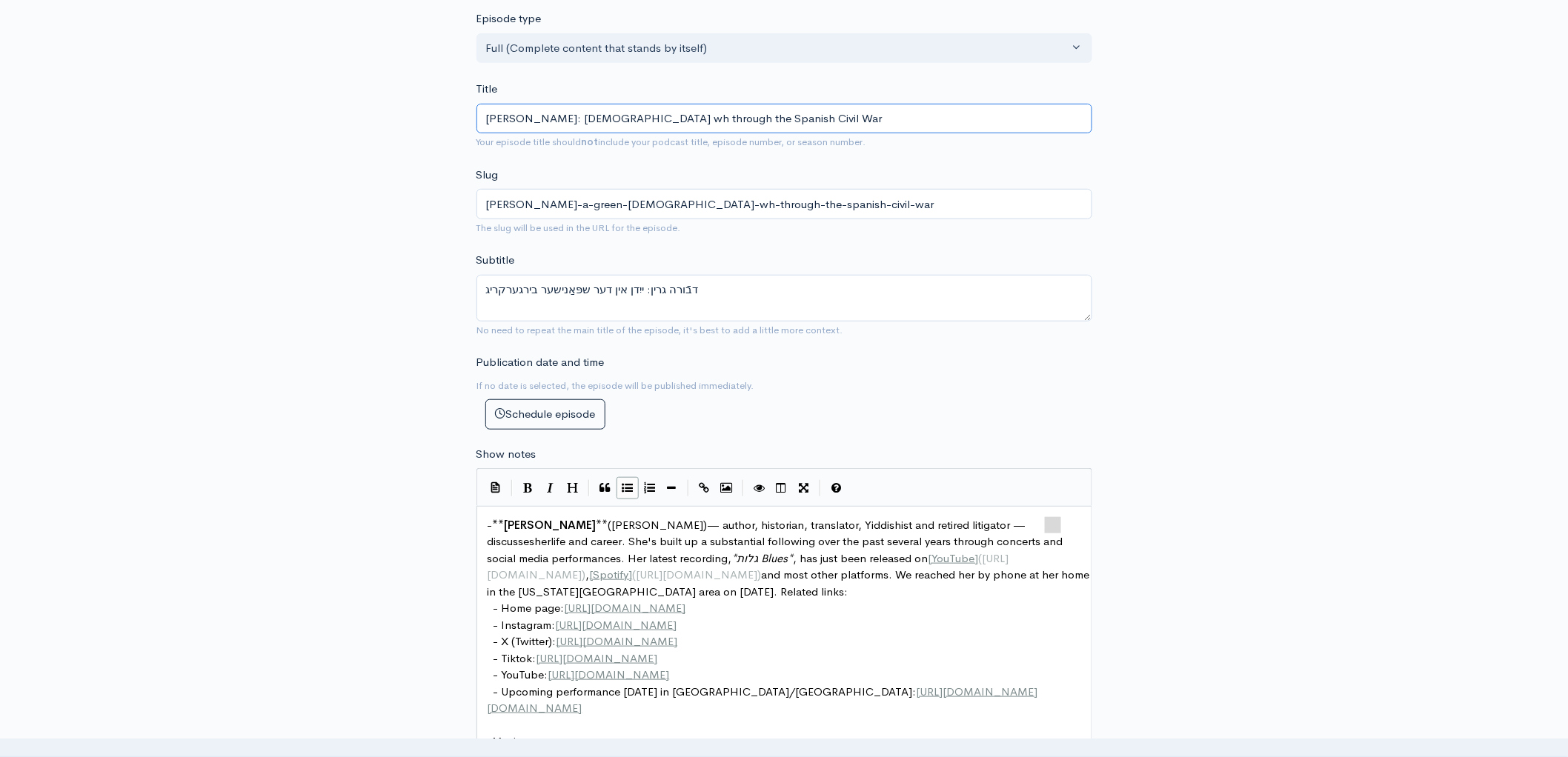
type input "[PERSON_NAME]: [DEMOGRAPHIC_DATA] who through the Spanish Civil War"
type input "[PERSON_NAME]-a-green-[DEMOGRAPHIC_DATA]-who-through-the-spanish-civil-war"
type input "[PERSON_NAME]: [DEMOGRAPHIC_DATA] wh through the Spanish Civil War"
type input "[PERSON_NAME]-a-green-[DEMOGRAPHIC_DATA]-wh-through-the-spanish-civil-war"
type input "[PERSON_NAME]: [DEMOGRAPHIC_DATA] w through the Spanish Civil War"
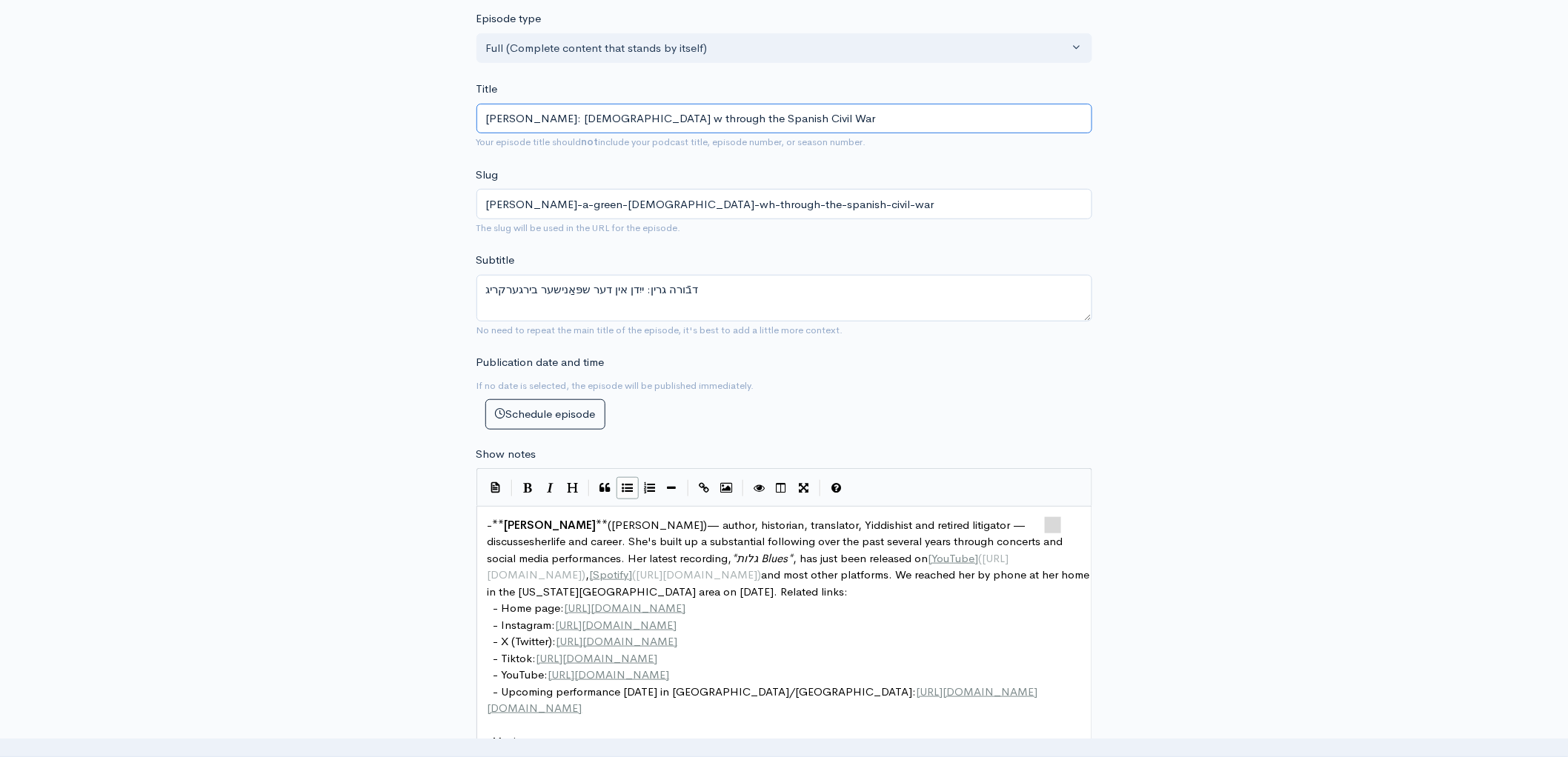
type input "[PERSON_NAME]-a-green-[DEMOGRAPHIC_DATA]-w-through-the-spanish-civil-war"
type input "[PERSON_NAME]: [DEMOGRAPHIC_DATA] through the Spanish Civil War"
type input "[PERSON_NAME]-a-green-[DEMOGRAPHIC_DATA]-through-the-spanish-civil-war"
type input "[PERSON_NAME]: [DEMOGRAPHIC_DATA] hrough the Spanish Civil War"
type input "[PERSON_NAME]-a-green-[DEMOGRAPHIC_DATA]-hrough-the-spanish-civil-war"
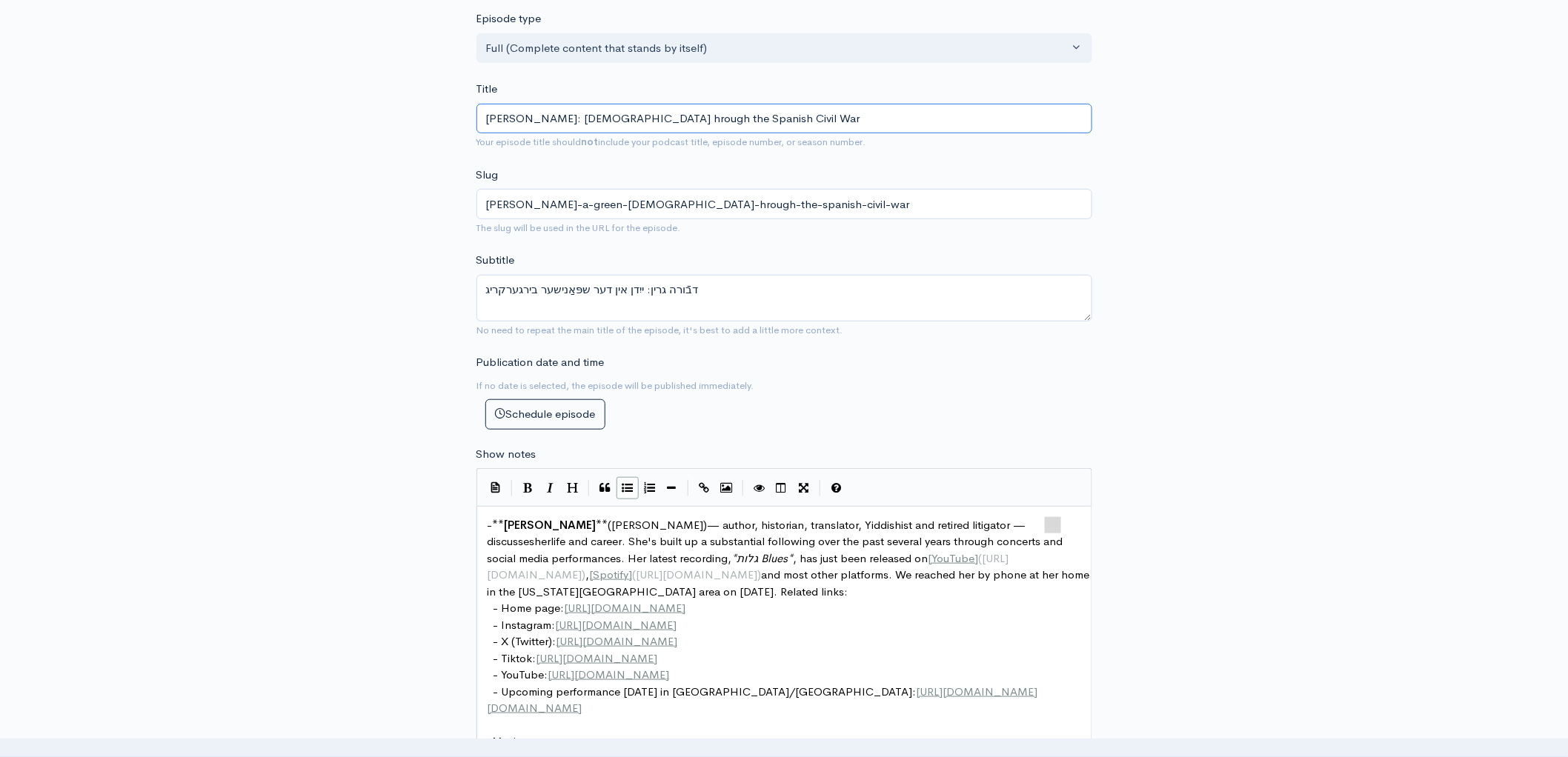
type input "[PERSON_NAME]: [DEMOGRAPHIC_DATA] rough the Spanish Civil War"
type input "[PERSON_NAME]-a-green-[DEMOGRAPHIC_DATA]-rough-the-spanish-civil-war"
type input "[PERSON_NAME]: [DEMOGRAPHIC_DATA] ough the Spanish Civil War"
type input "[PERSON_NAME]-a-green-[DEMOGRAPHIC_DATA]-ough-the-spanish-civil-war"
type input "[PERSON_NAME]: [DEMOGRAPHIC_DATA] ugh the Spanish Civil War"
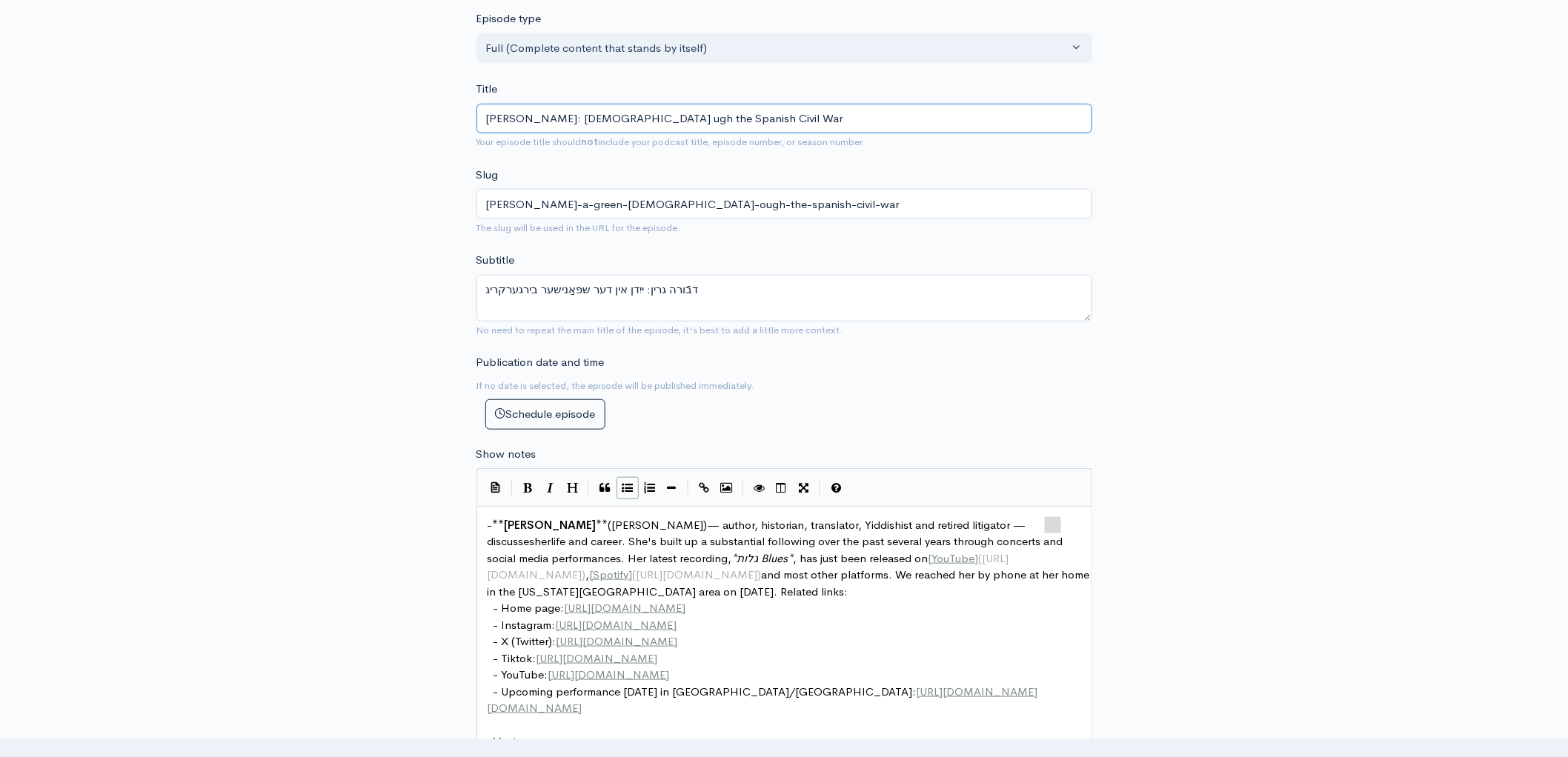
type input "[PERSON_NAME]-a-green-[DEMOGRAPHIC_DATA]-ugh-the-spanish-civil-war"
type input "[PERSON_NAME]: [DEMOGRAPHIC_DATA] gh the Spanish Civil War"
type input "[PERSON_NAME]-a-green-[DEMOGRAPHIC_DATA]-gh-the-spanish-civil-war"
type input "[PERSON_NAME]: [DEMOGRAPHIC_DATA] h the Spanish Civil War"
type input "[PERSON_NAME]-a-green-[DEMOGRAPHIC_DATA]-h-the-spanish-civil-war"
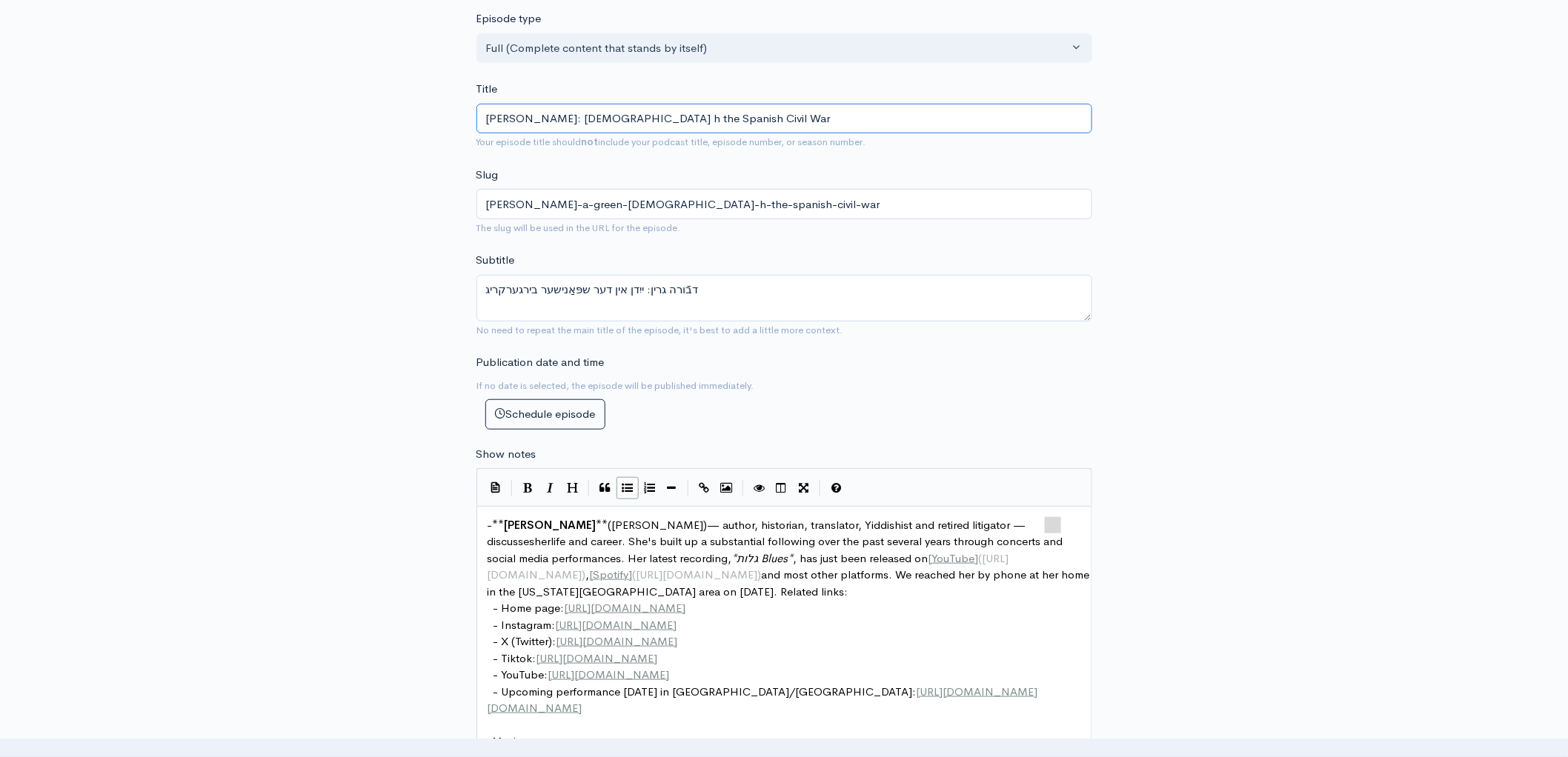
type input "[PERSON_NAME]: [DEMOGRAPHIC_DATA] the Spanish Civil War"
type input "[PERSON_NAME]-a-green-jews-the-spanish-civil-war"
type input "[PERSON_NAME]: [DEMOGRAPHIC_DATA] Wthe Spanish Civil War"
type input "[PERSON_NAME]-a-green-[DEMOGRAPHIC_DATA]-wthe-spanish-civil-war"
type input "[PERSON_NAME]: [DEMOGRAPHIC_DATA] Whthe Spanish Civil War"
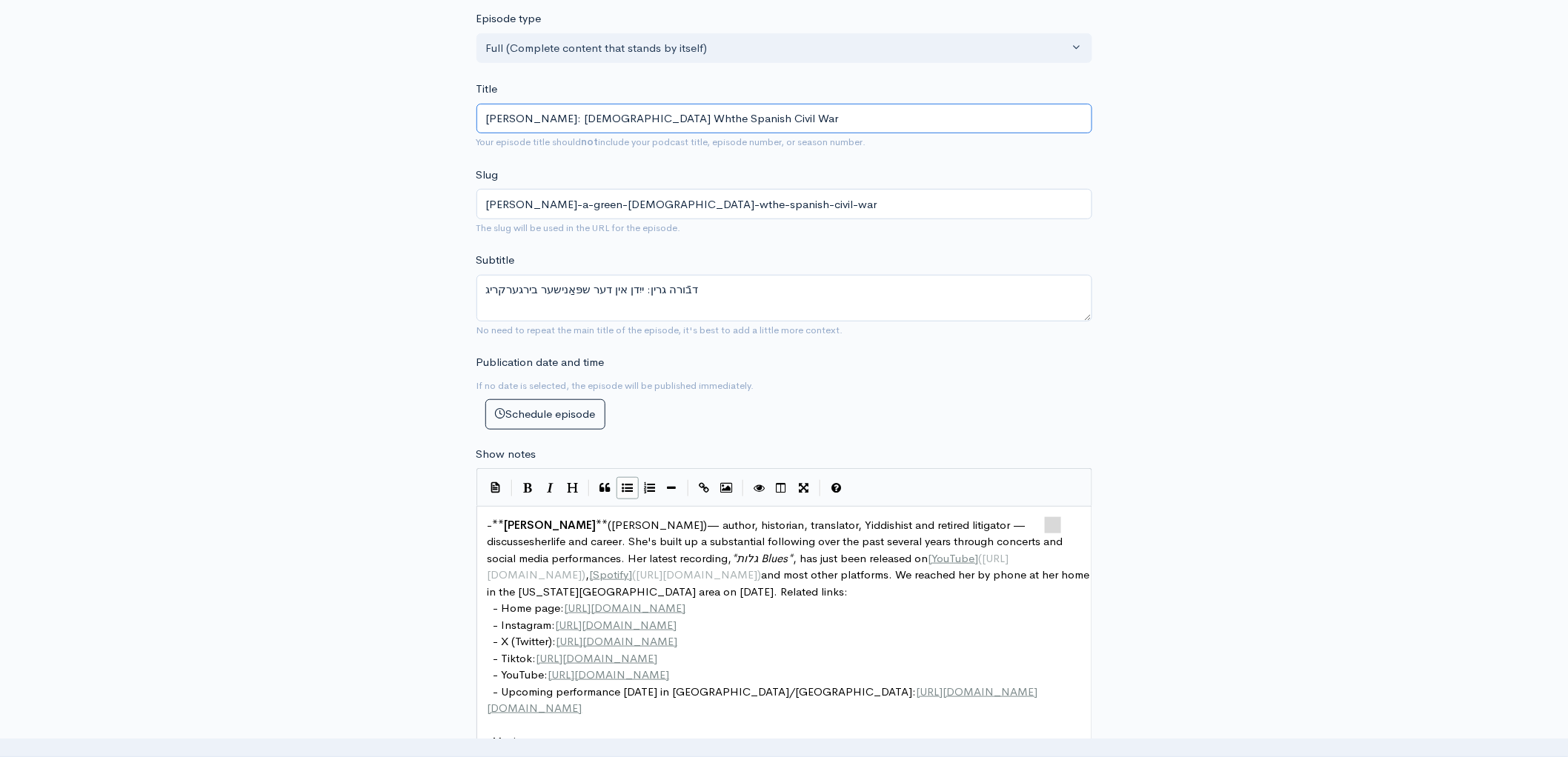
type input "[PERSON_NAME]-a-green-[DEMOGRAPHIC_DATA]-whthe-spanish-civil-war"
type input "[PERSON_NAME]: [DEMOGRAPHIC_DATA] Whothe Spanish Civil War"
type input "[PERSON_NAME]-a-green-[DEMOGRAPHIC_DATA]-whothe-spanish-civil-war"
type input "[PERSON_NAME]: [DEMOGRAPHIC_DATA] Who the Spanish Civil War"
type input "[PERSON_NAME]-a-green-[DEMOGRAPHIC_DATA]-who-the-spanish-civil-war"
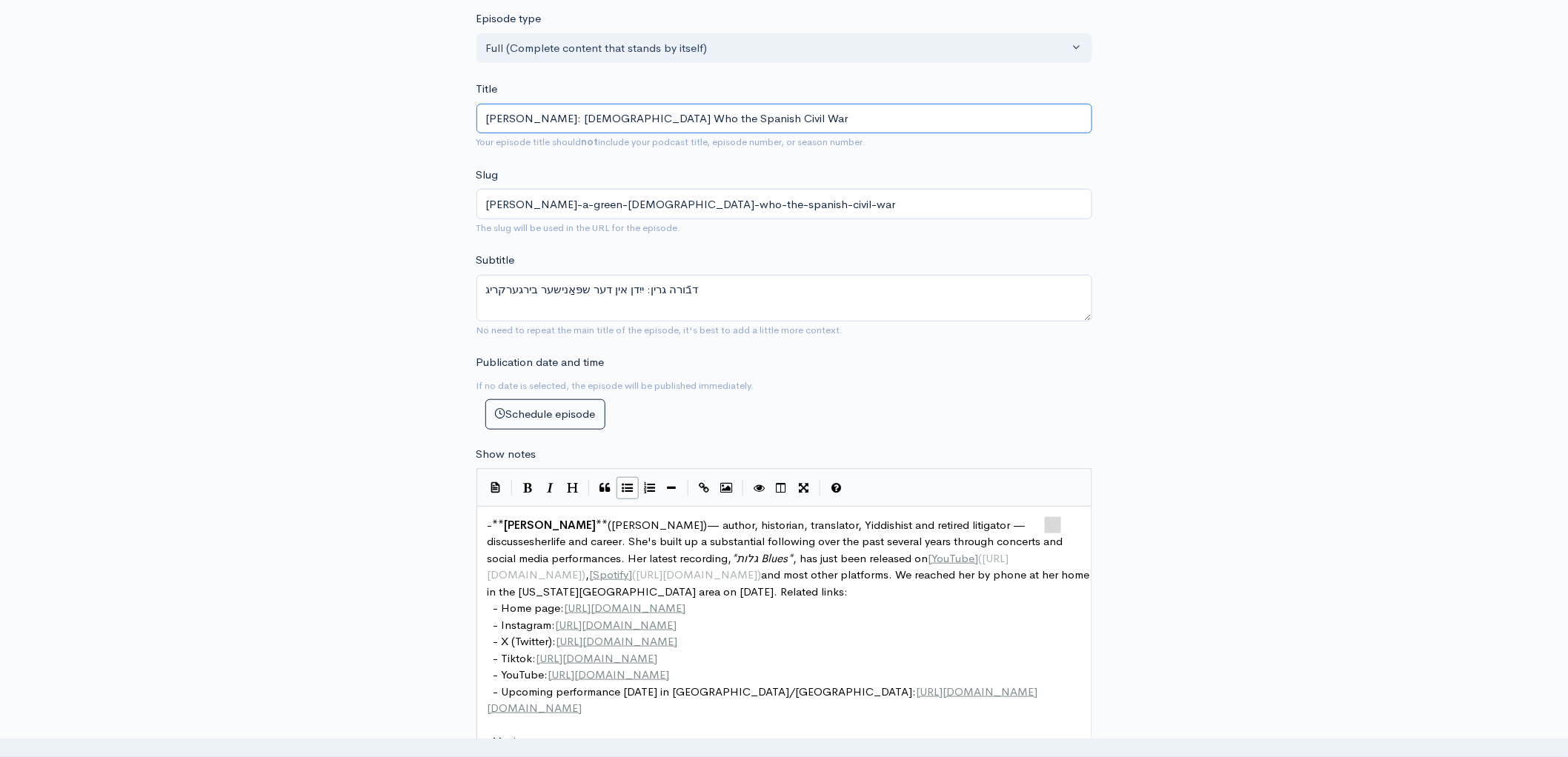
type input "[PERSON_NAME]: [DEMOGRAPHIC_DATA] Who Fthe Spanish Civil War"
type input "[PERSON_NAME]-a-green-[DEMOGRAPHIC_DATA]-who-fthe-spanish-civil-war"
type input "[PERSON_NAME]: [DEMOGRAPHIC_DATA] Who Fouthe Spanish Civil War"
type input "[PERSON_NAME]-[DEMOGRAPHIC_DATA]-who-fouthe-spanish-civil-war"
type input "[PERSON_NAME]: [DEMOGRAPHIC_DATA] Who Founthe Spanish Civil War"
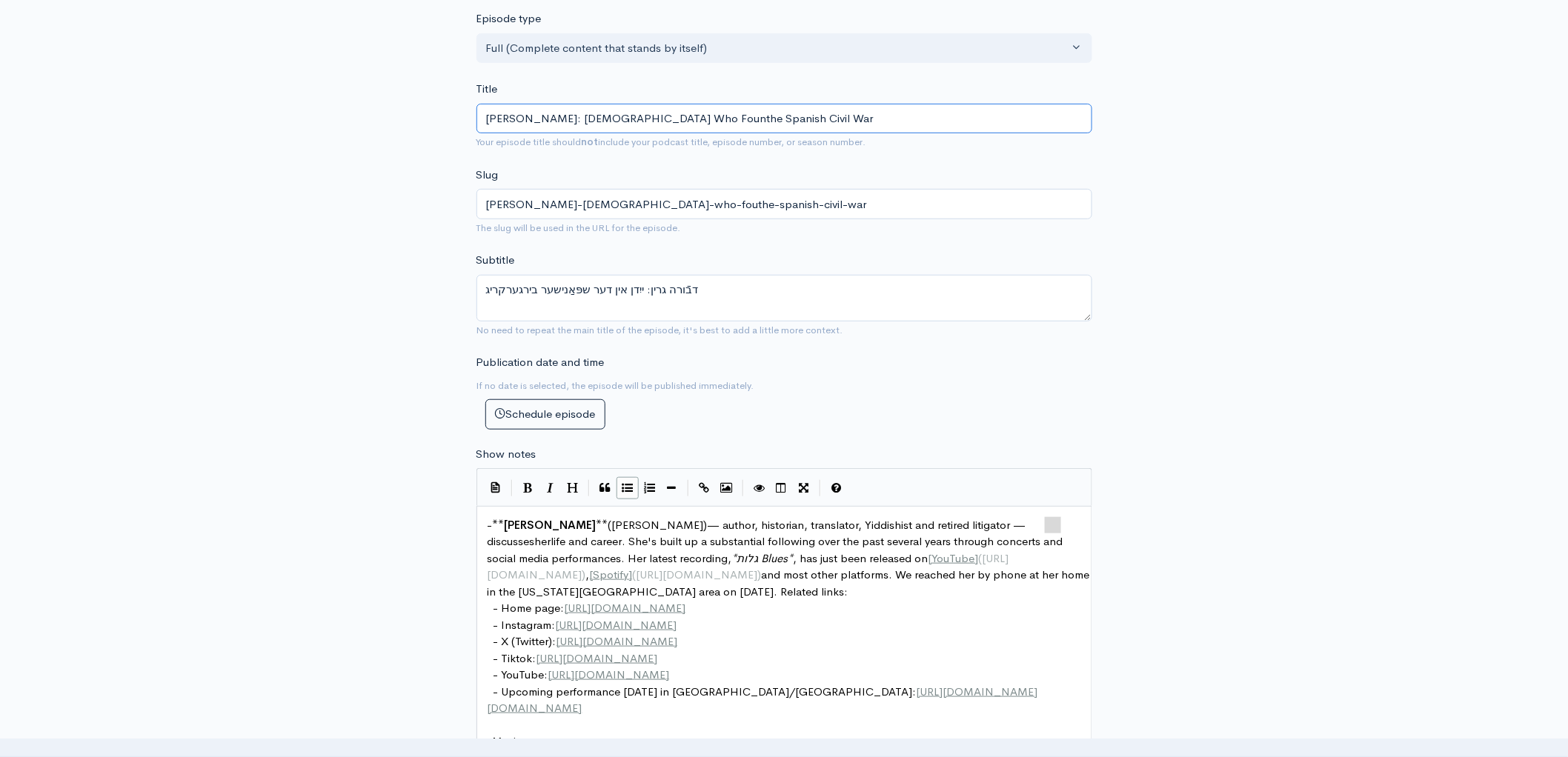
type input "[PERSON_NAME]-a-green-[DEMOGRAPHIC_DATA]-who-founthe-spanish-civil-war"
type input "[PERSON_NAME]: [DEMOGRAPHIC_DATA] Who Fouthe Spanish Civil War"
type input "[PERSON_NAME]-[DEMOGRAPHIC_DATA]-who-fouthe-spanish-civil-war"
type input "[PERSON_NAME]: [DEMOGRAPHIC_DATA] Who Fougthe Spanish Civil War"
type input "[PERSON_NAME]-a-green-[DEMOGRAPHIC_DATA]-who-fougthe-spanish-civil-war"
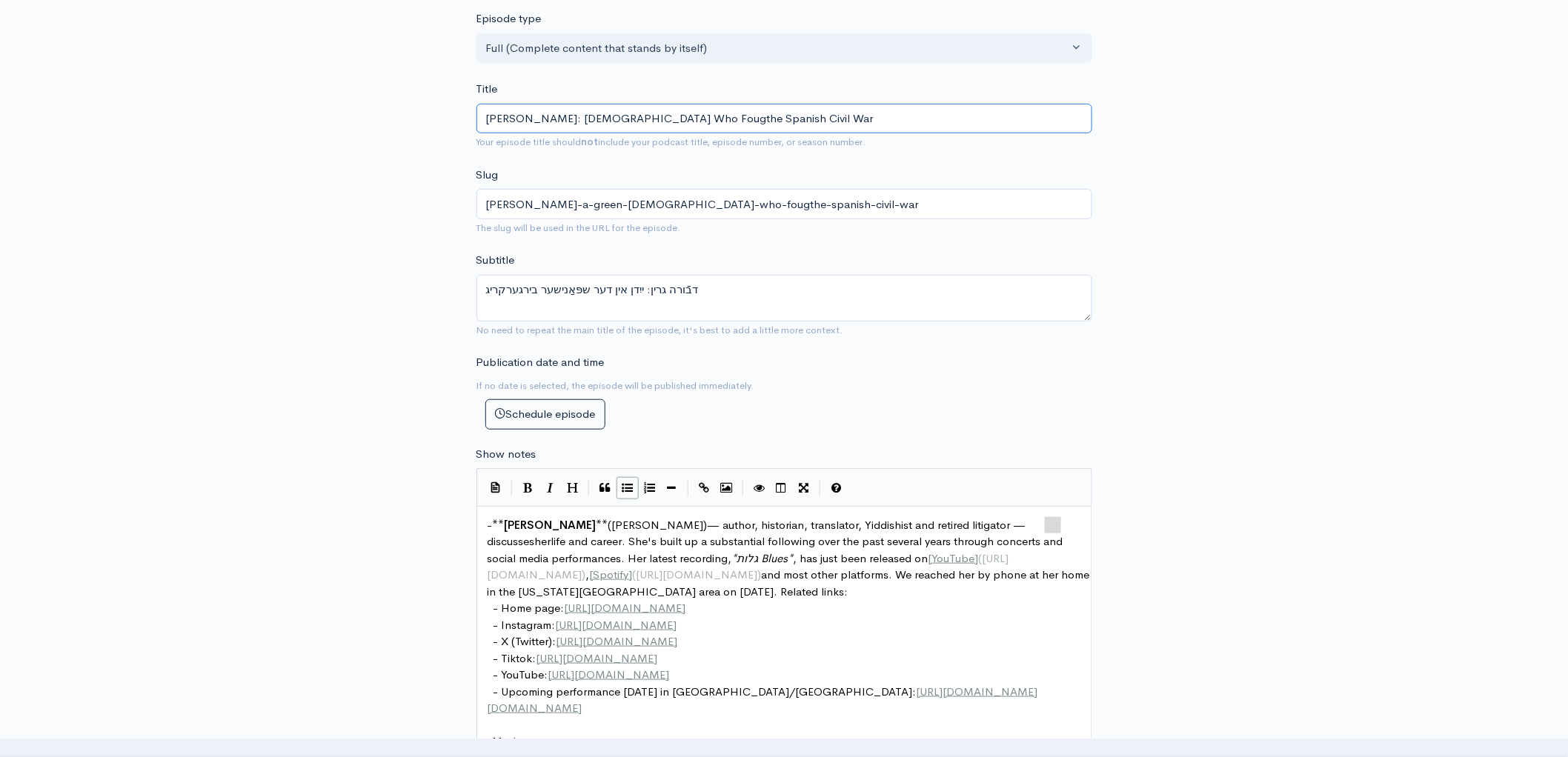
type input "[PERSON_NAME]: [DEMOGRAPHIC_DATA] Who Foughthe Spanish Civil War"
type input "[PERSON_NAME]-a-green-[DEMOGRAPHIC_DATA]-who-foughthe-spanish-civil-war"
type input "[PERSON_NAME]: [DEMOGRAPHIC_DATA] Who Foughtthe Spanish Civil War"
type input "[PERSON_NAME]-a-green-[DEMOGRAPHIC_DATA]-who-foughtthe-spanish-civil-war"
type input "[PERSON_NAME]: [DEMOGRAPHIC_DATA] Who Fought the Spanish Civil War"
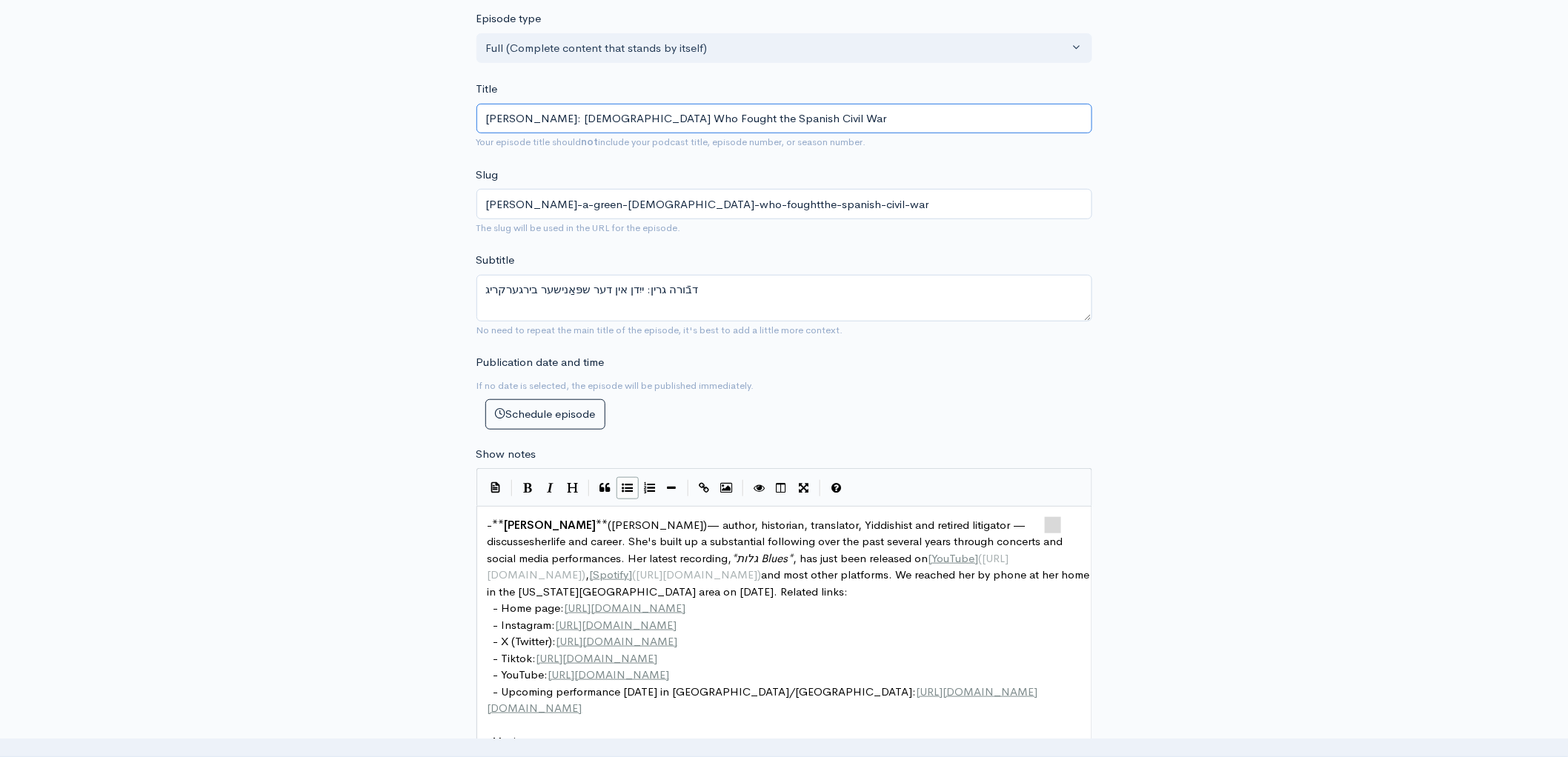
type input "[PERSON_NAME]-a-green-[DEMOGRAPHIC_DATA]-who-fought-the-spanish-civil-war"
type input "[PERSON_NAME]: [DEMOGRAPHIC_DATA] Who Fought inthe Spanish Civil War"
type input "[PERSON_NAME]-a-green[DEMOGRAPHIC_DATA]-who-fought-inthe-spanish-civil-war"
type input "[PERSON_NAME]: [DEMOGRAPHIC_DATA] Who Fought in the Spanish Civil War"
type input "[PERSON_NAME]-a-green-[DEMOGRAPHIC_DATA]-who-fought-in-the-spanish-civil-war"
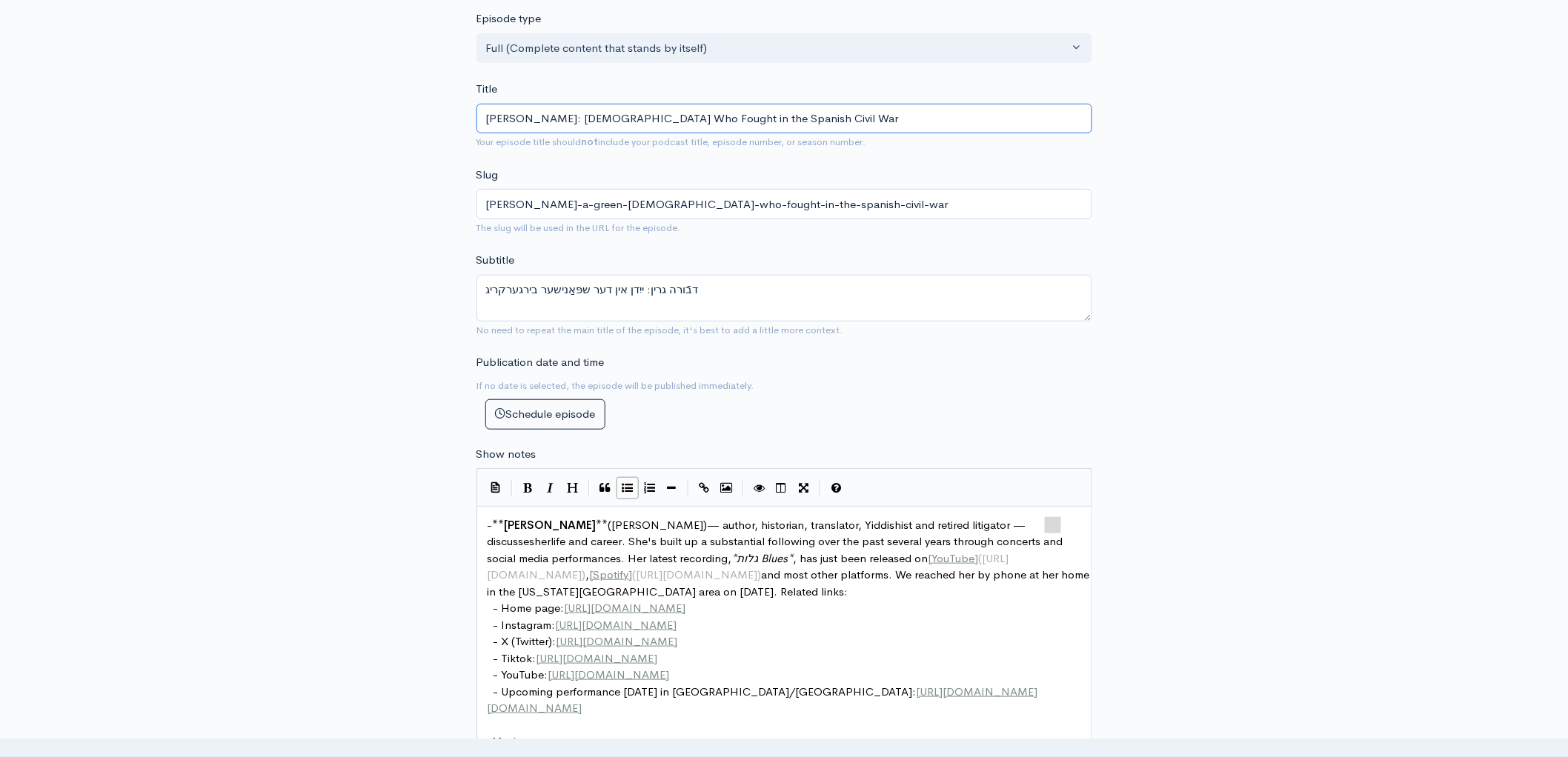
type input "[PERSON_NAME]: [DEMOGRAPHIC_DATA] Who Fought in the Spanish Civil War"
type textarea "her translation of the las"
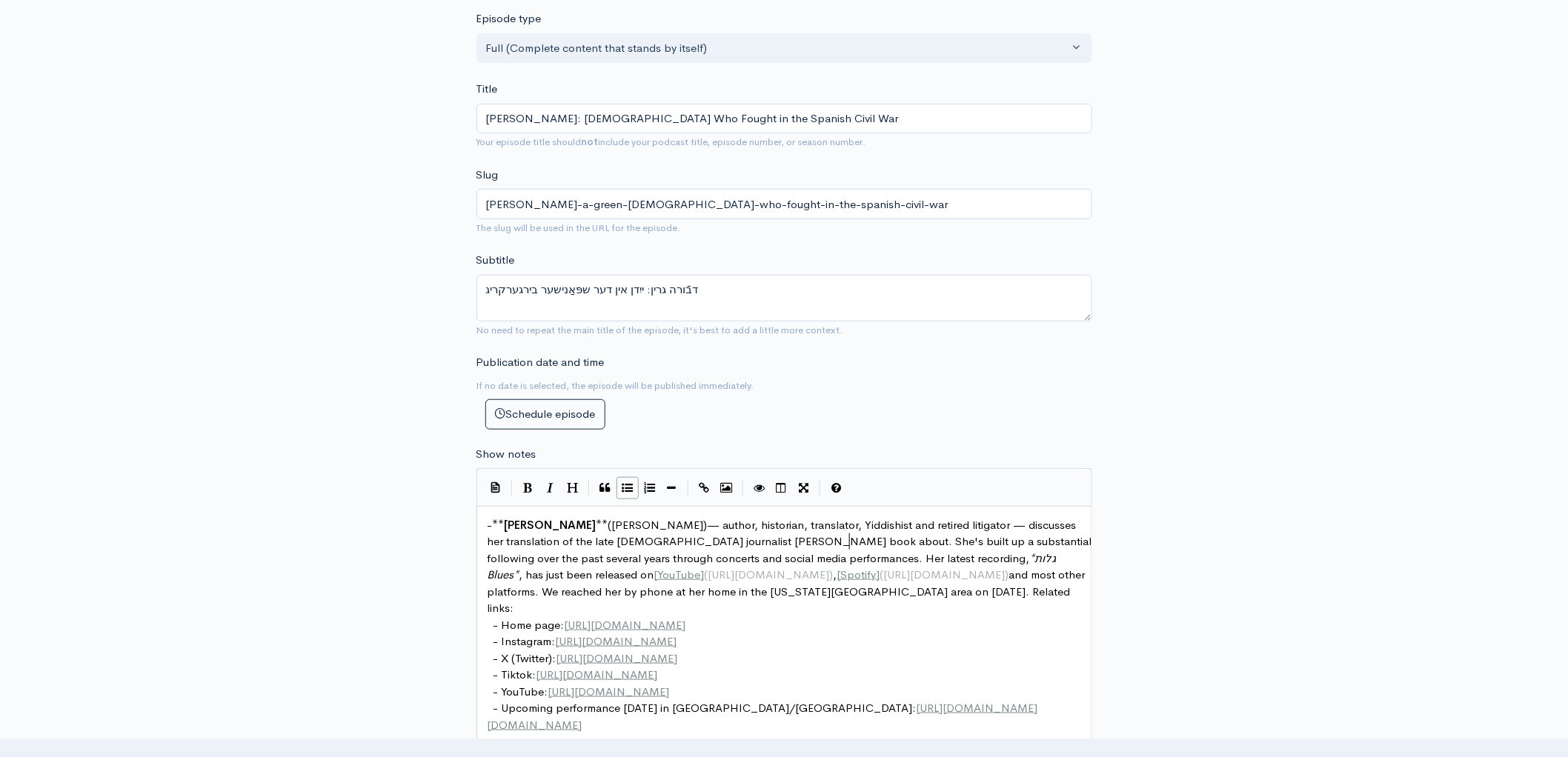
scroll to position [5, 269]
type textarea "te [DEMOGRAPHIC_DATA] journalist [PERSON_NAME] book about the span"
type textarea "Spanish Civil War with a"
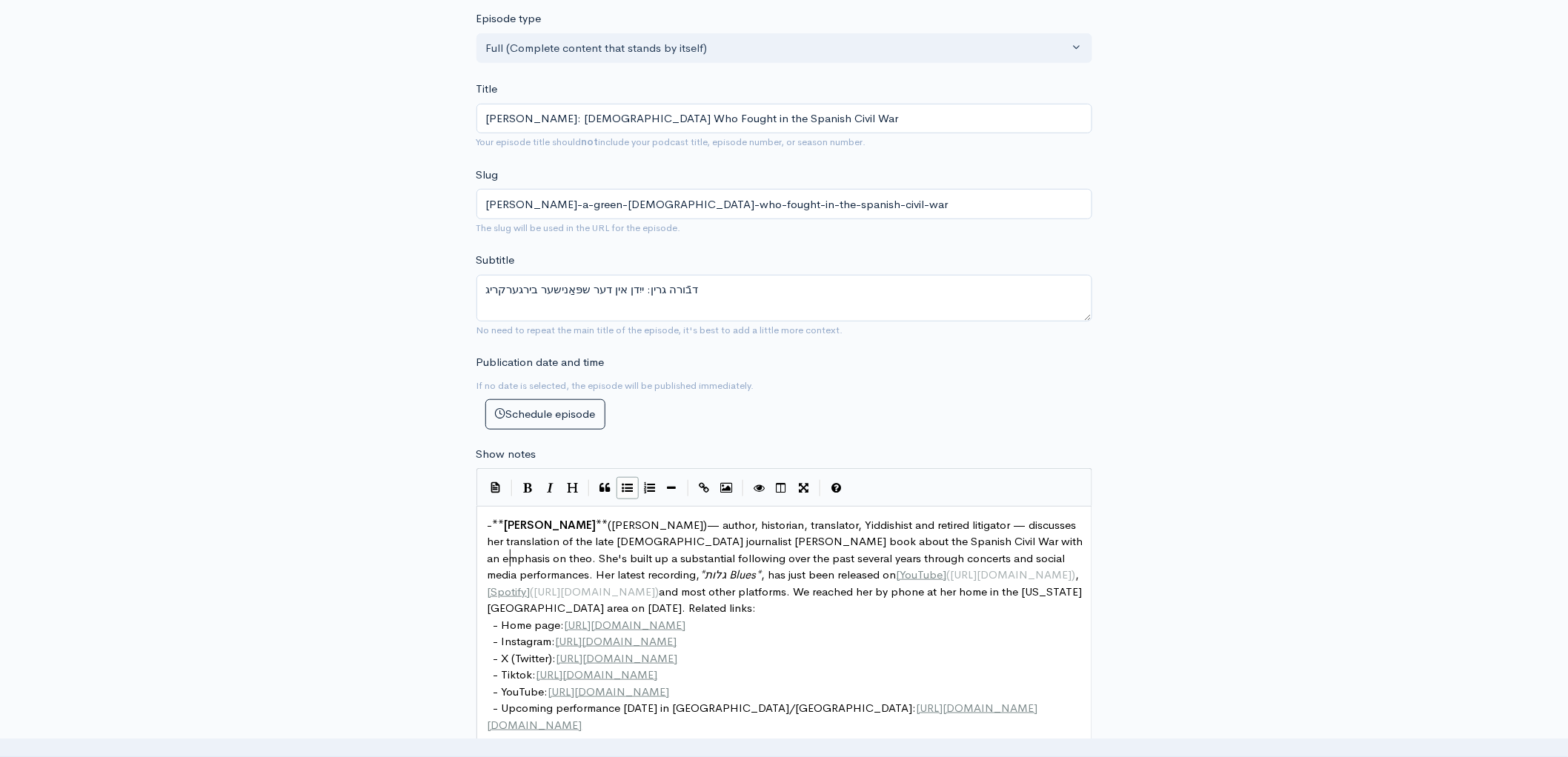
type textarea "n emphasis on theout"
type textarea "outsized role of [DEMOGRAPHIC_DATA] in the"
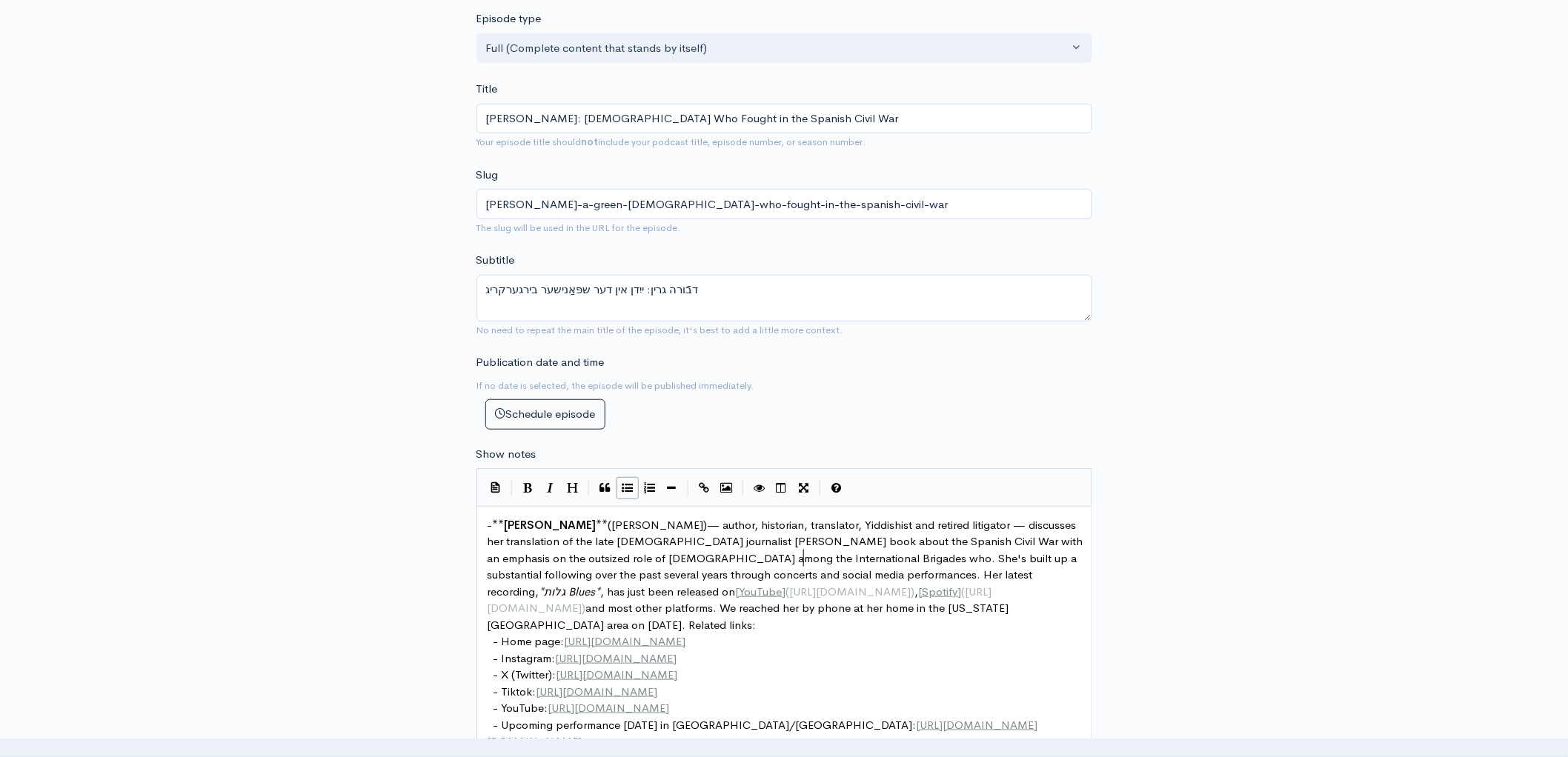
scroll to position [5, 192]
type textarea "among the International Brigades who took part"
type textarea "She's built up a substantial following over the past several years through conc…"
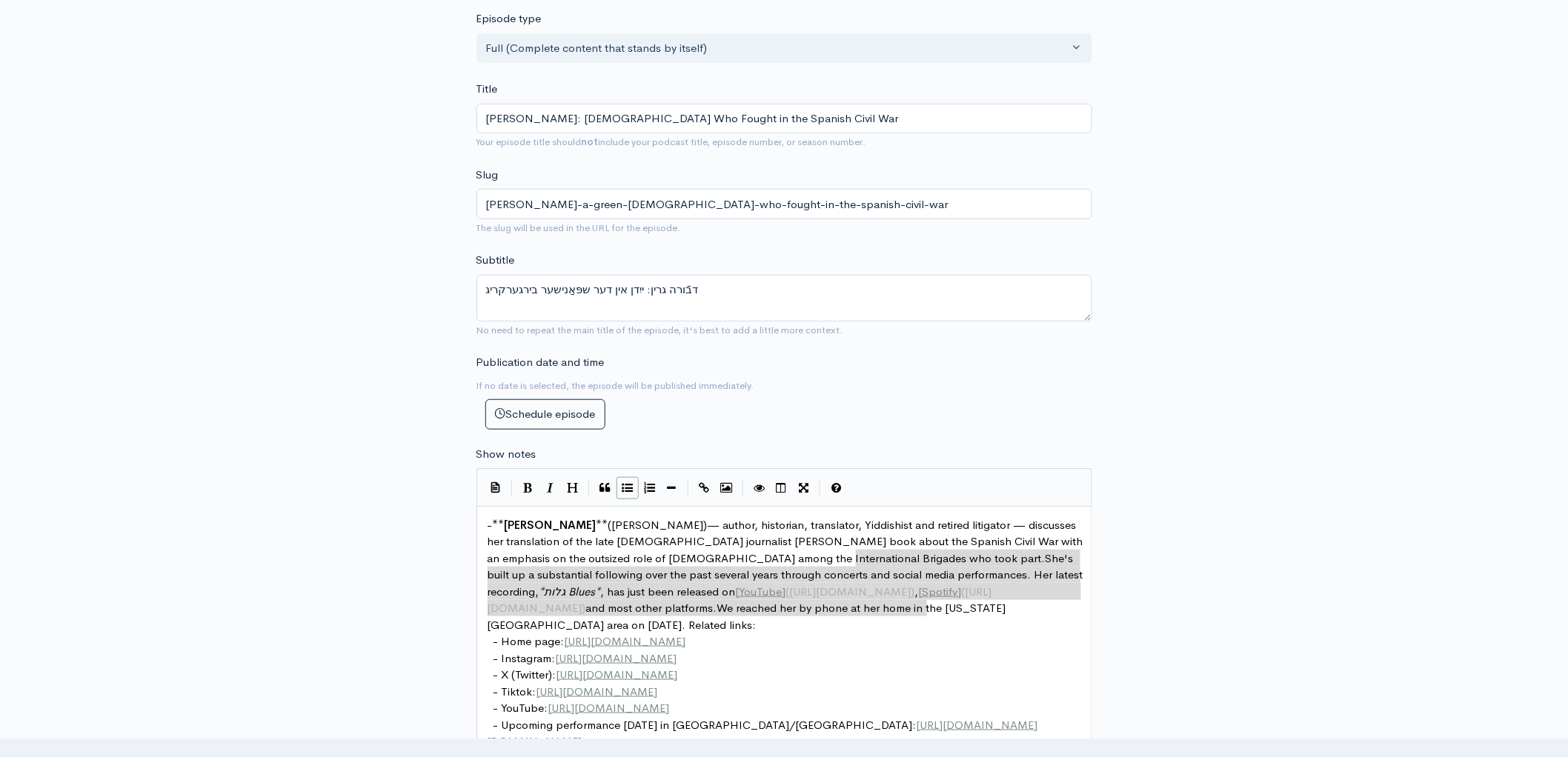
scroll to position [5, 3]
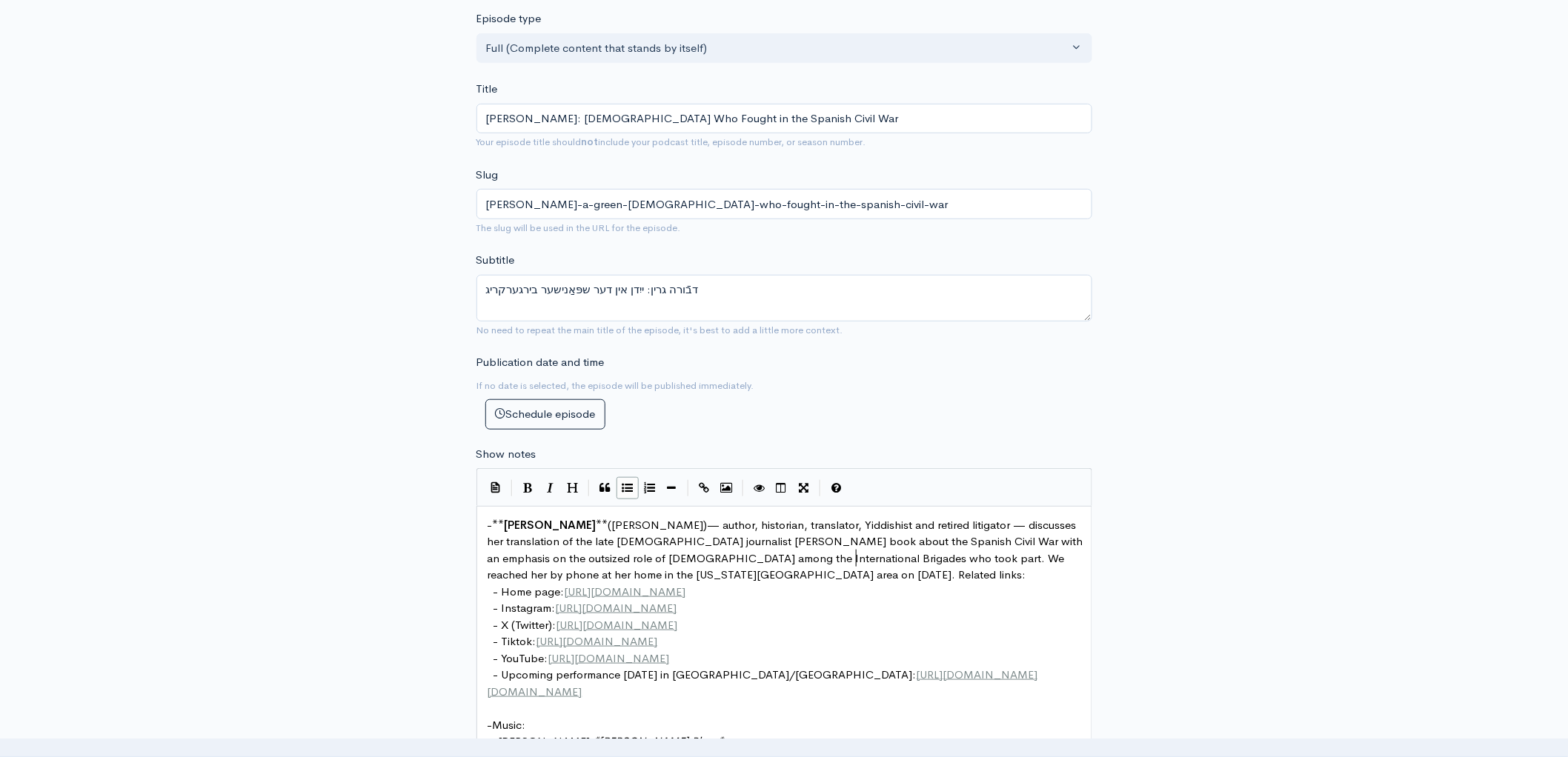
click at [973, 561] on span "([PERSON_NAME])— author, historian, translator, Yiddishist and retired litigato…" at bounding box center [787, 550] width 599 height 65
type textarea "Zoom"
type textarea "at her home in the [US_STATE][GEOGRAPHIC_DATA] area"
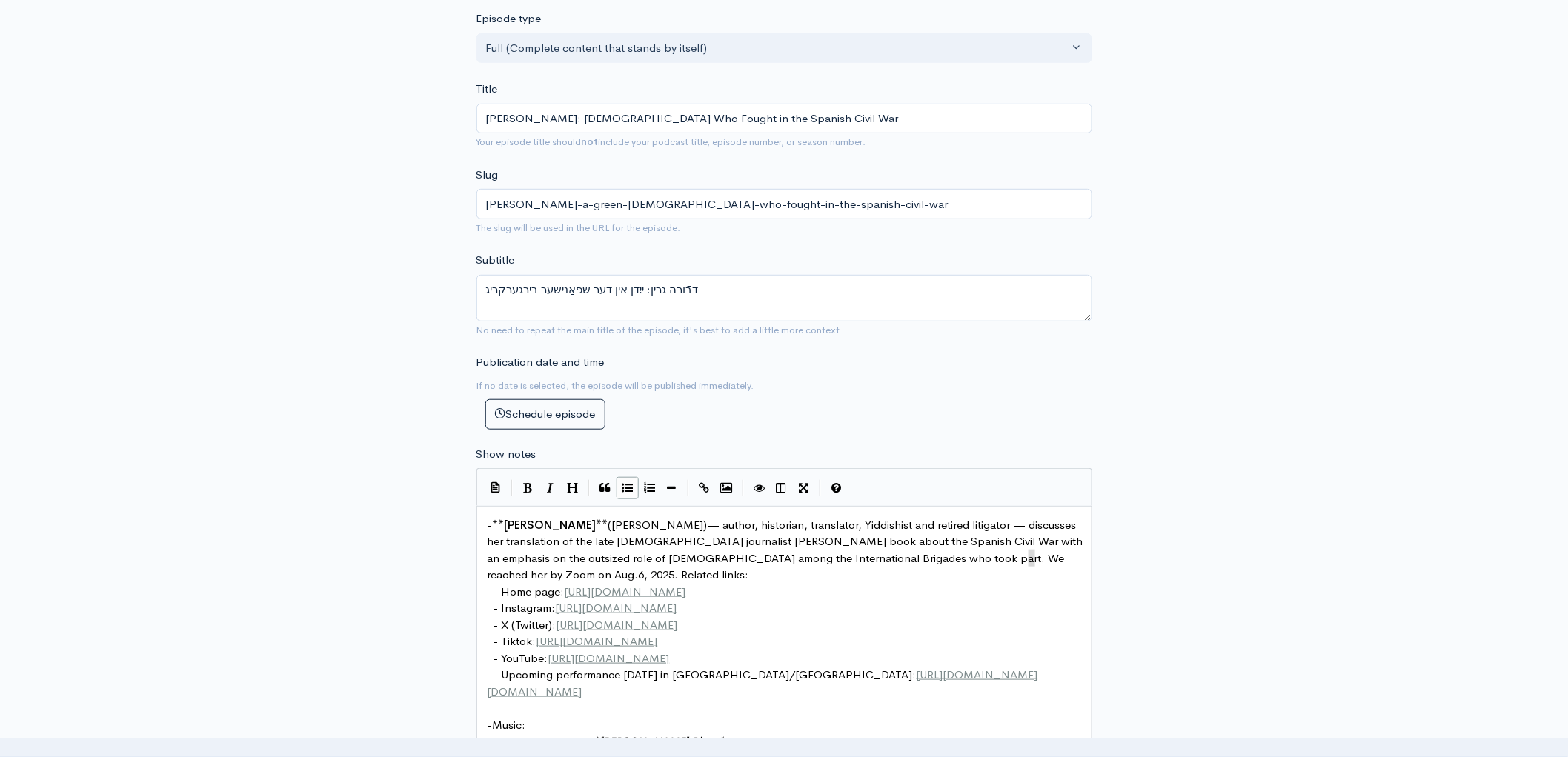
type textarea "7"
click at [558, 597] on span "- Home page:" at bounding box center [529, 591] width 71 height 14
type textarea "About page at her site"
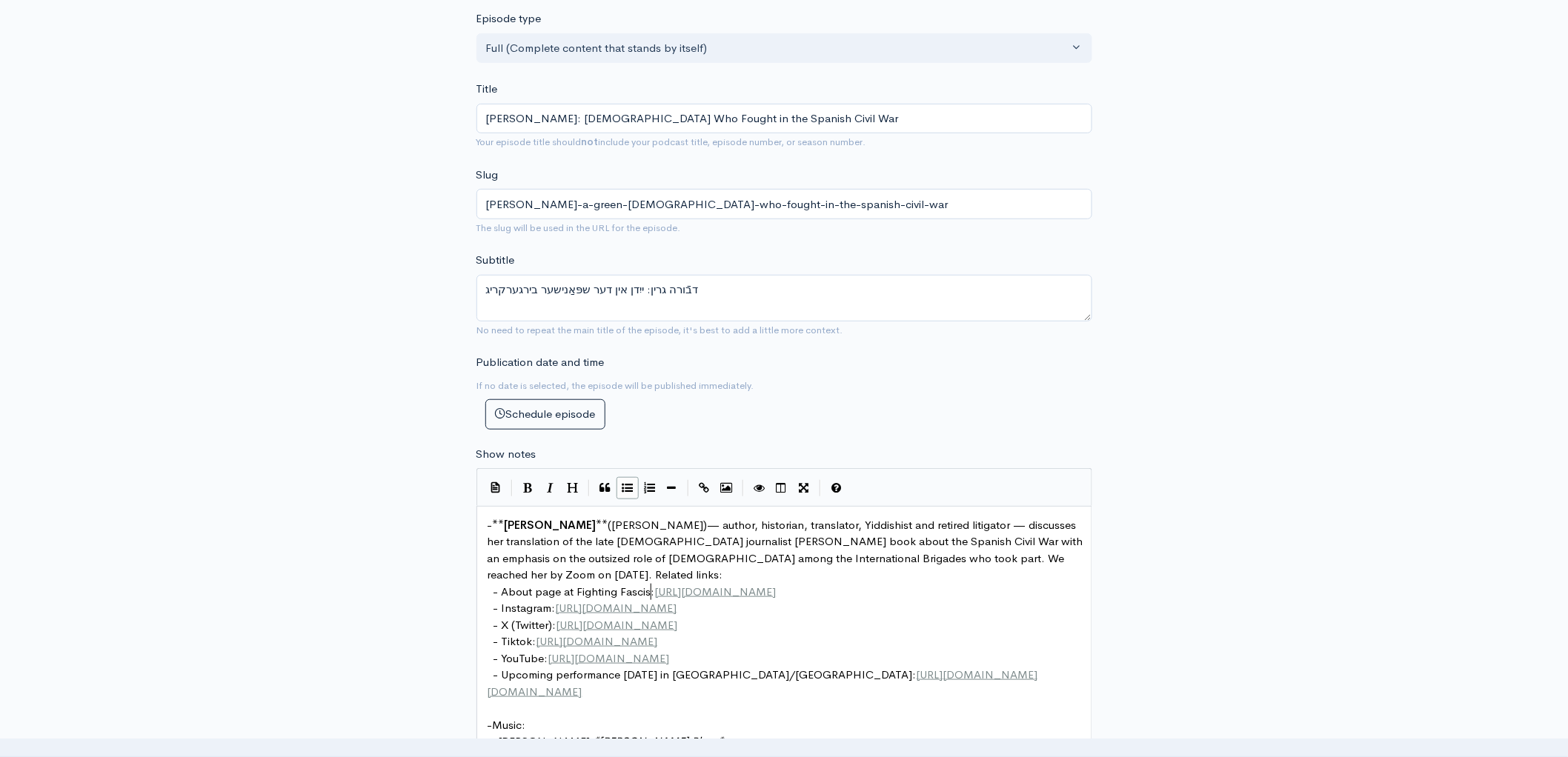
type textarea "at Fighting Fascism"
type textarea "[URL][DOMAIN_NAME]"
click at [961, 542] on span "([PERSON_NAME])— author, historian, translator, Yiddishist and retired litigato…" at bounding box center [787, 550] width 599 height 65
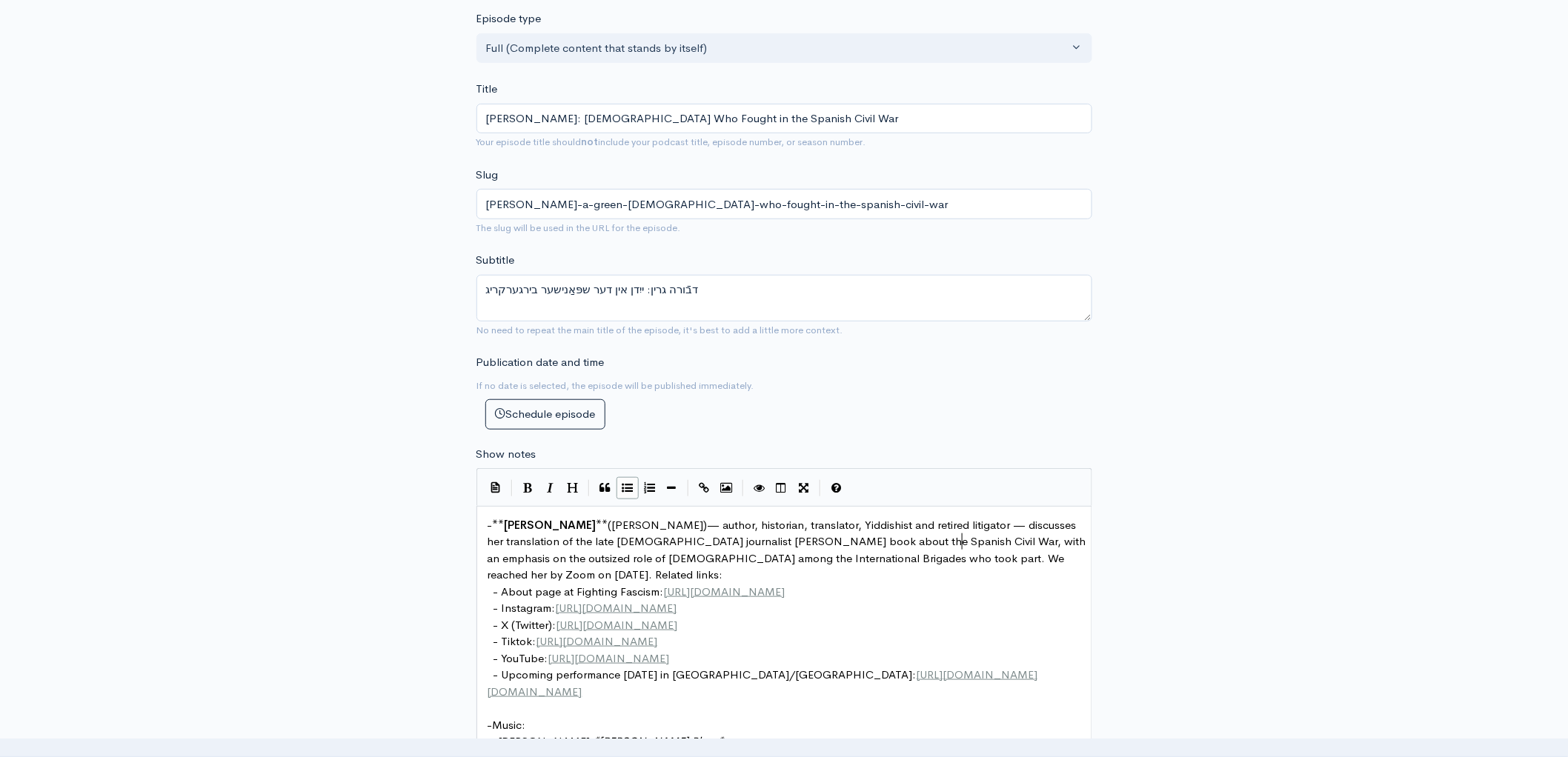
type textarea ",d"
type textarea "d"
click at [859, 560] on span "([PERSON_NAME])— author, historian, translator, Yiddishist and retired litigato…" at bounding box center [788, 550] width 601 height 65
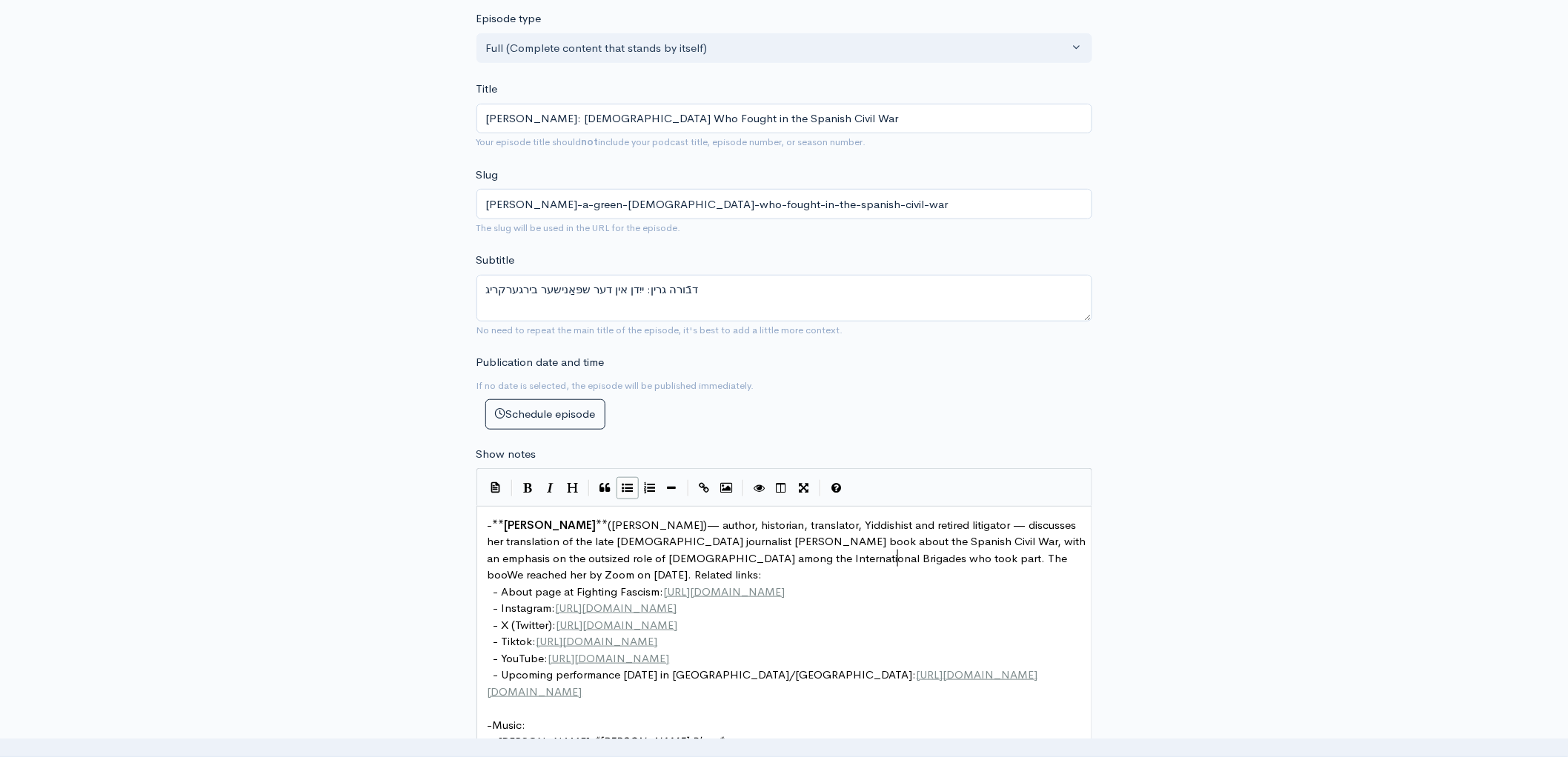
type textarea "The book"
type textarea "[PERSON_NAME]'s new translation into English is"
click at [709, 489] on icon "Create Link" at bounding box center [705, 488] width 11 height 12
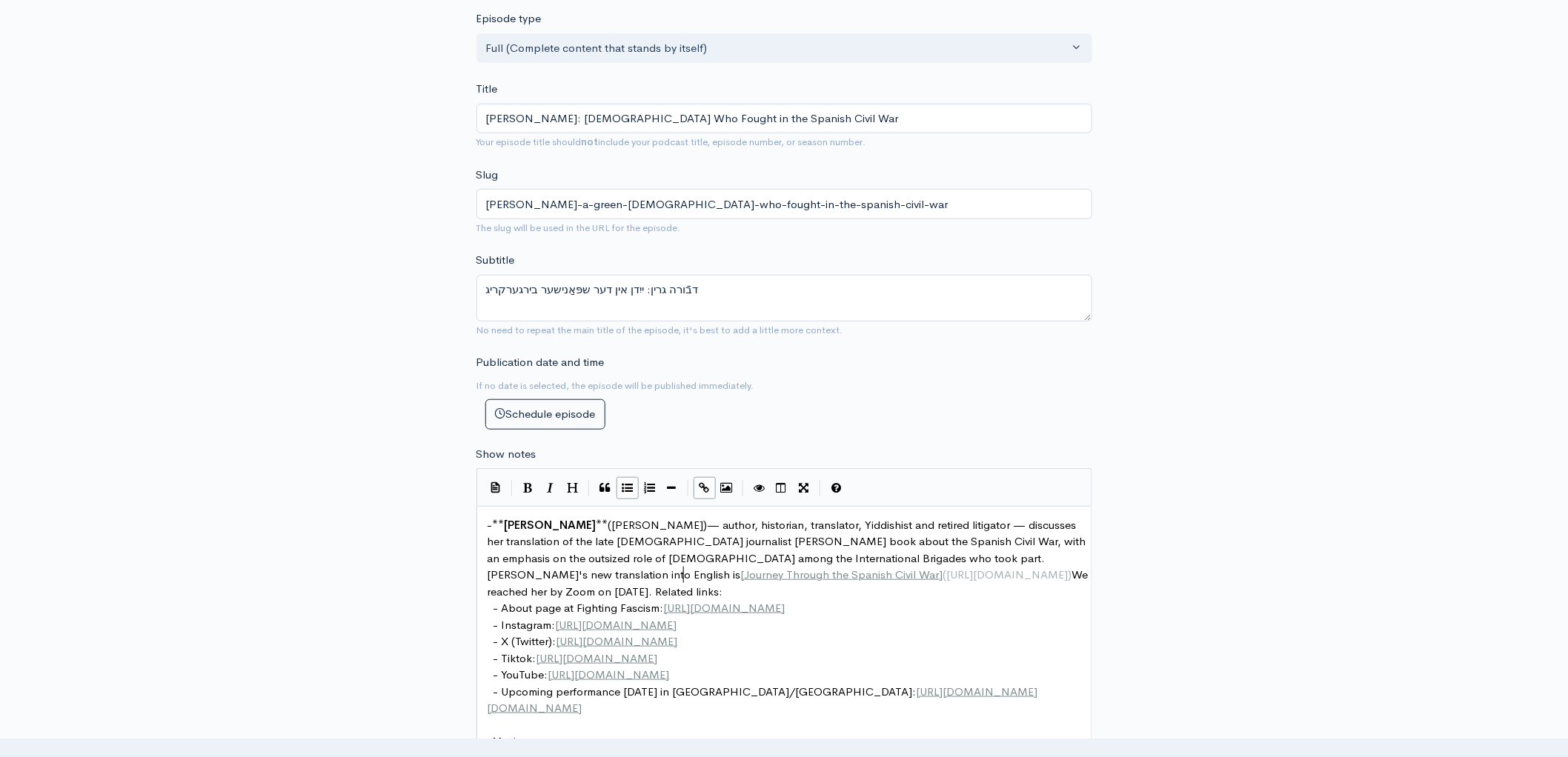
click at [644, 595] on span "We reached her by Zoom on [DATE]. Related links:" at bounding box center [789, 582] width 604 height 31
type textarea "."
type textarea "[PERSON_NAME]"
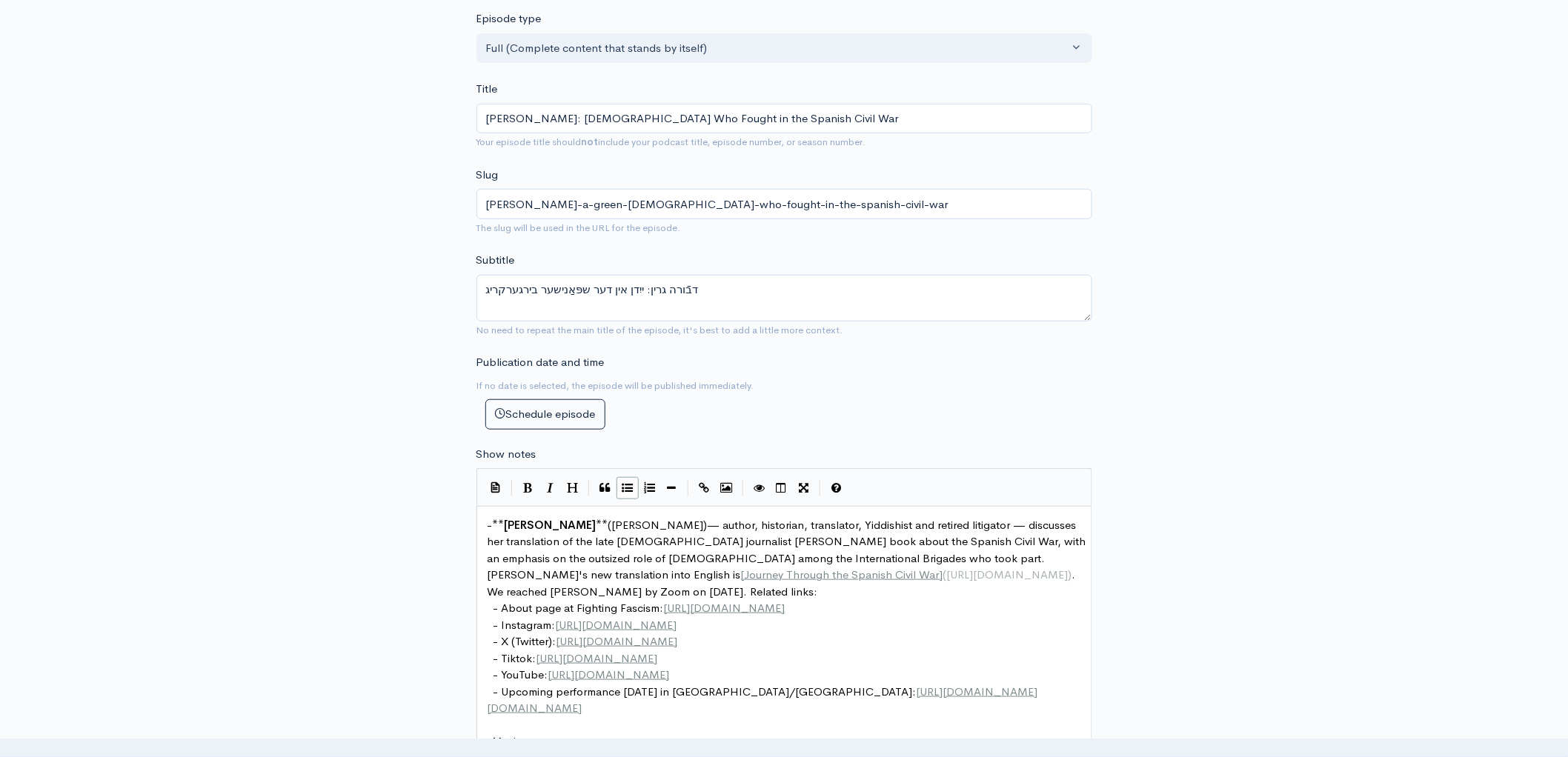
click at [648, 592] on span ". We reached [PERSON_NAME] by Zoom on [DATE]. Related links:" at bounding box center [783, 582] width 592 height 31
click at [892, 592] on span ". We reached [PERSON_NAME] by Zoom on [DATE]. Related links:" at bounding box center [783, 582] width 592 height 31
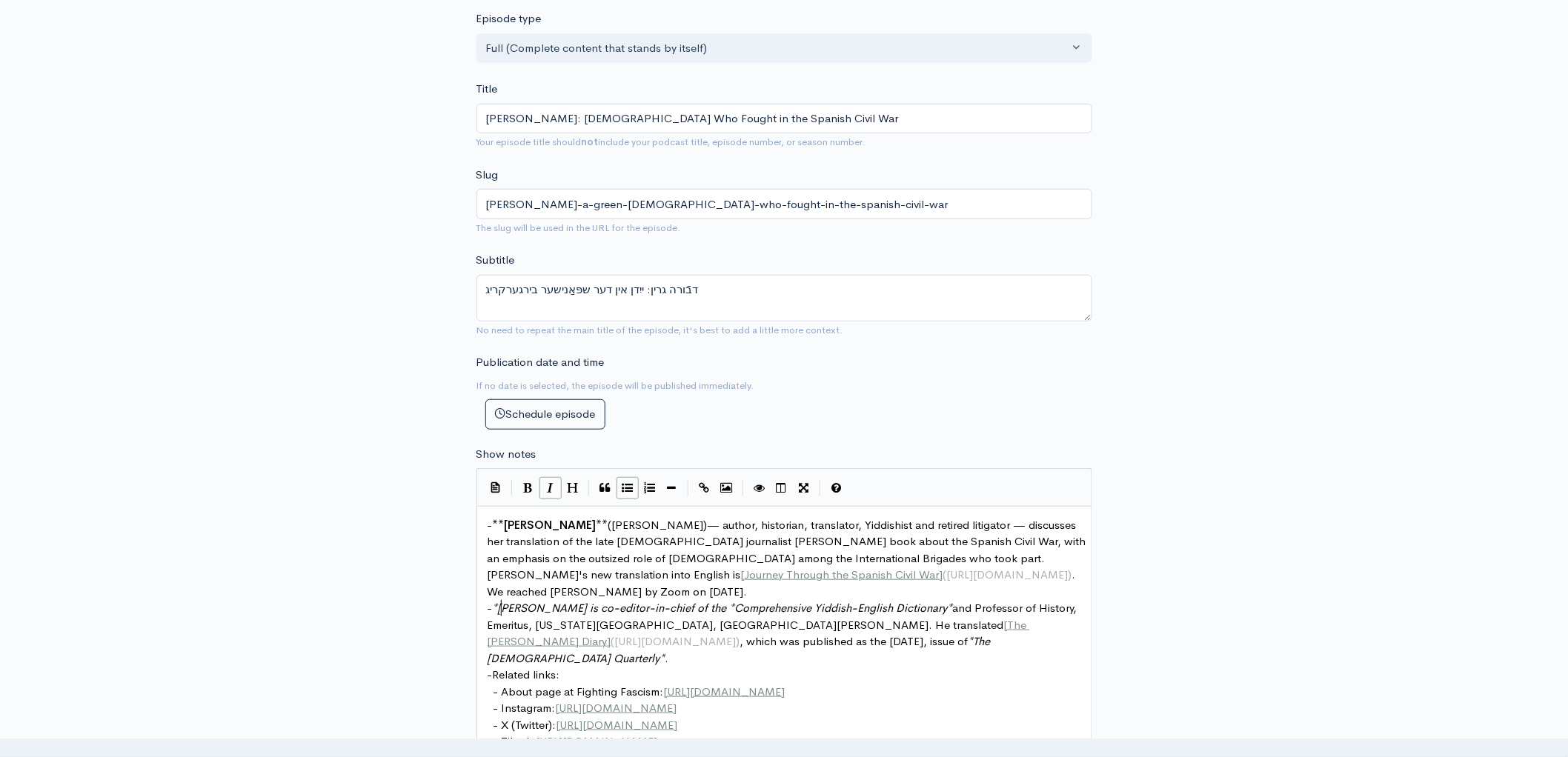
type textarea "**"
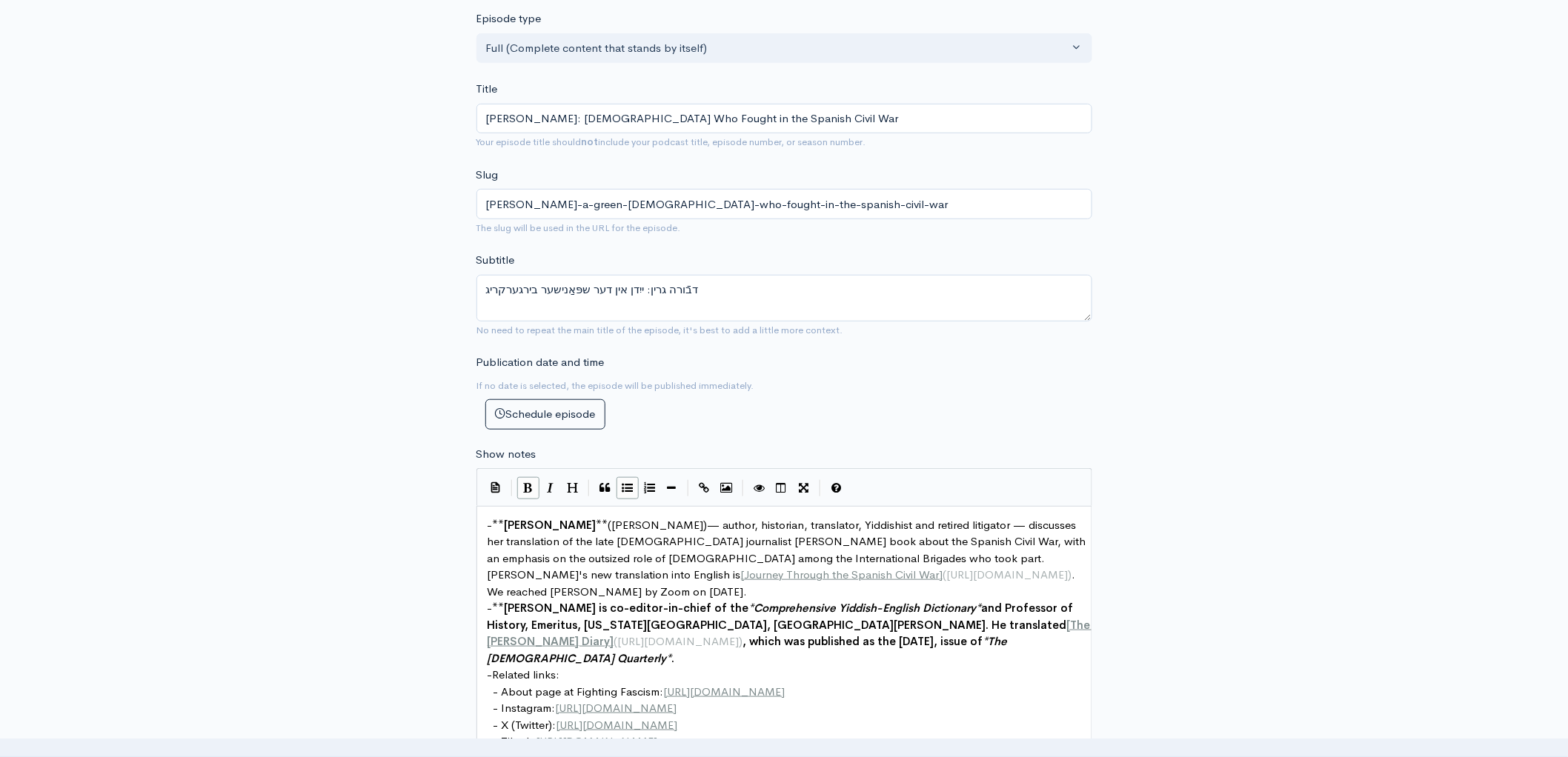
type textarea "**"
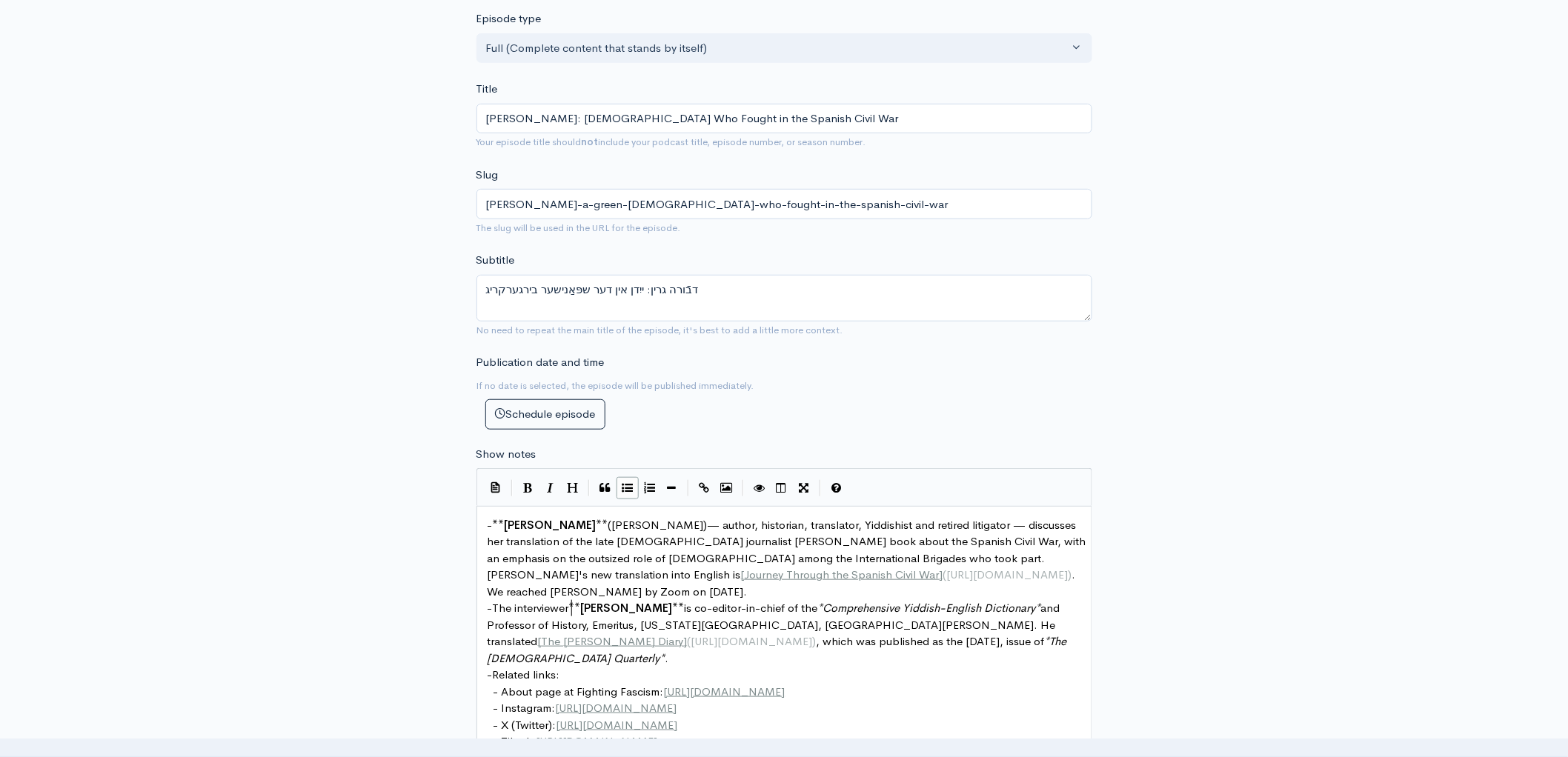
type textarea "The interviewer"
click at [674, 659] on pre "- The interviewer ** [PERSON_NAME] ** is co-editor-in-chief of the * Comprehens…" at bounding box center [790, 633] width 612 height 66
type textarea "Later in the"
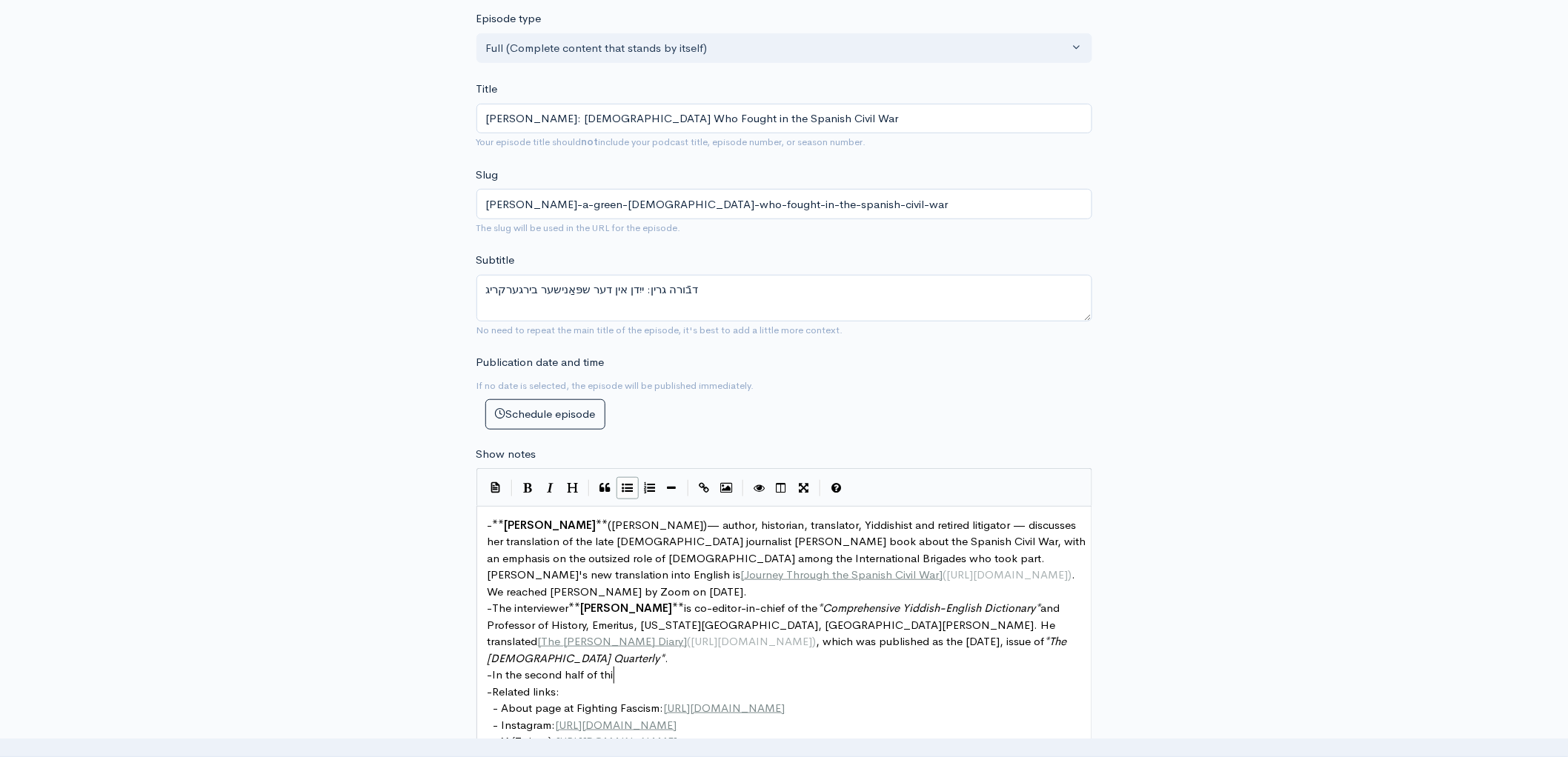
type textarea "In the second half of this"
type textarea "our show,"
type textarea ", w"
type textarea "observance of the"
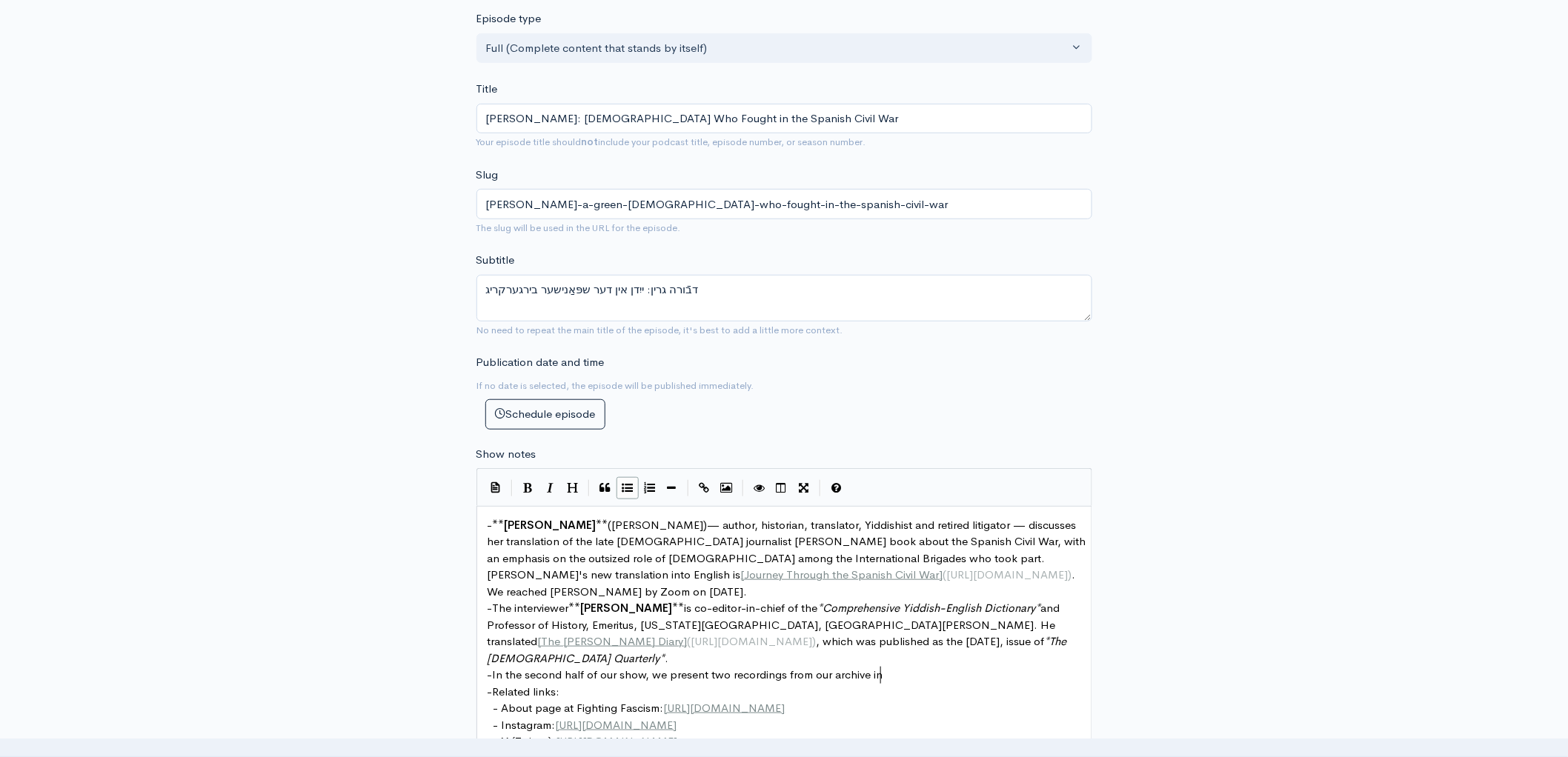
scroll to position [5, 3]
type textarea "re"
type textarea "in memory of [DATE], the"
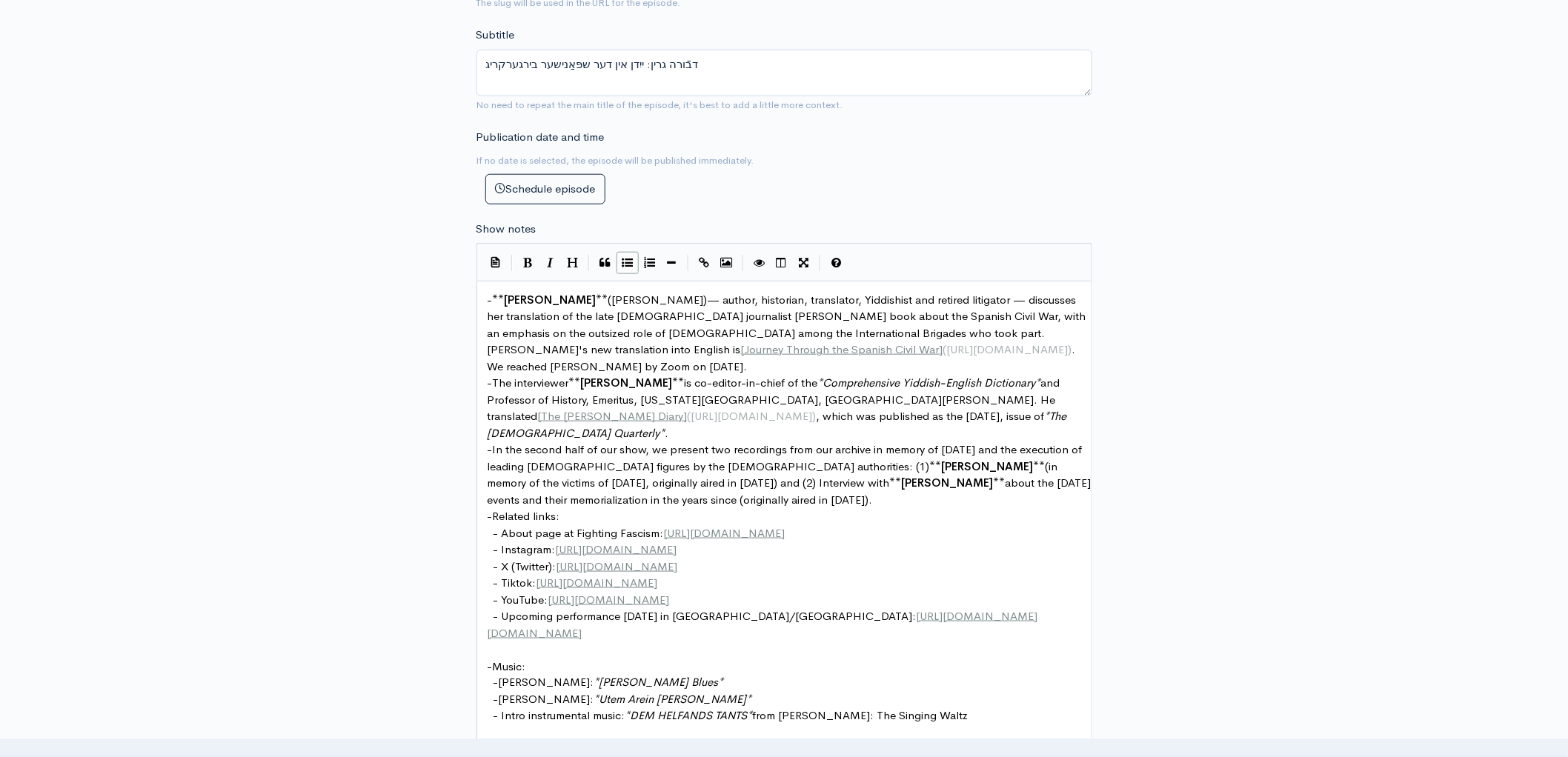
scroll to position [504, 0]
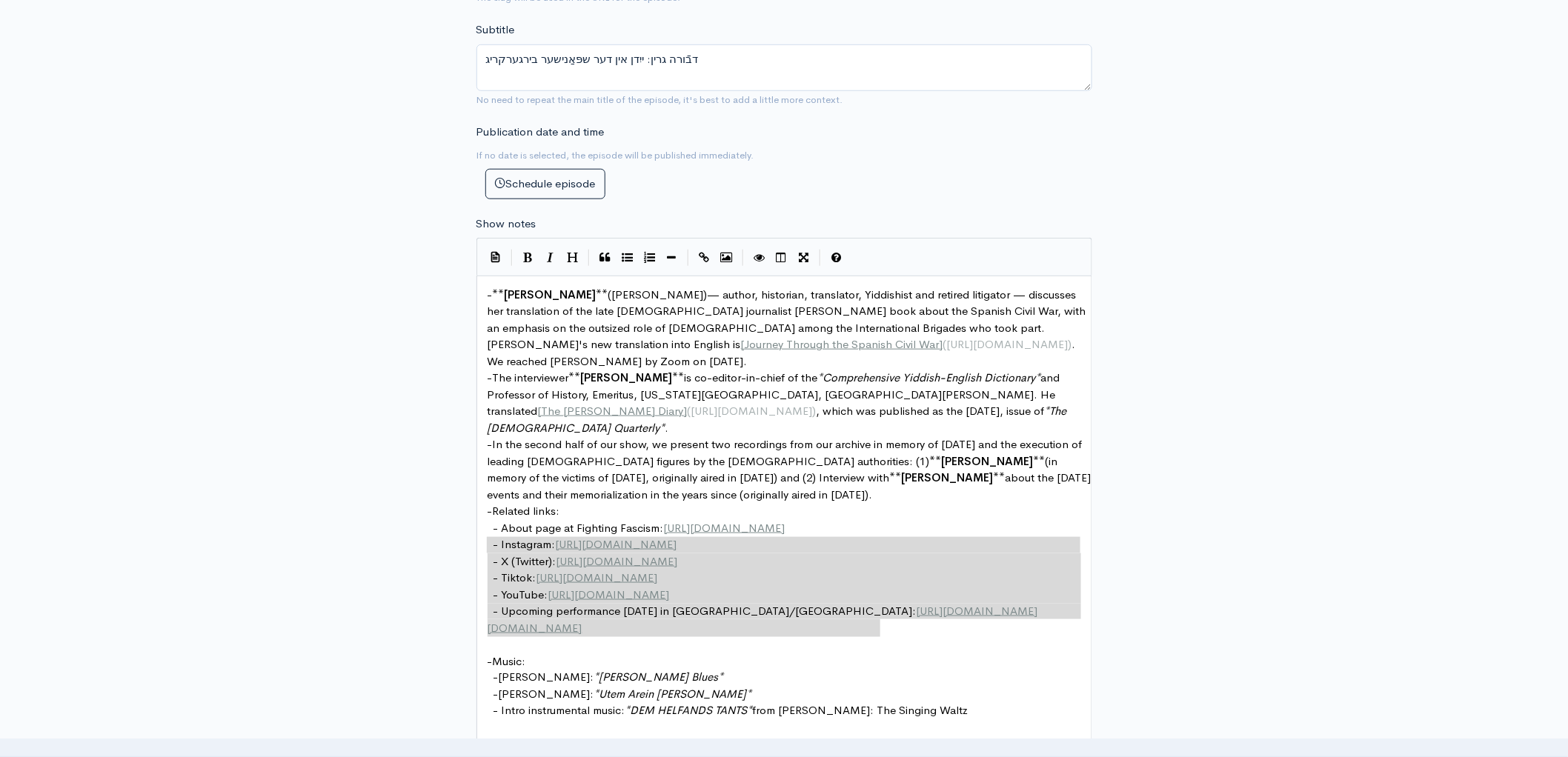
drag, startPoint x: 898, startPoint y: 629, endPoint x: 471, endPoint y: 549, distance: 434.4
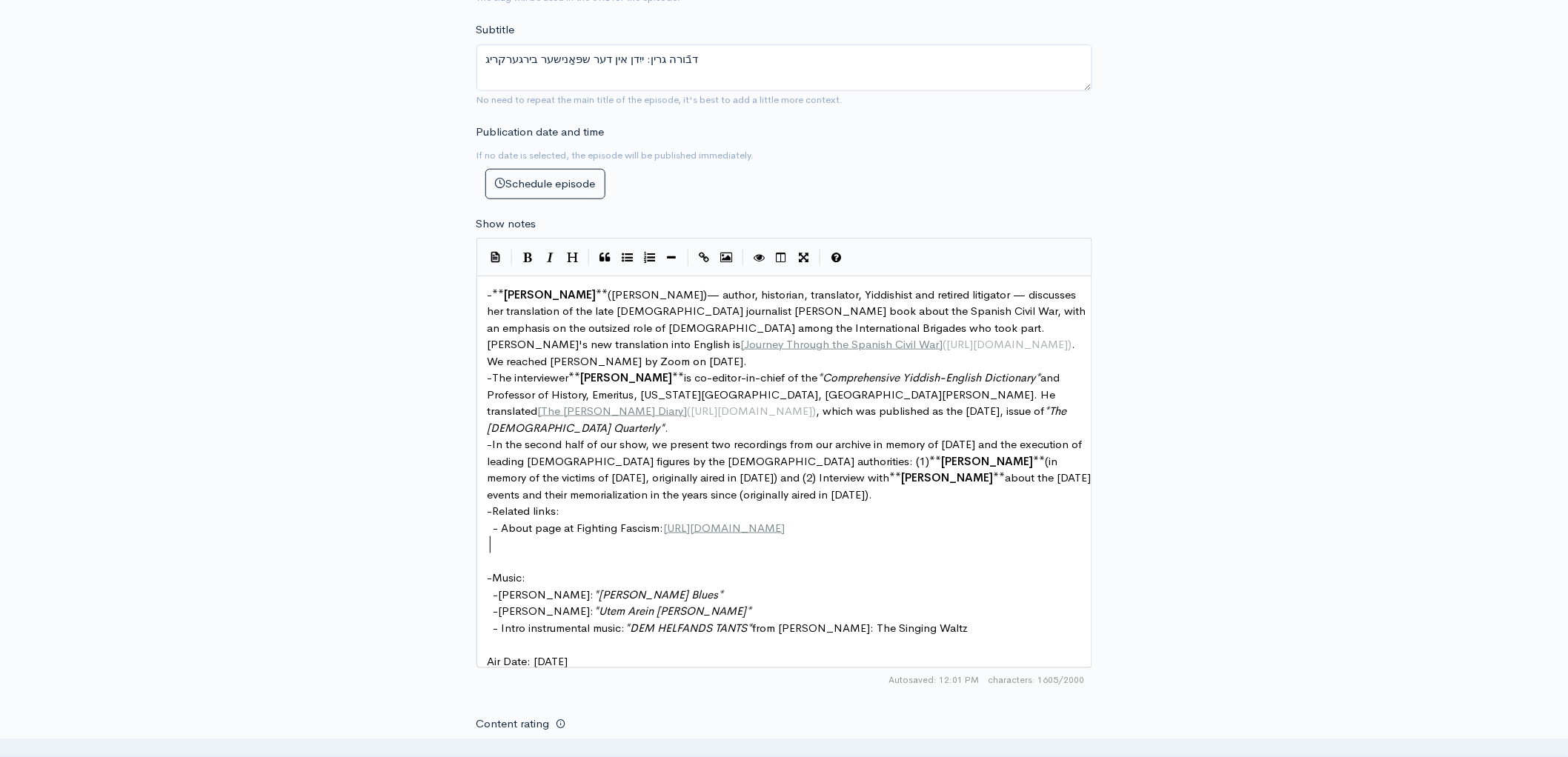
scroll to position [5, 5]
drag, startPoint x: 683, startPoint y: 347, endPoint x: 490, endPoint y: 347, distance: 193.0
paste textarea "*"
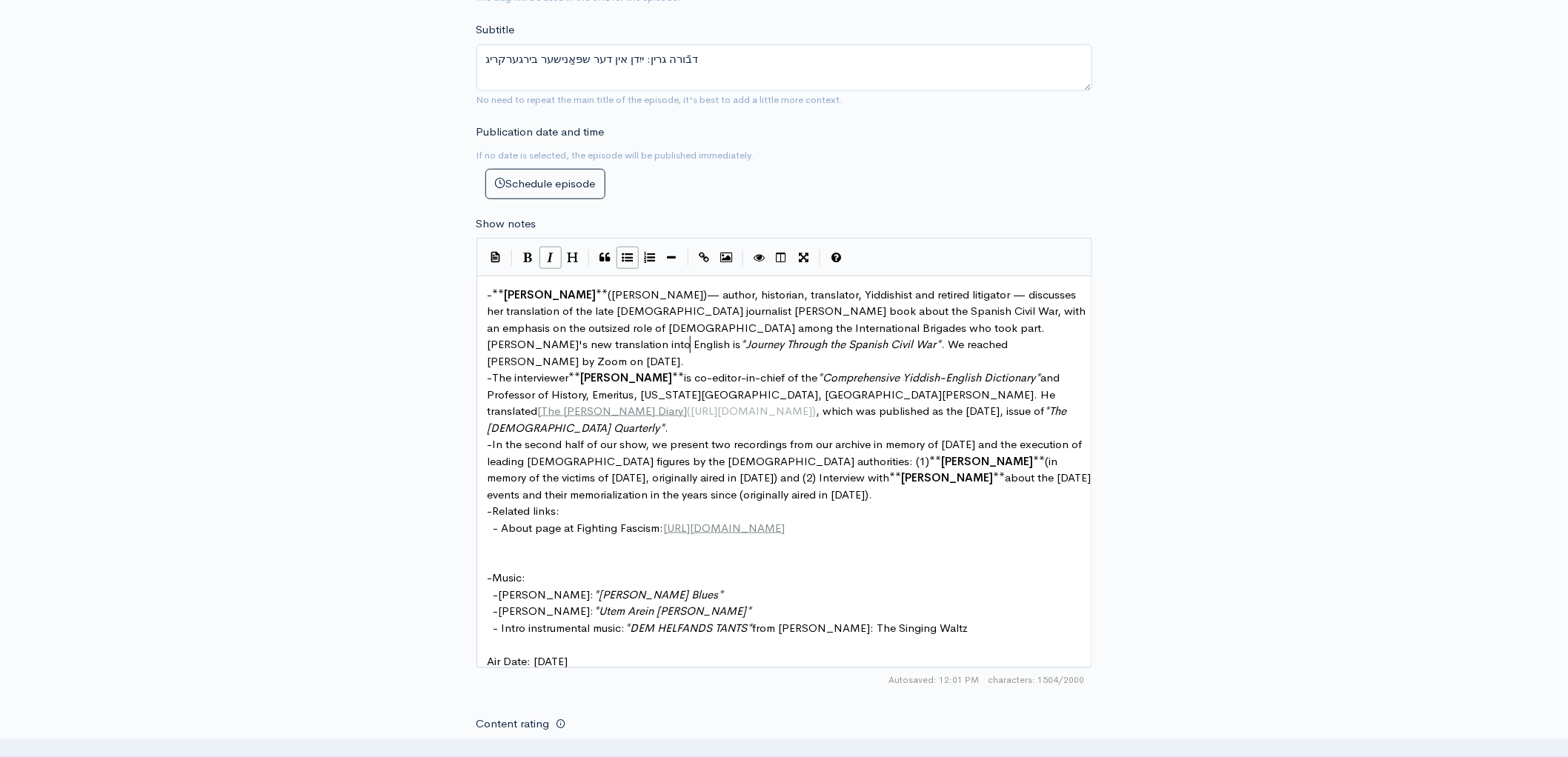
click at [817, 316] on span "([PERSON_NAME])— author, historian, translator, Yiddishist and retired litigato…" at bounding box center [788, 319] width 601 height 65
click at [549, 257] on icon "Italic" at bounding box center [551, 257] width 7 height 12
click at [902, 520] on pre "- About page at Fighting Fascism: [URL][DOMAIN_NAME]" at bounding box center [790, 528] width 612 height 17
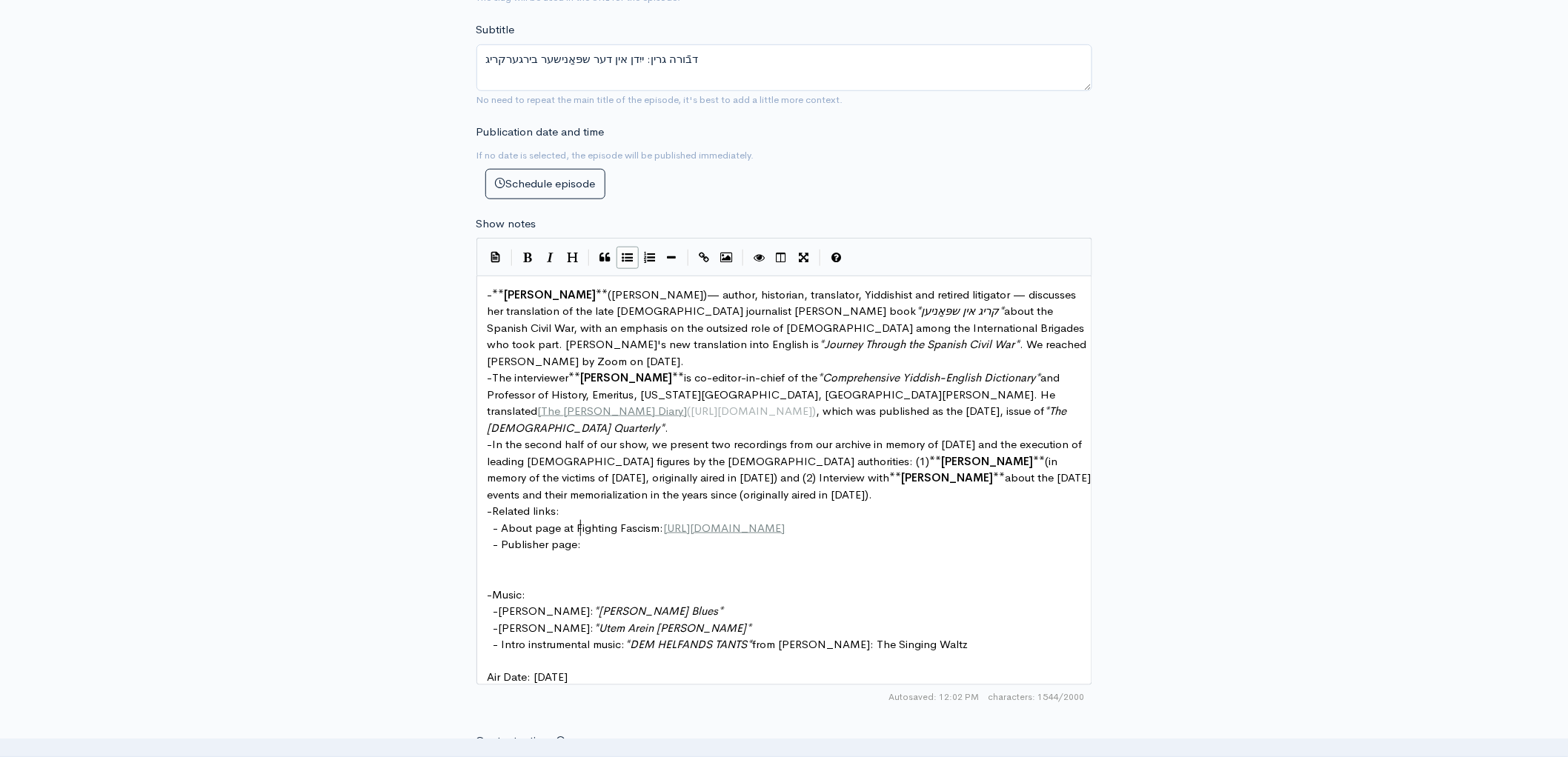
scroll to position [5, 80]
drag, startPoint x: 578, startPoint y: 532, endPoint x: 501, endPoint y: 528, distance: 77.1
drag, startPoint x: 710, startPoint y: 620, endPoint x: 511, endPoint y: 614, distance: 199.1
click at [511, 614] on div "- ** [PERSON_NAME] ** ([PERSON_NAME])— author, historian, translator, Yiddishis…" at bounding box center [790, 486] width 612 height 400
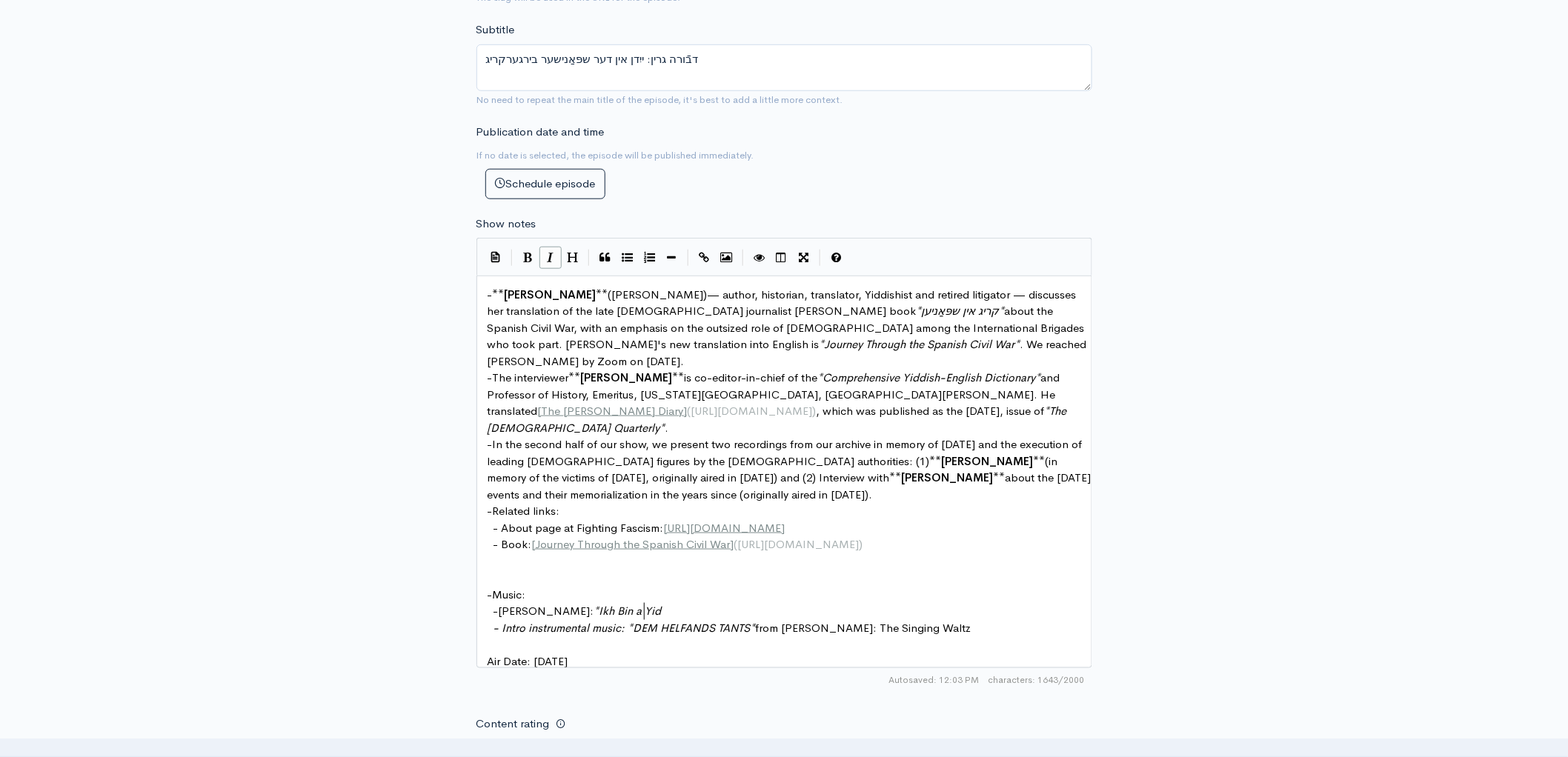
scroll to position [5, 146]
click at [568, 659] on span "Air Date: [DATE]" at bounding box center [528, 661] width 81 height 14
click at [649, 660] on pre "Air Date: [DATE]" at bounding box center [790, 661] width 612 height 17
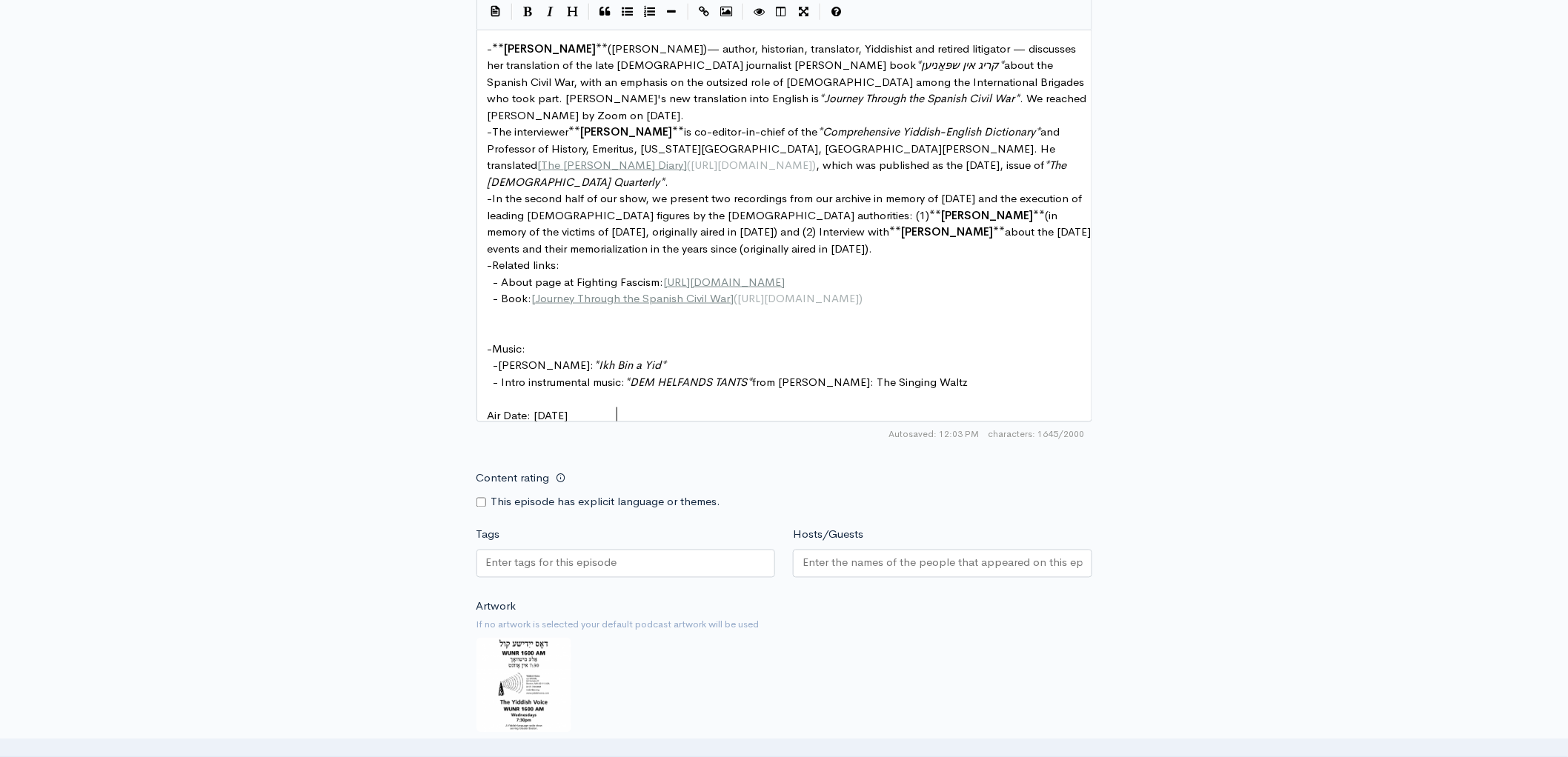
scroll to position [782, 0]
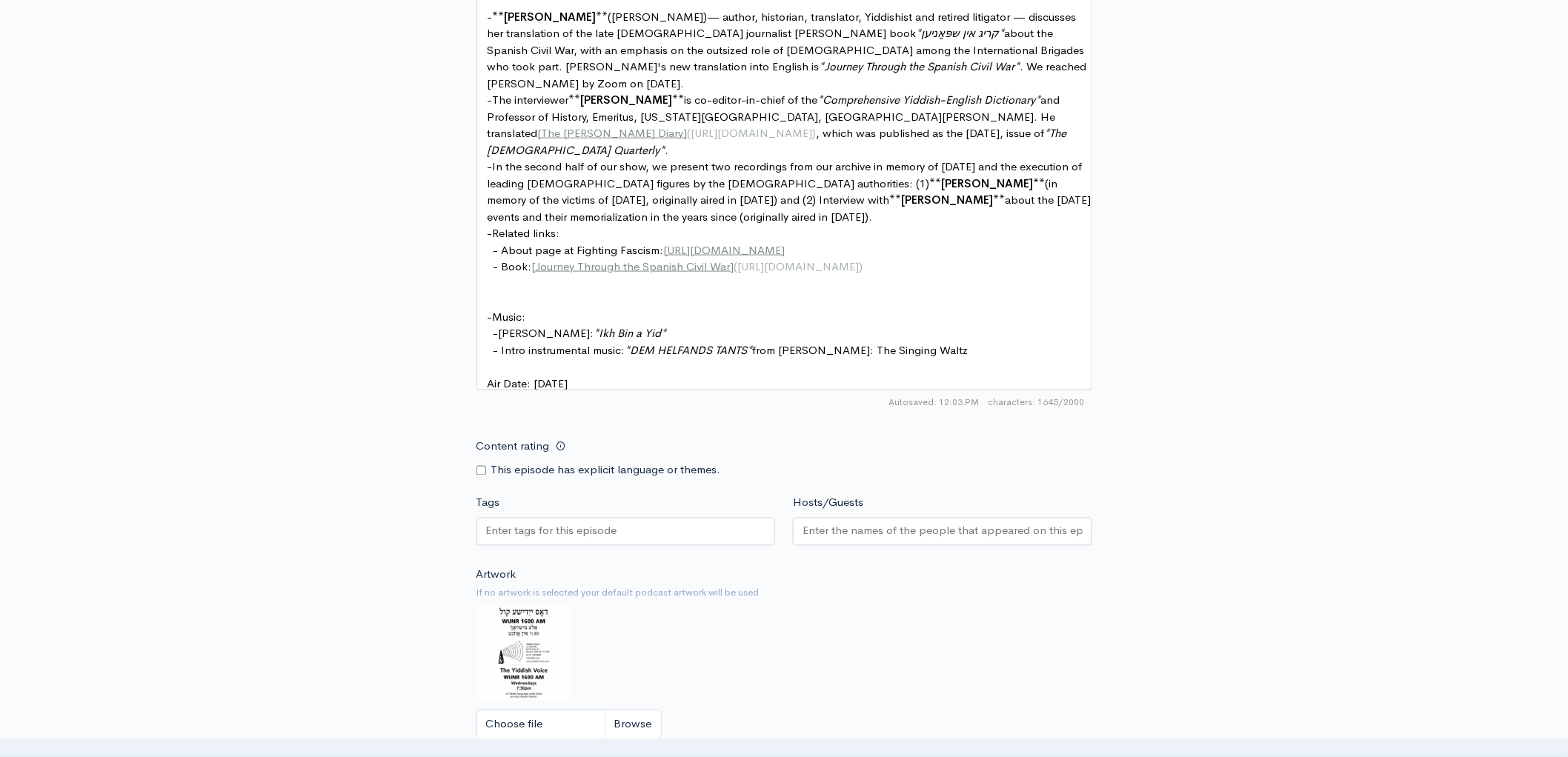
click at [863, 540] on input "Hosts/Guests" at bounding box center [943, 531] width 280 height 17
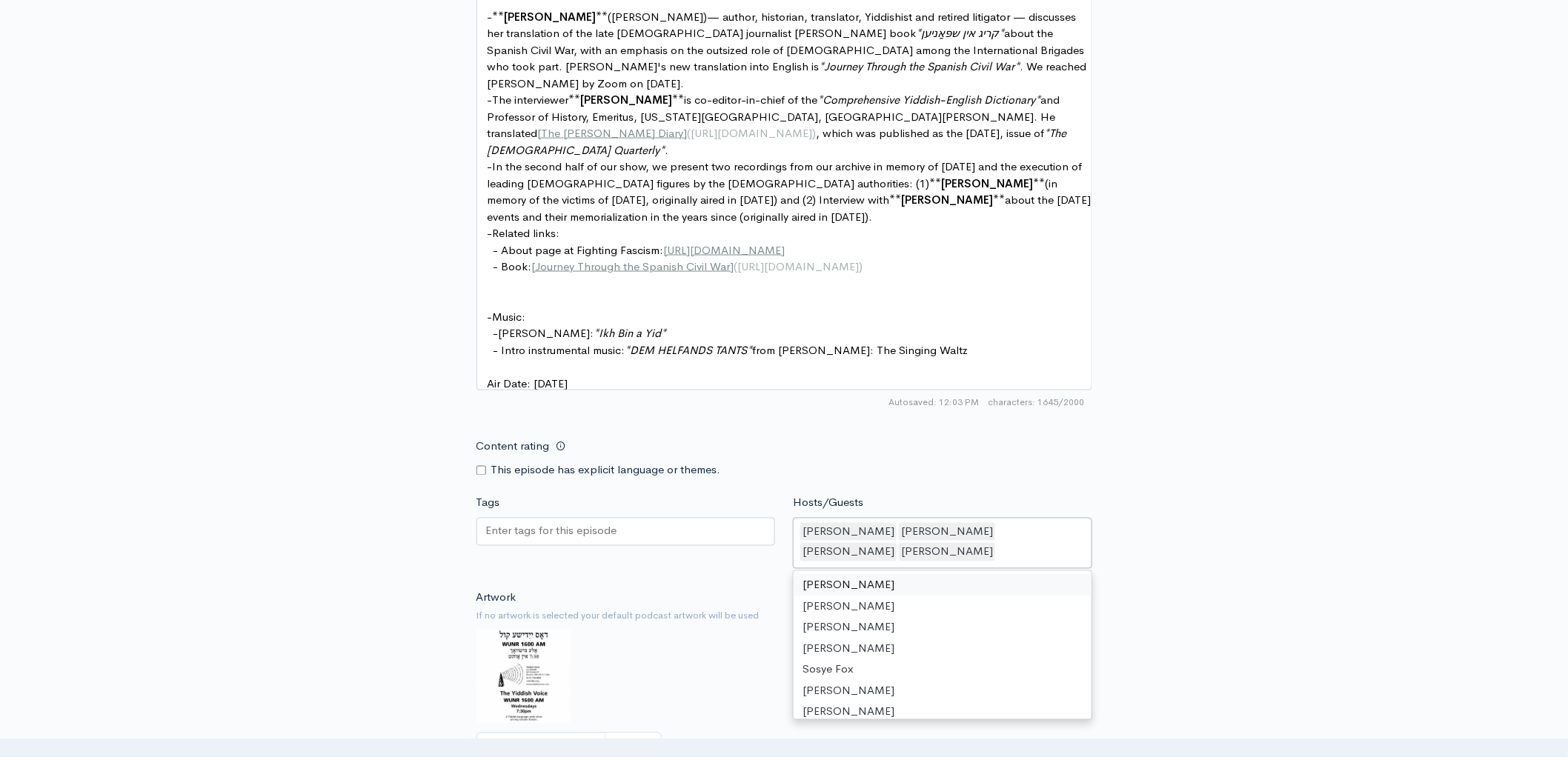
click at [1262, 542] on div "New episode Create a new episode Back to episodes Audio file Choose file 0 ZenC…" at bounding box center [784, 89] width 1568 height 1641
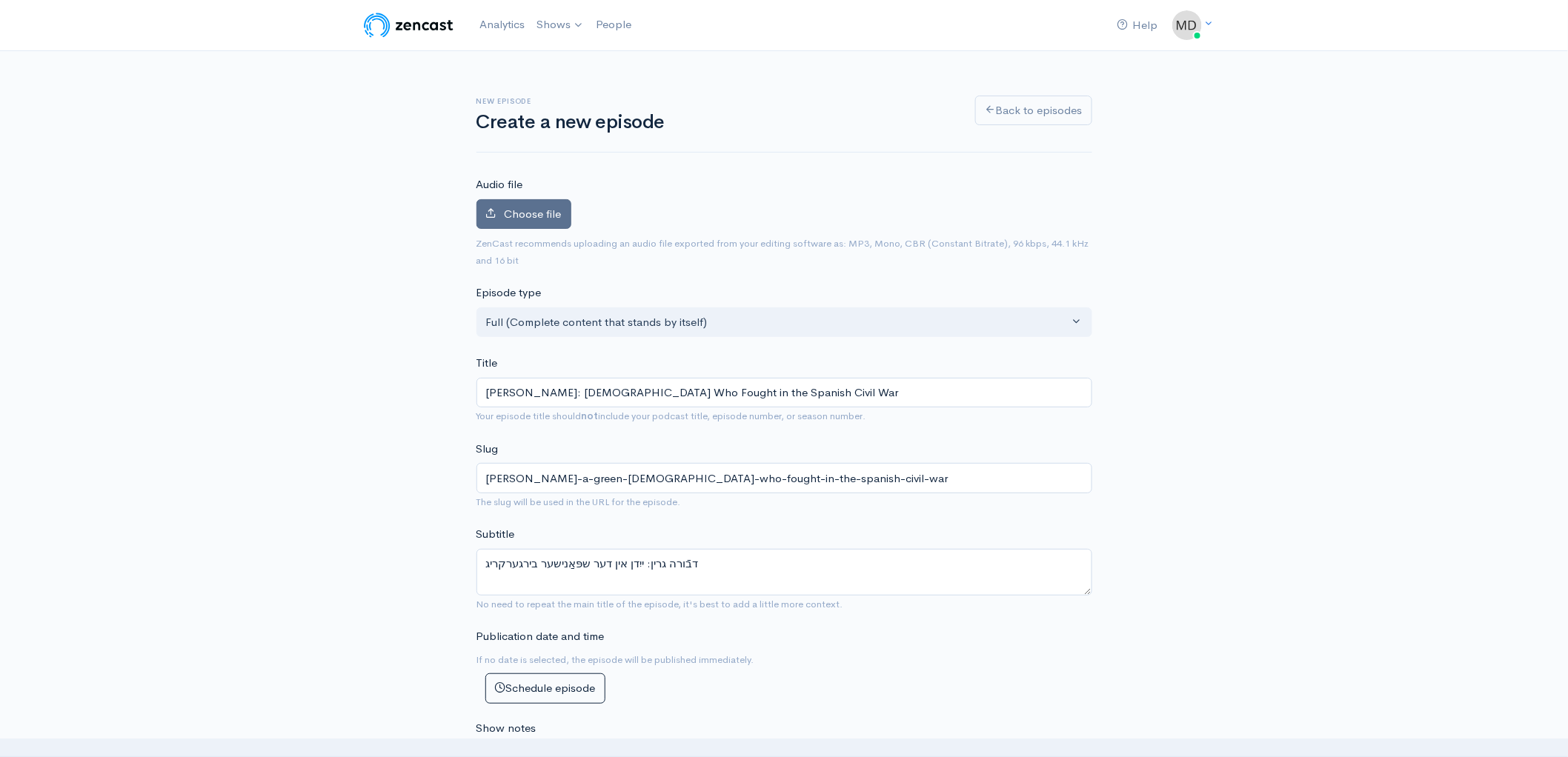
click at [539, 212] on span "Choose file" at bounding box center [533, 214] width 57 height 14
click at [0, 0] on input "Choose file" at bounding box center [0, 0] width 0 height 0
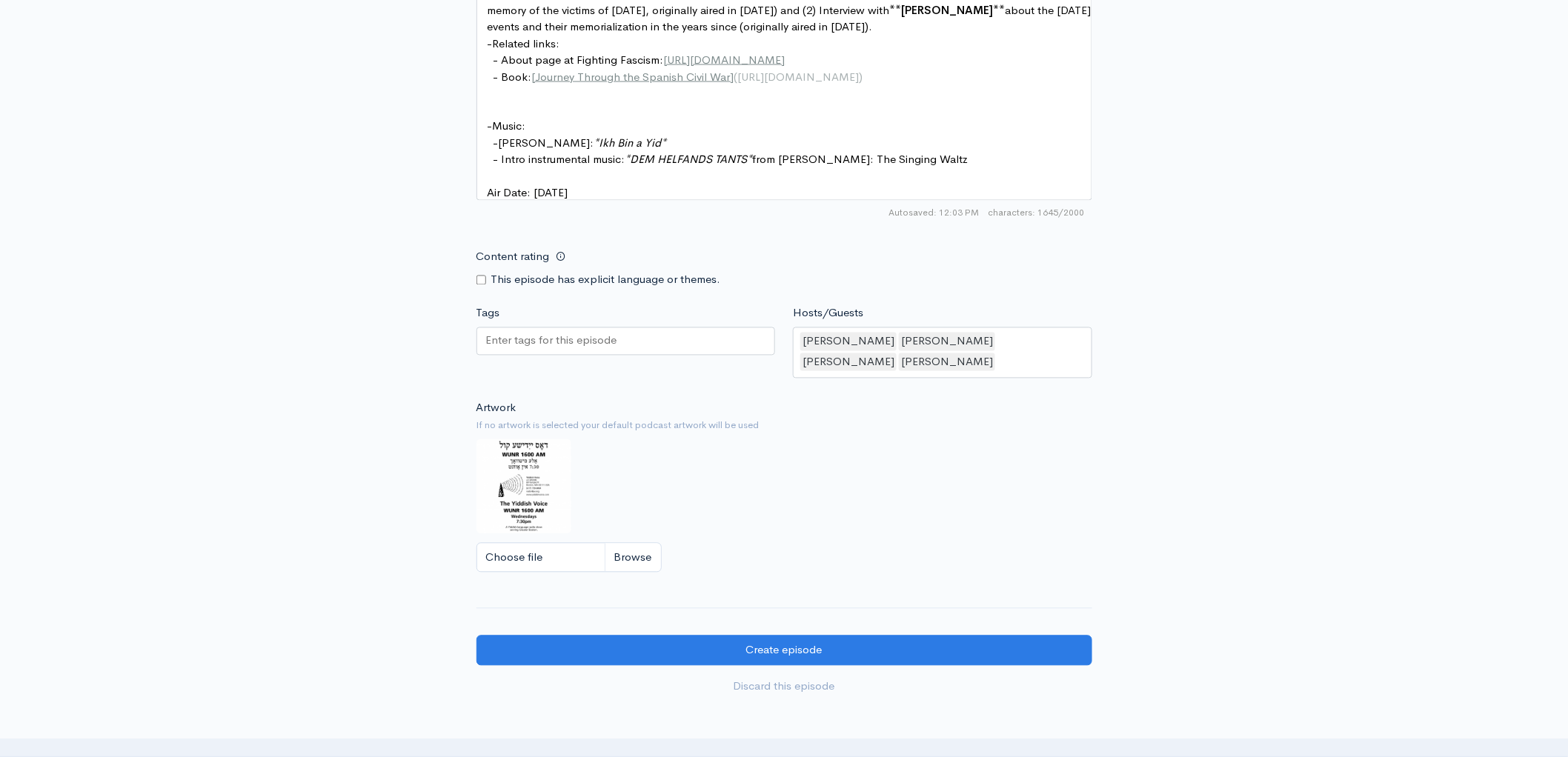
scroll to position [1067, 0]
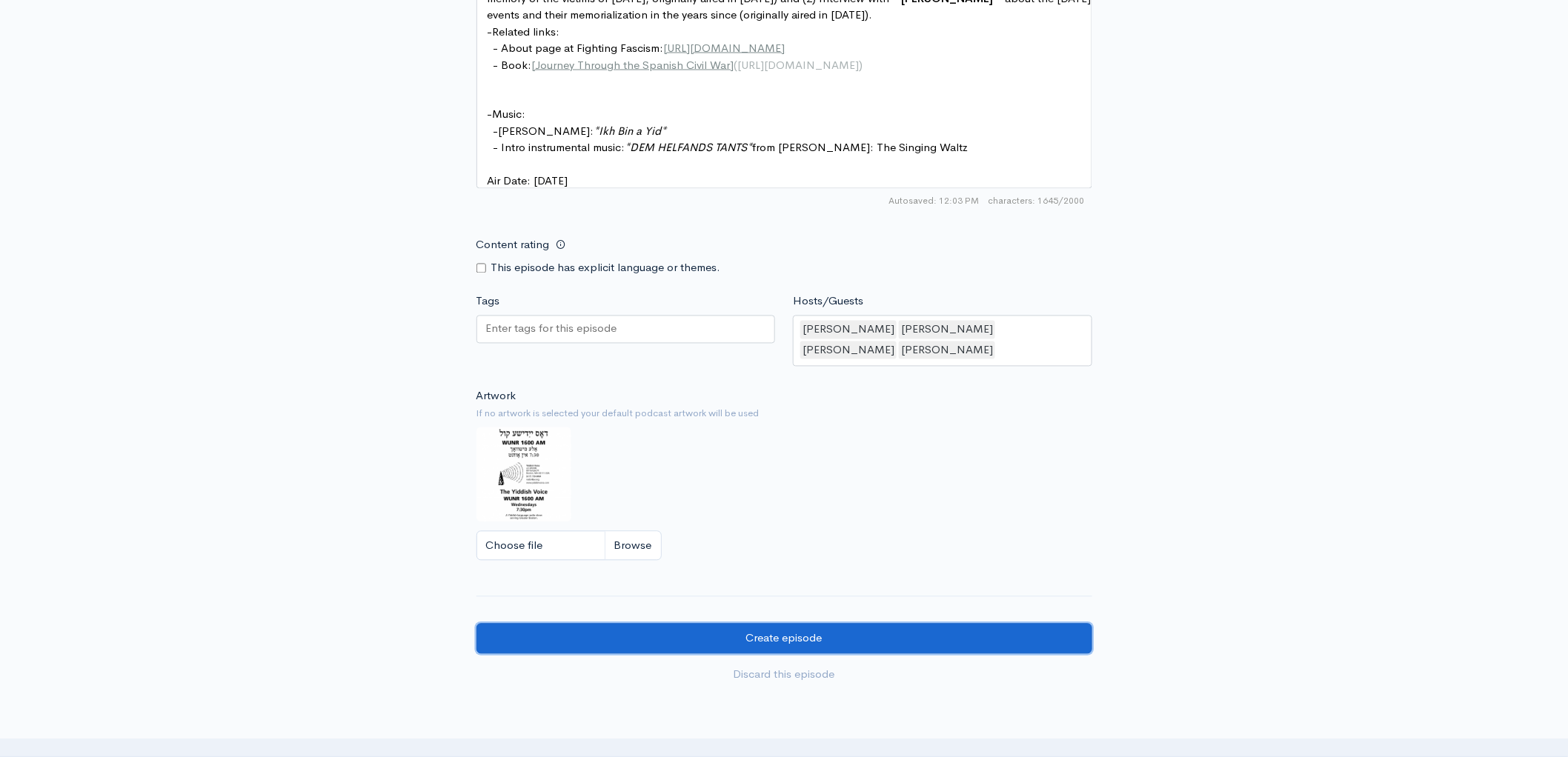
click at [765, 652] on input "Create episode" at bounding box center [784, 638] width 615 height 30
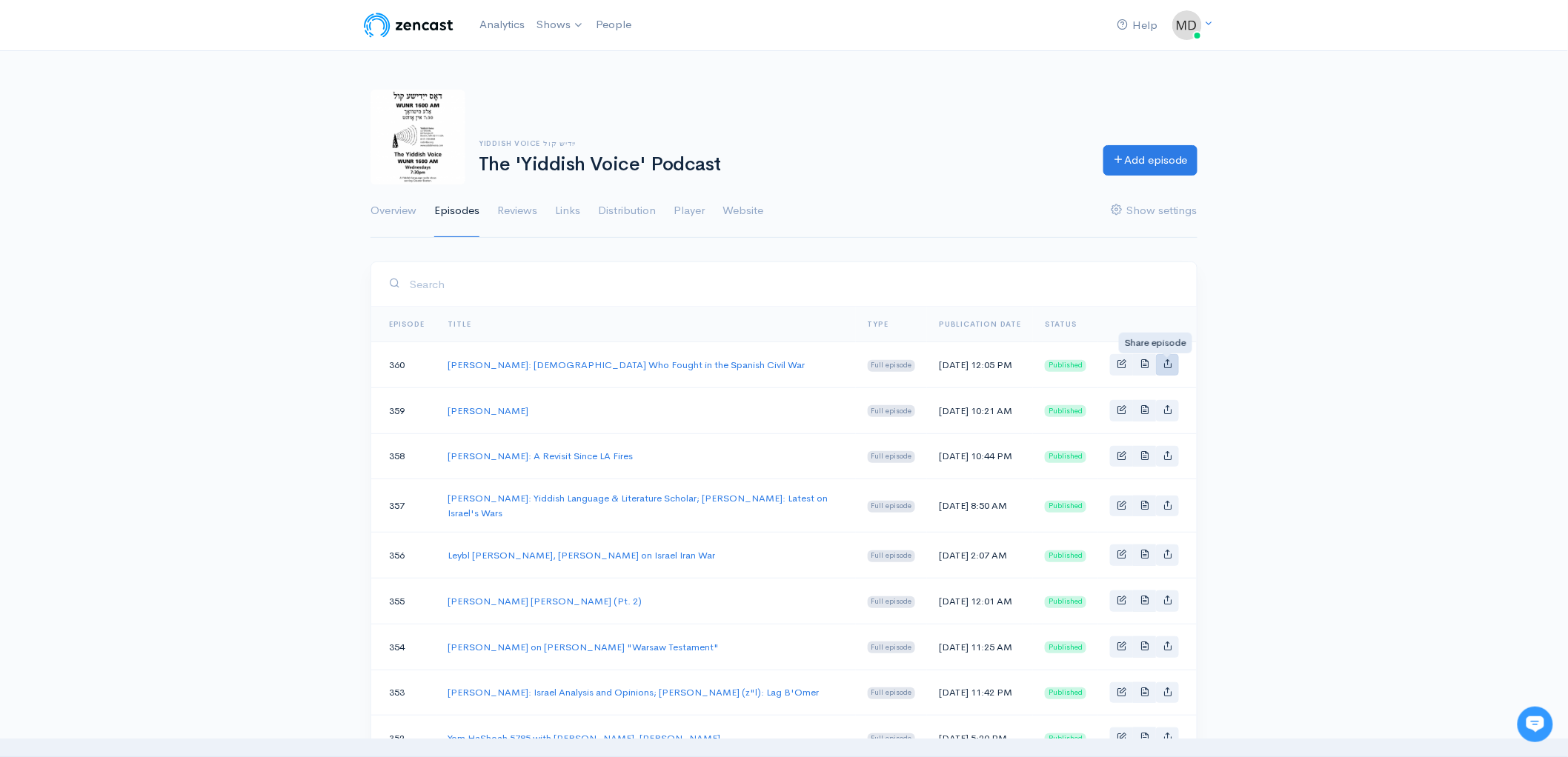
click at [1164, 363] on icon "Basic example" at bounding box center [1167, 363] width 10 height 10
type input "https://podcast.yv.org/episodes/deborah-a-green-jews-who-fought-in-the-spanish-…"
type input "https://media.zencast.fm/the-yiddish-voice-podcast/e3fdc64d-e71c-4a72-b687-5927…"
type input "<iframe src='https://share.zencast.fm/embed/episode/e3fdc64d-e71c-4a72-b687-592…"
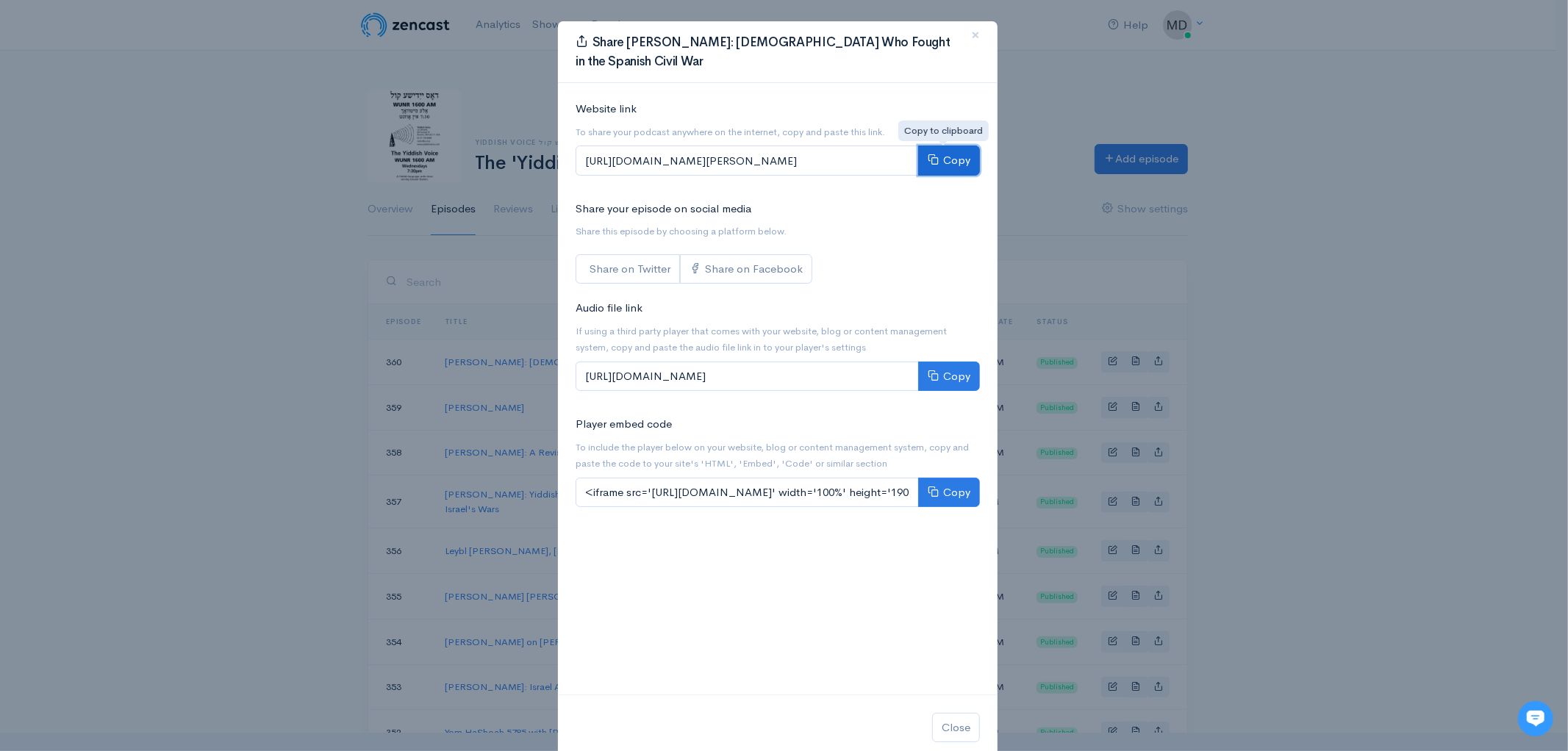
click at [941, 158] on button "Copy" at bounding box center [949, 160] width 62 height 30
